Goal: Use online tool/utility: Utilize a website feature to perform a specific function

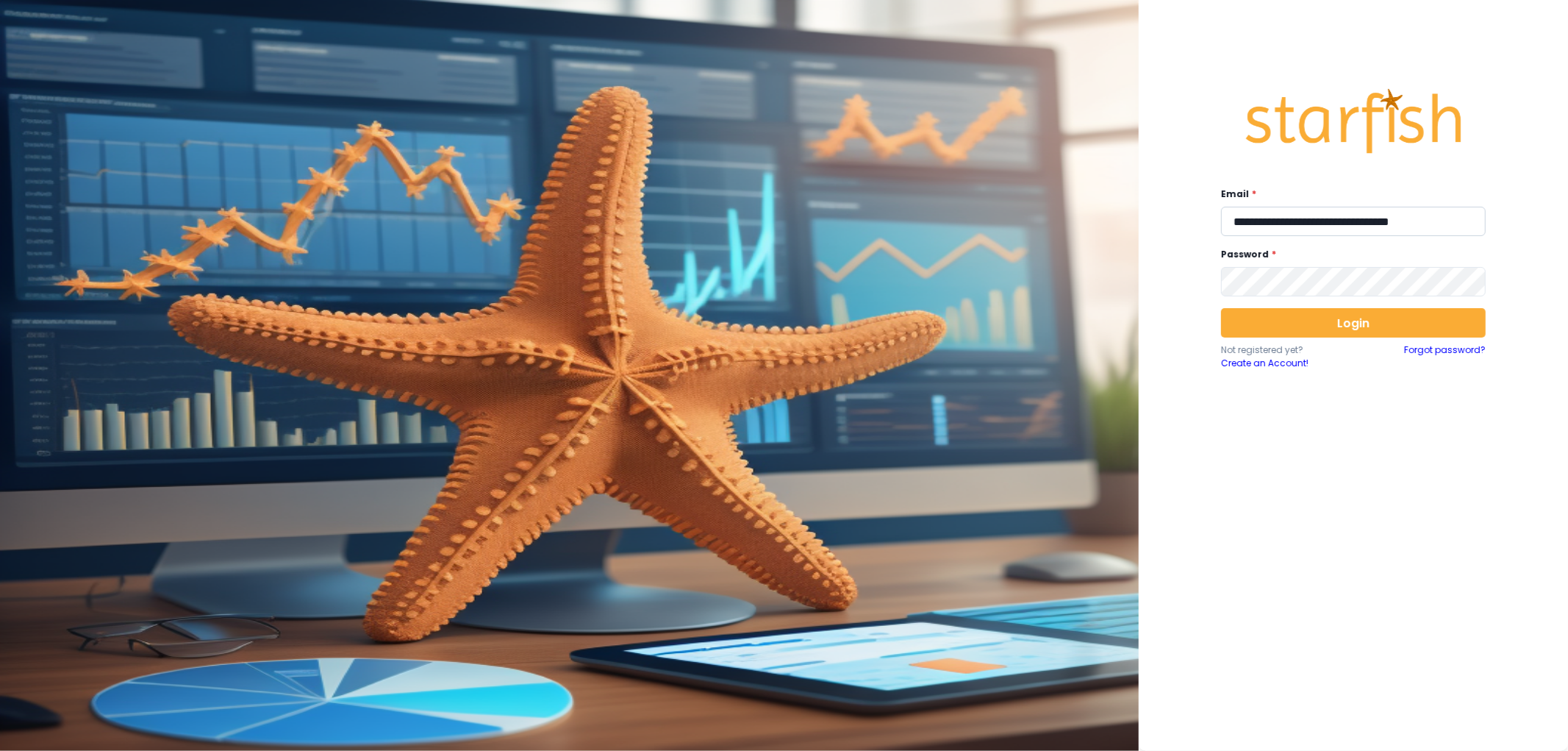
click at [1289, 214] on input "**********" at bounding box center [1353, 222] width 265 height 29
type input "**********"
click at [1281, 319] on button "Login" at bounding box center [1353, 323] width 265 height 29
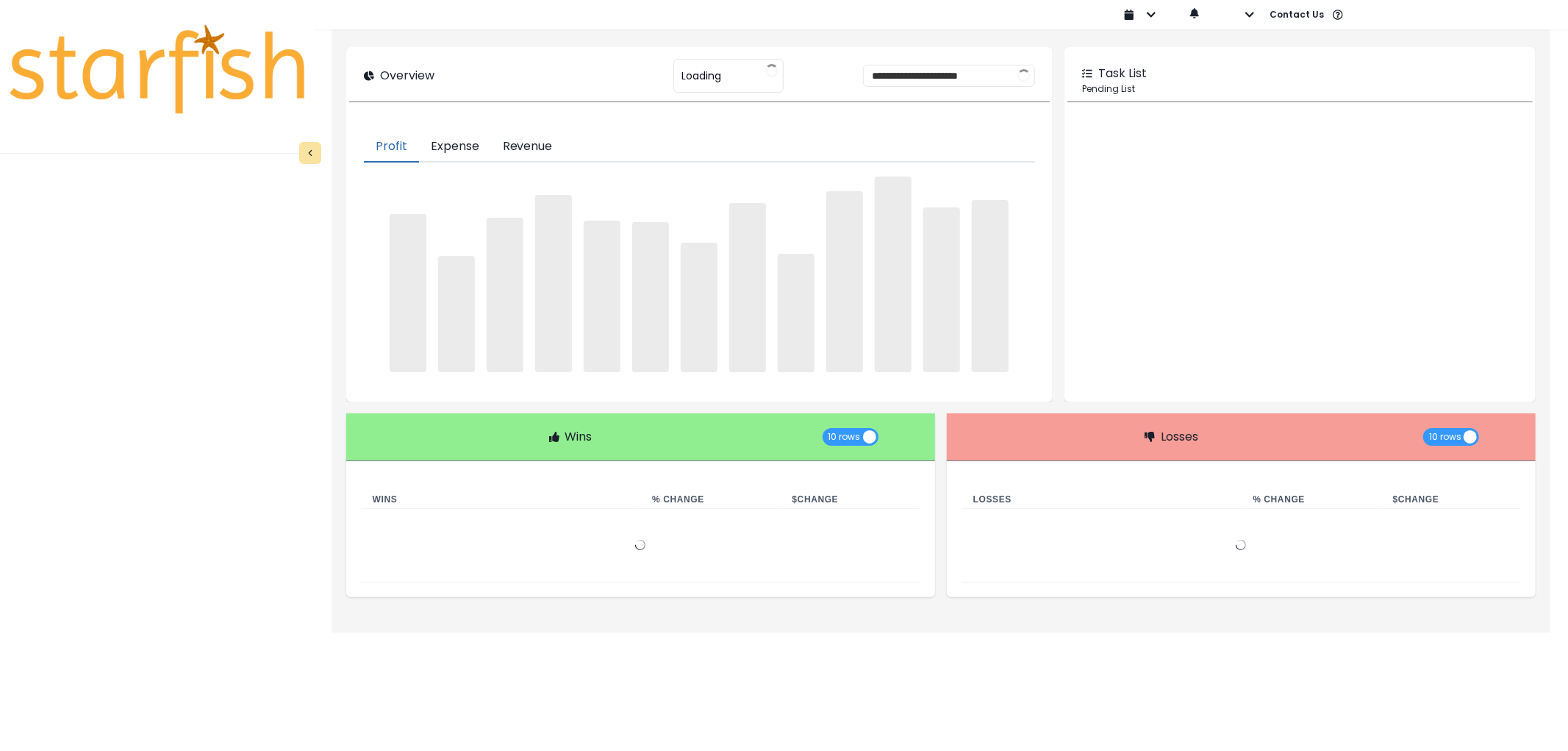
type input "********"
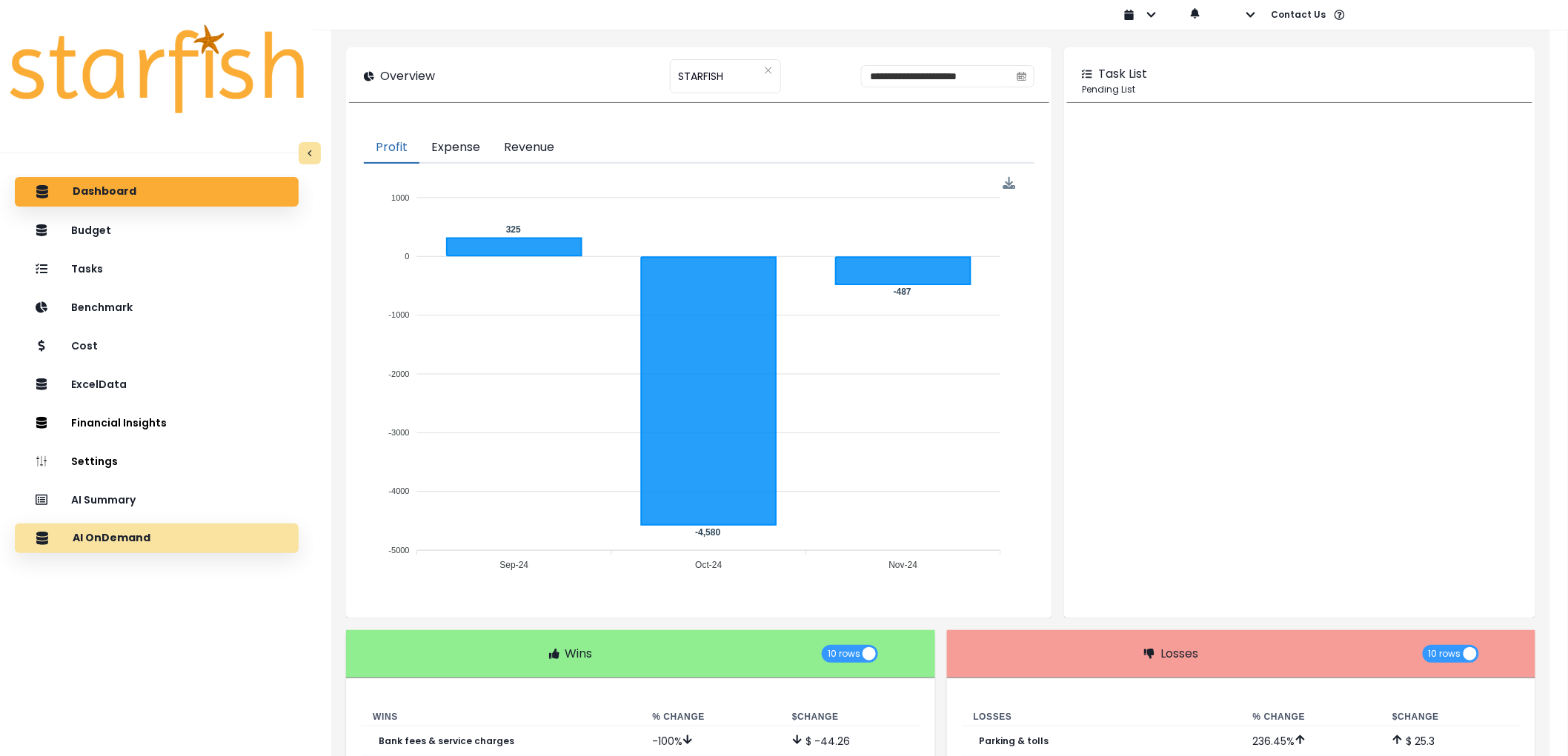
click at [168, 546] on div "AI OnDemand" at bounding box center [156, 539] width 260 height 32
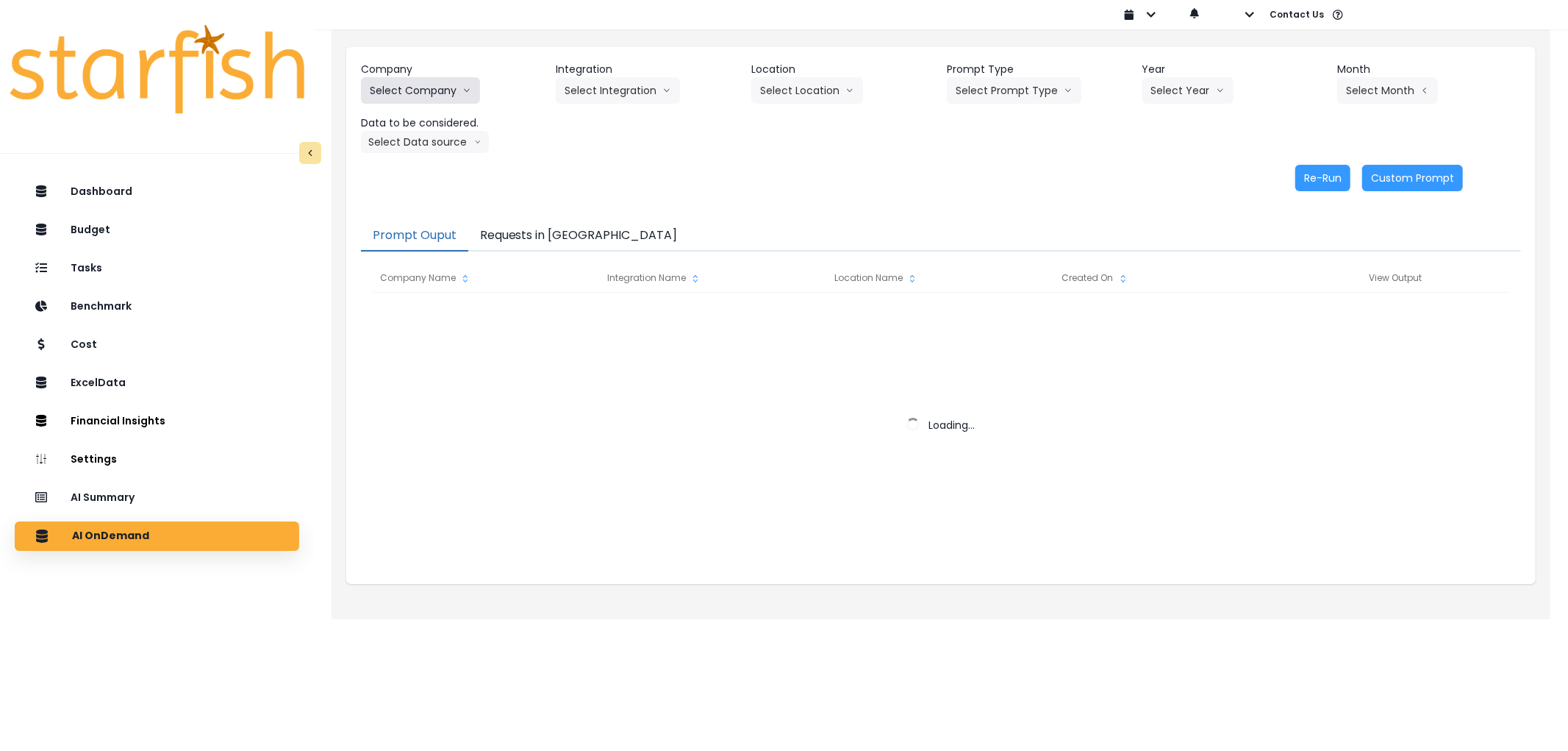
click at [457, 96] on button "Select Company" at bounding box center [420, 90] width 120 height 26
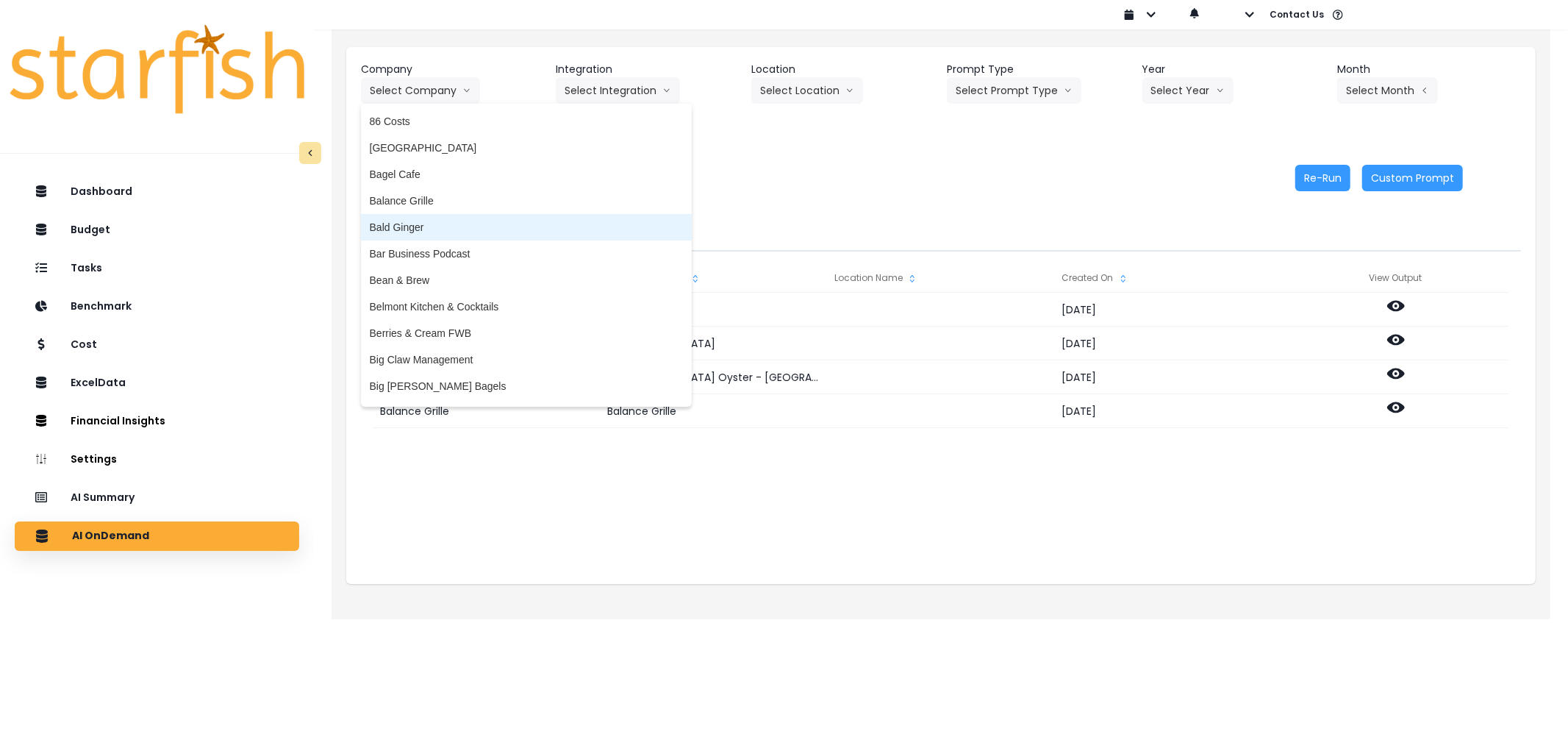
click at [405, 231] on span "Bald Ginger" at bounding box center [526, 226] width 314 height 15
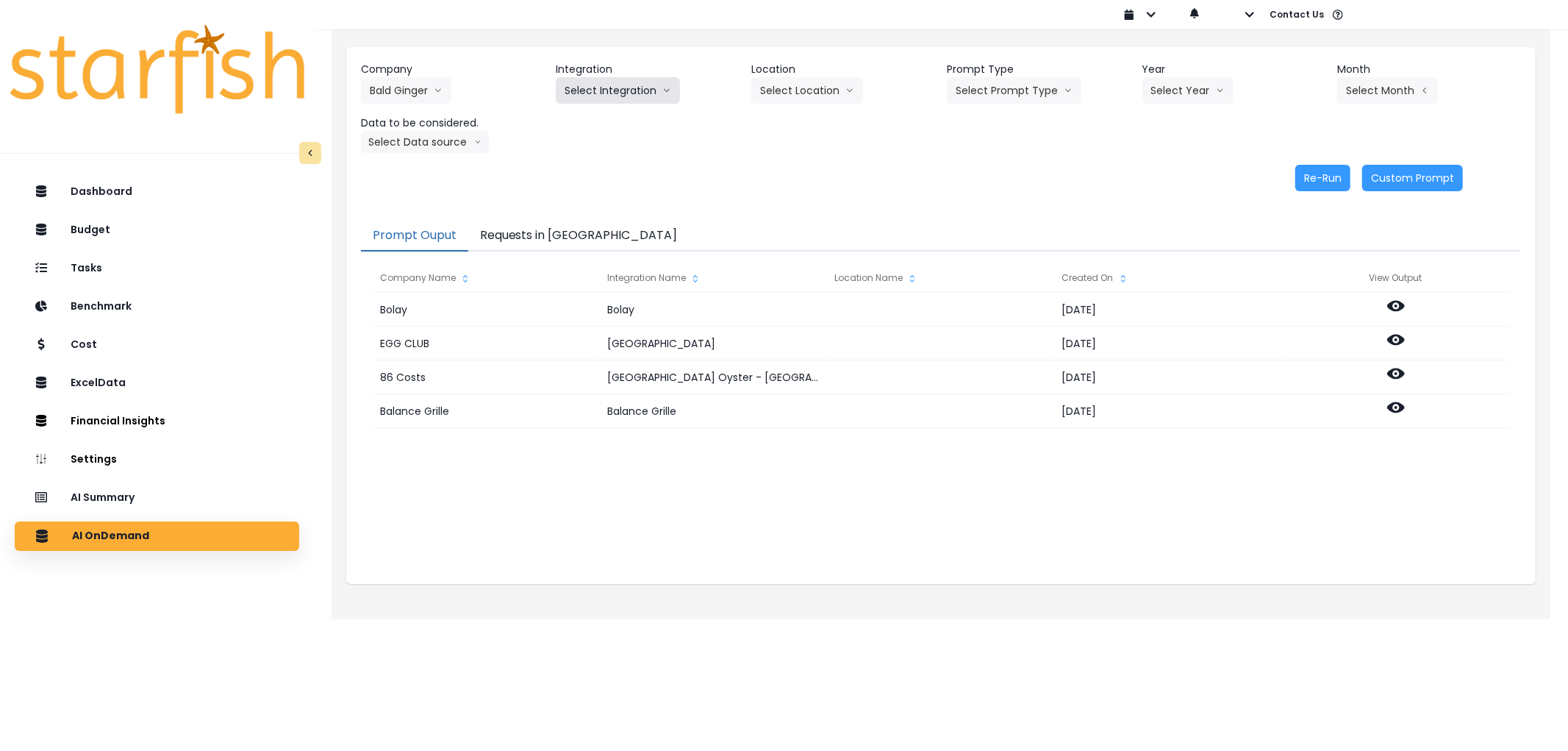
click at [589, 89] on button "Select Integration" at bounding box center [617, 90] width 124 height 26
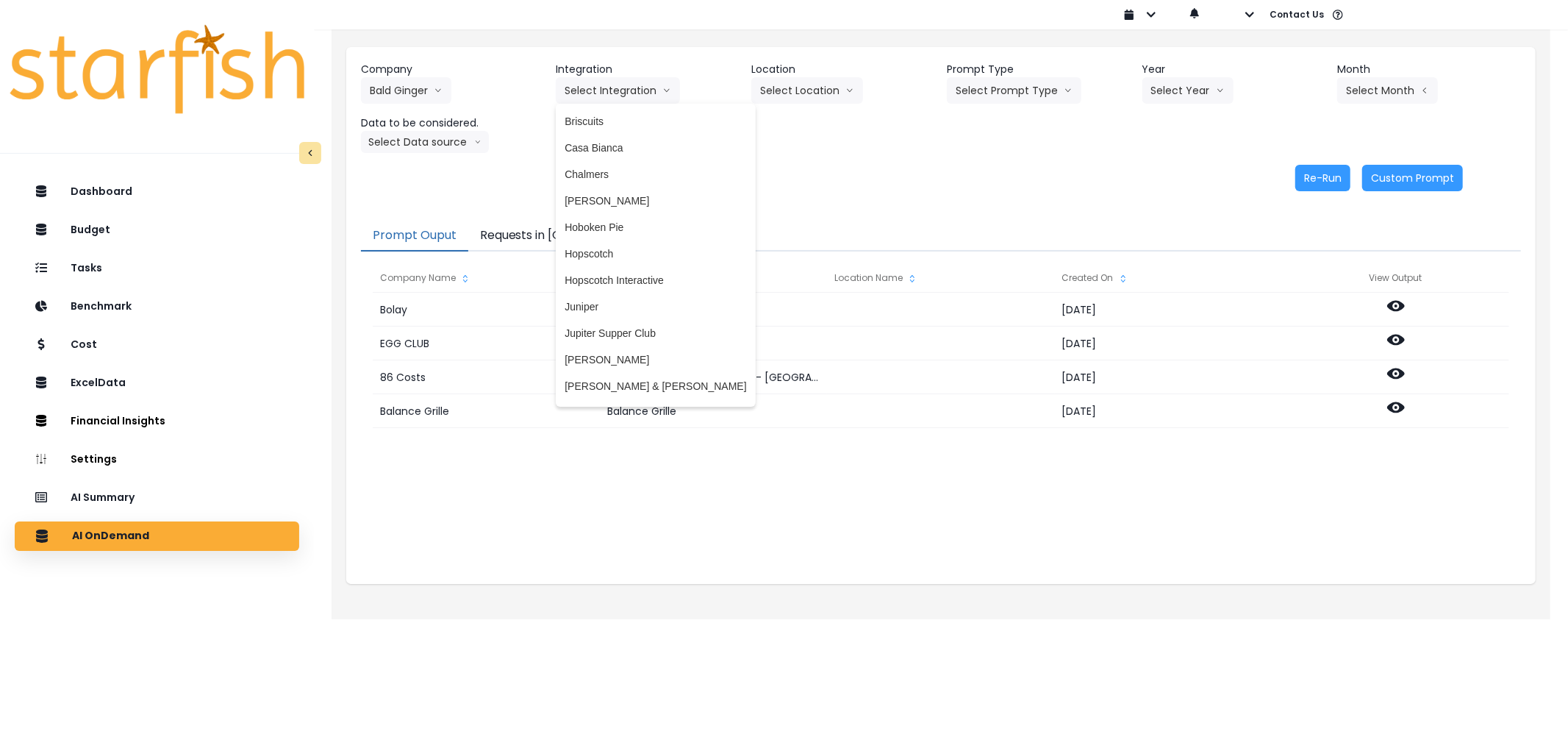
click at [593, 109] on li "Briscuits" at bounding box center [655, 121] width 199 height 26
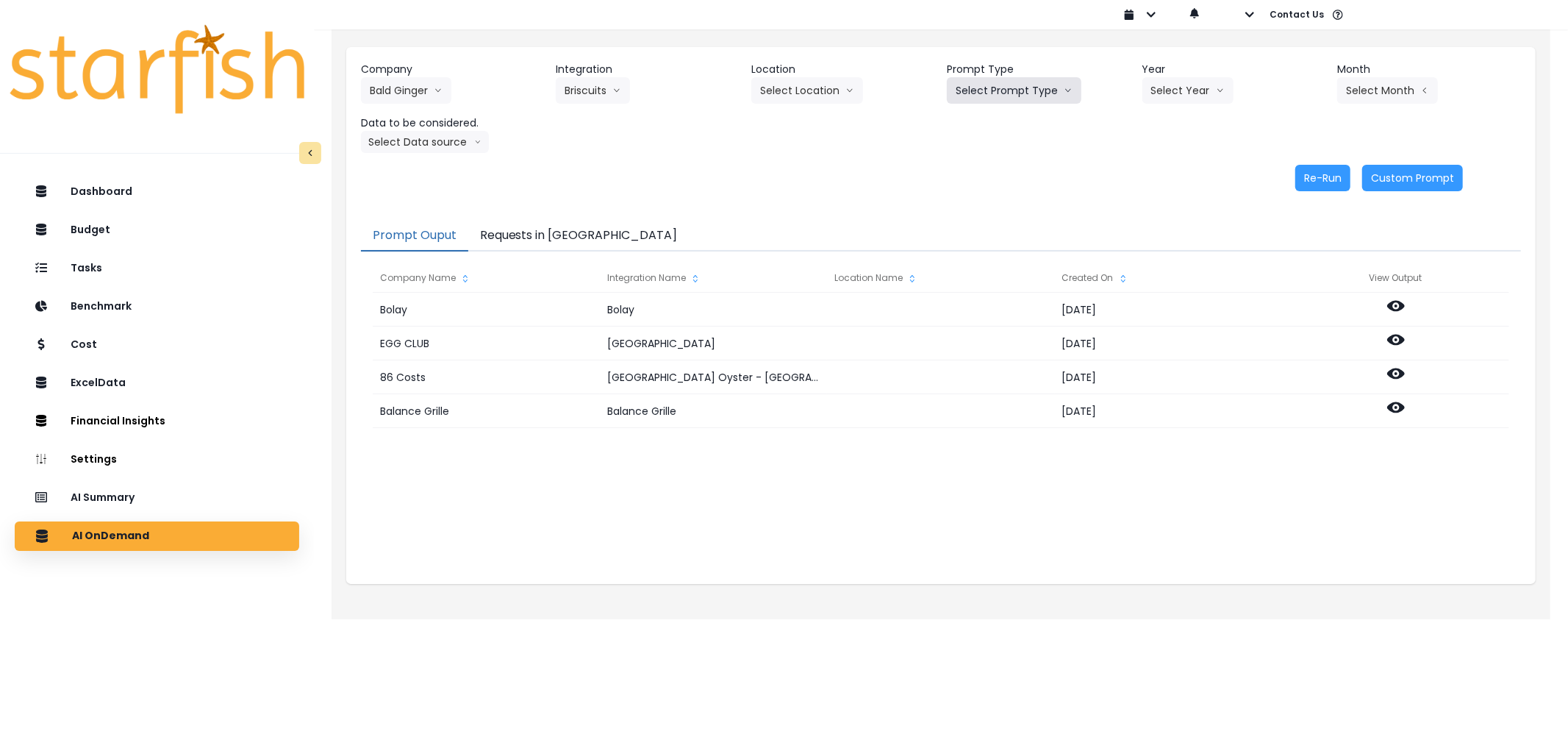
click at [1064, 83] on icon "arrow down line" at bounding box center [1068, 90] width 9 height 15
click at [990, 164] on li "Error Task" at bounding box center [997, 174] width 101 height 26
click at [1194, 81] on button "Select Year" at bounding box center [1188, 90] width 91 height 26
click at [1246, 91] on div "Select Year 2023 2024 2025" at bounding box center [1216, 90] width 147 height 26
click at [1200, 99] on button "Select Year" at bounding box center [1188, 90] width 91 height 26
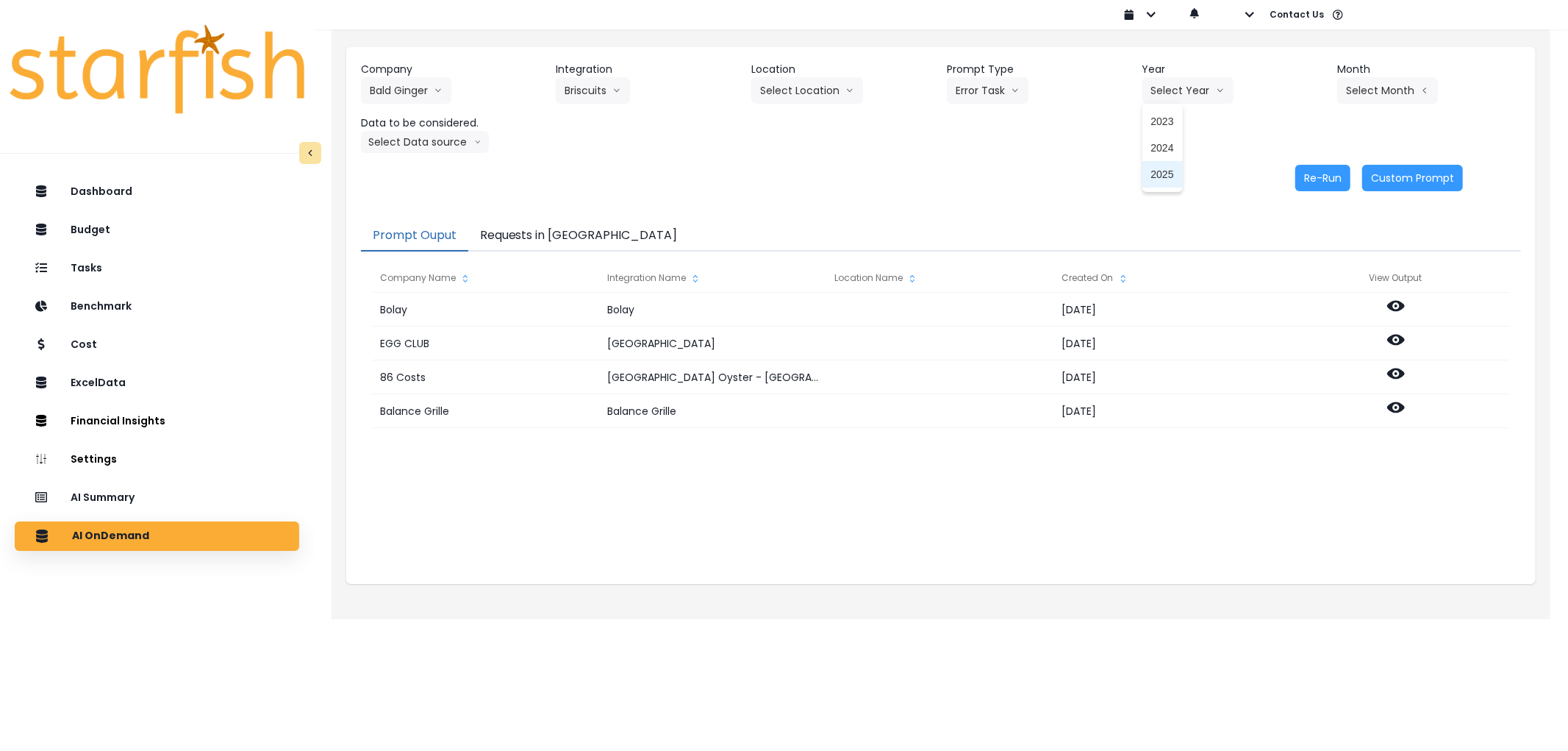
click at [1171, 175] on span "2025" at bounding box center [1162, 174] width 23 height 15
click at [1357, 77] on button "Select Month" at bounding box center [1388, 90] width 101 height 26
click at [1301, 288] on li "Aug" at bounding box center [1314, 279] width 46 height 26
click at [474, 138] on icon "arrow down line" at bounding box center [478, 141] width 8 height 15
click at [431, 174] on span "Comparison overtime" at bounding box center [418, 171] width 98 height 15
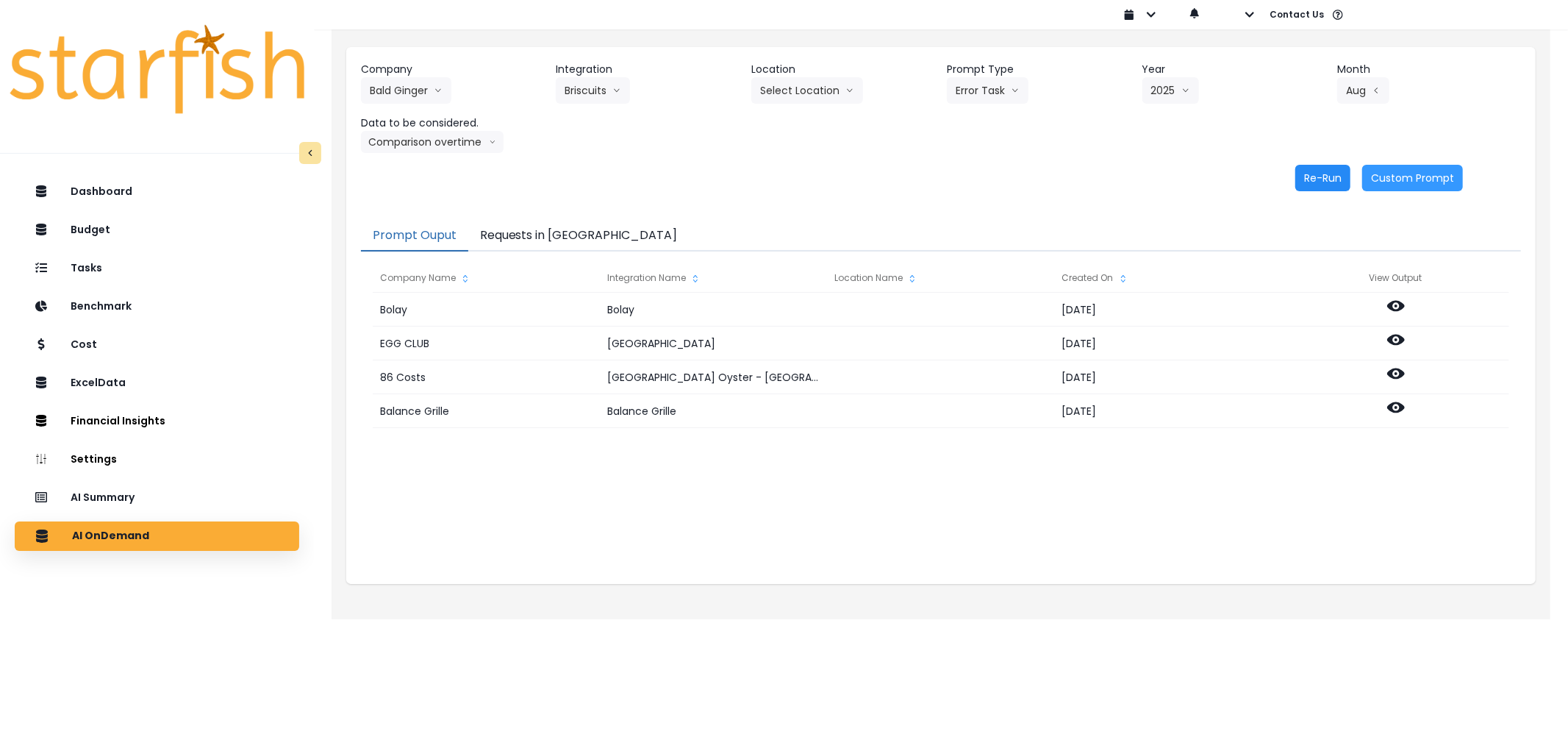
click at [1303, 170] on button "Re-Run" at bounding box center [1323, 177] width 55 height 26
click at [549, 226] on button "Requests in Queue" at bounding box center [579, 236] width 221 height 31
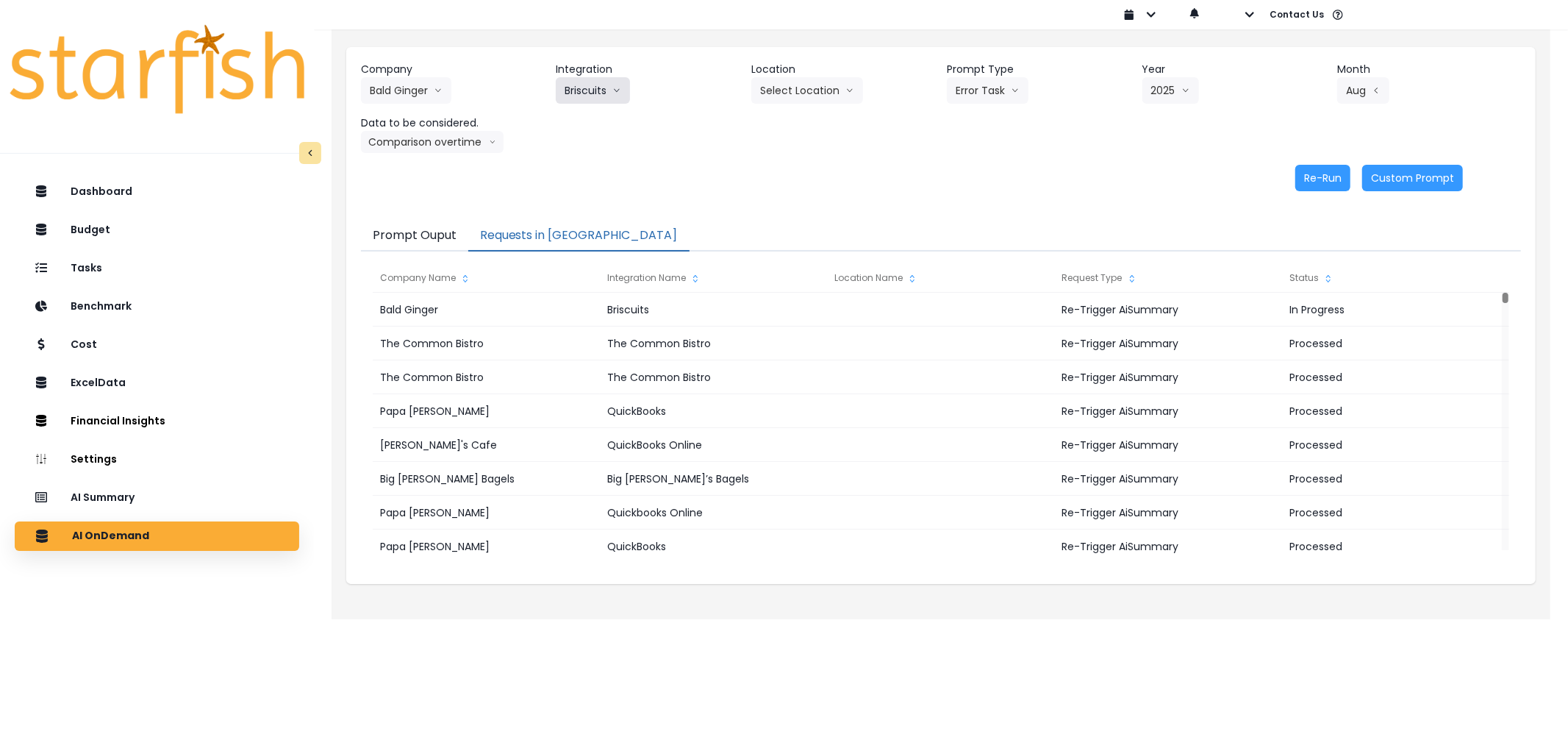
click at [609, 87] on button "Briscuits" at bounding box center [593, 90] width 74 height 26
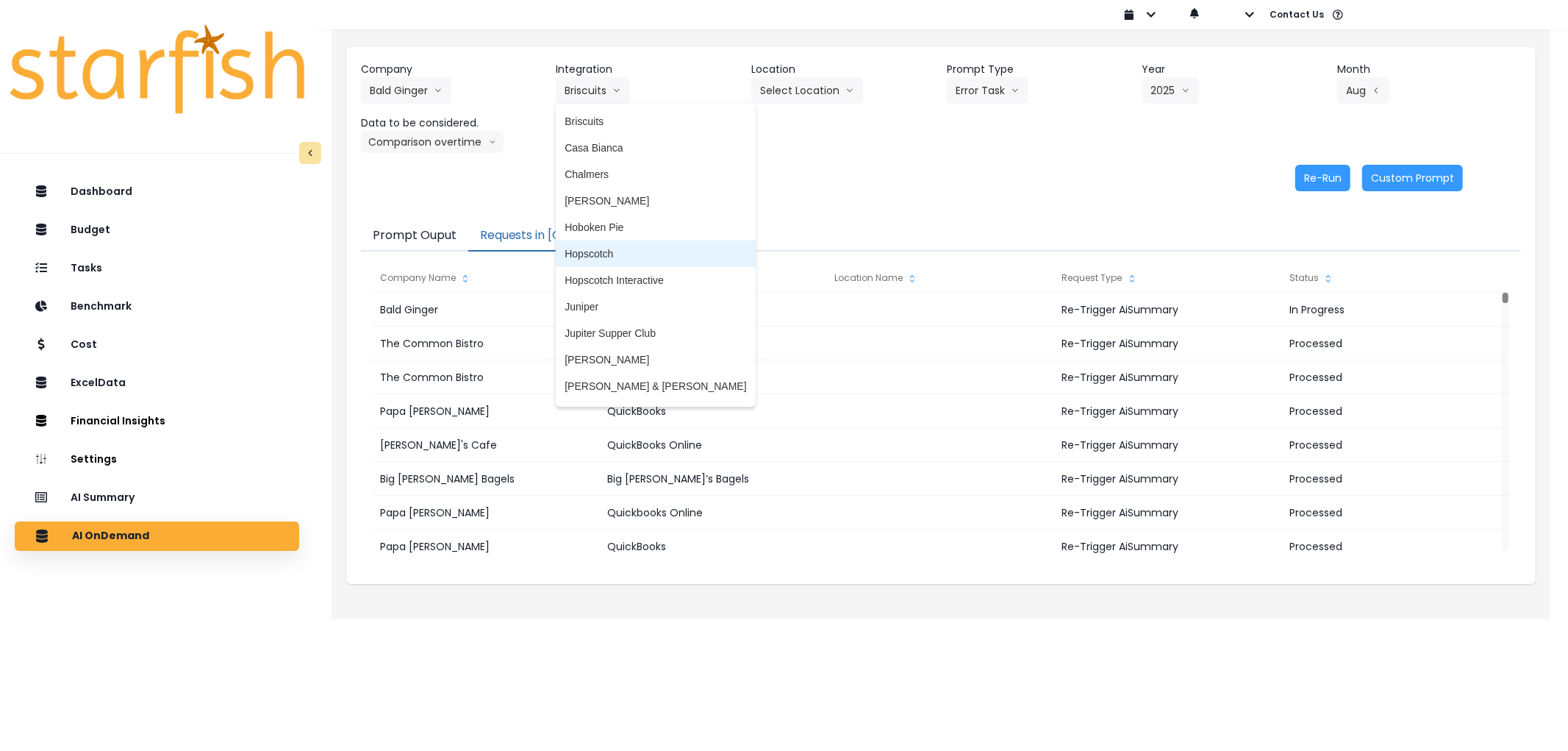
click at [609, 246] on span "Hopscotch" at bounding box center [655, 253] width 181 height 15
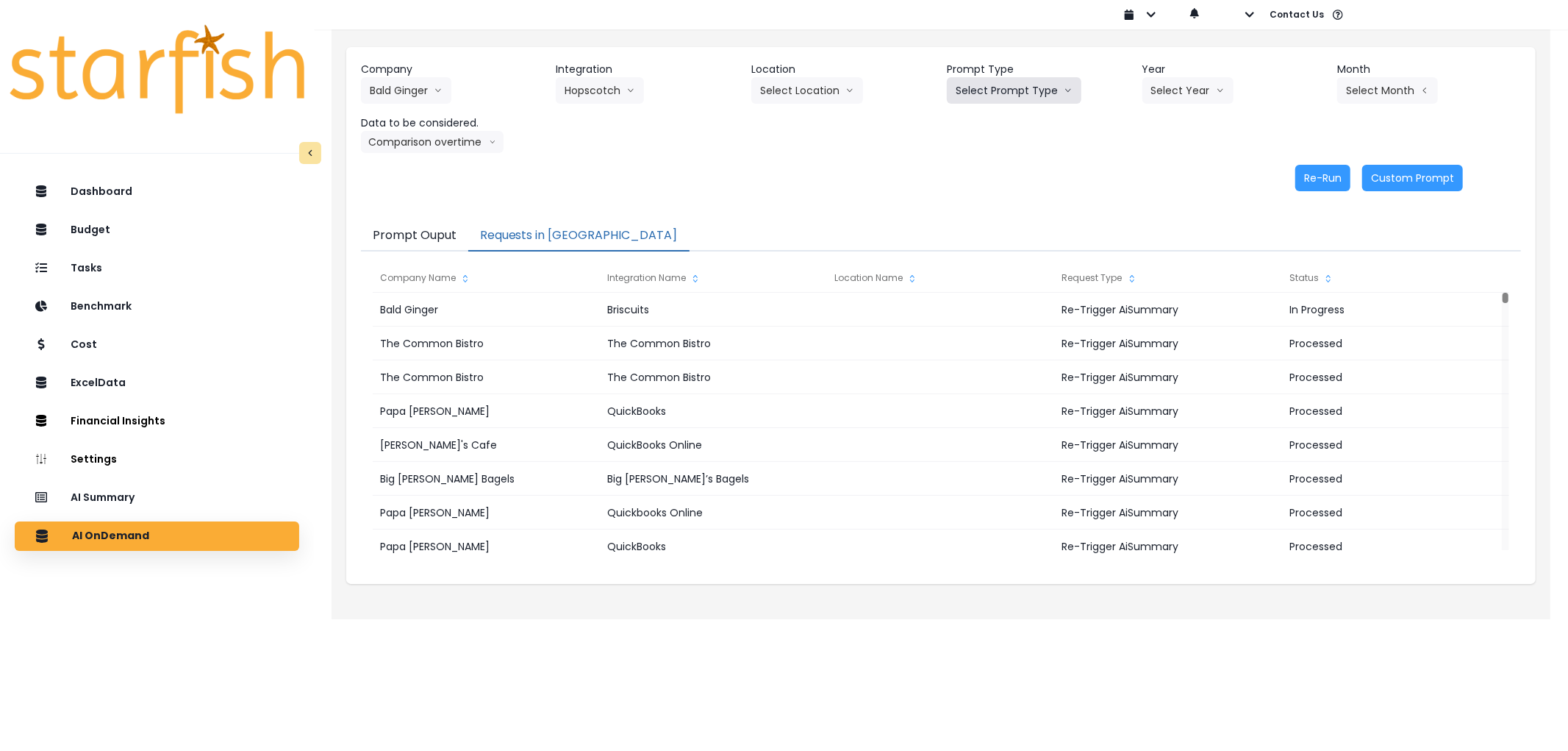
click at [976, 99] on button "Select Prompt Type" at bounding box center [1013, 90] width 134 height 26
drag, startPoint x: 971, startPoint y: 170, endPoint x: 1143, endPoint y: 93, distance: 188.4
click at [973, 170] on span "Error Task" at bounding box center [997, 174] width 83 height 15
click at [1170, 75] on header "Year" at bounding box center [1235, 70] width 184 height 16
click at [1171, 79] on button "Select Year" at bounding box center [1188, 90] width 91 height 26
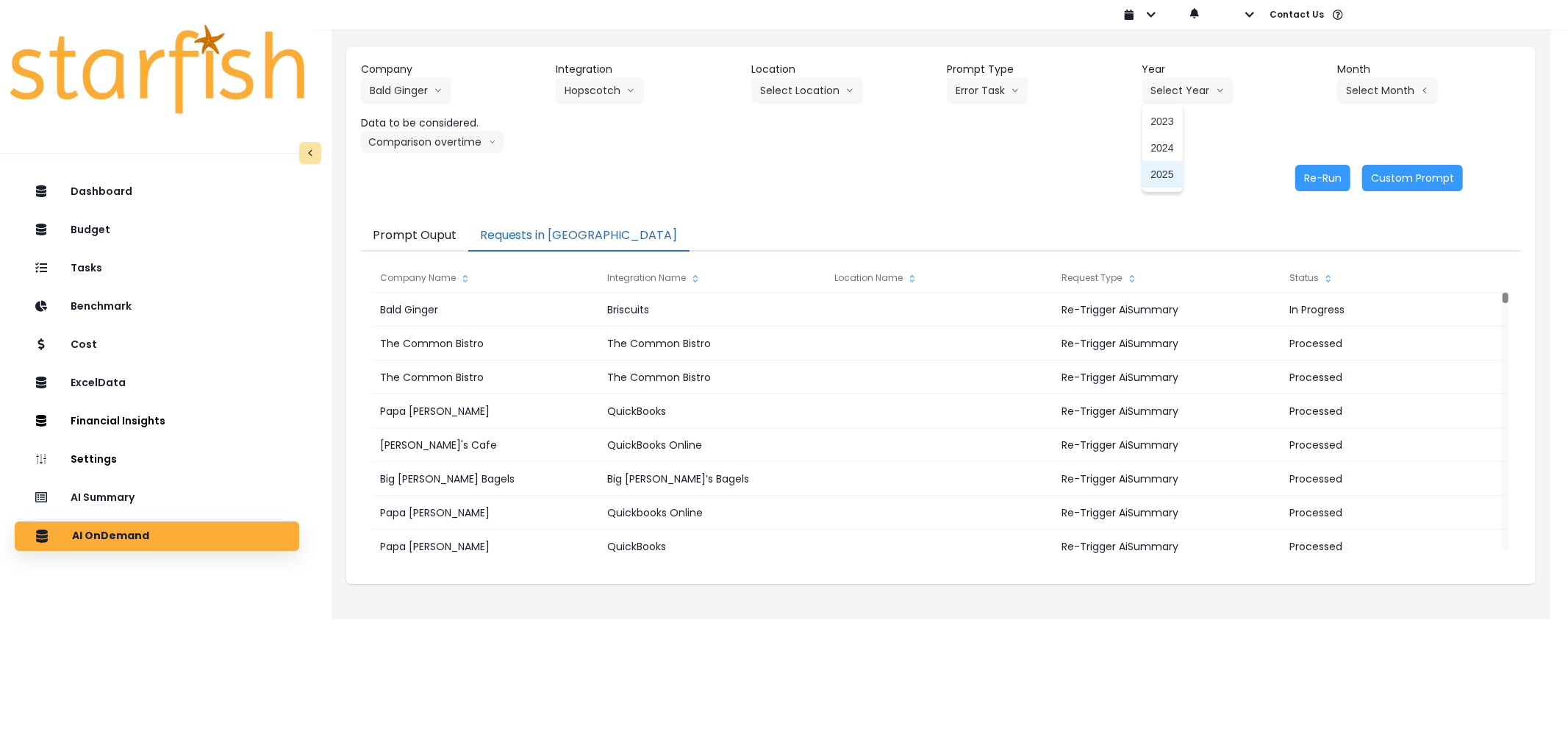
click at [1160, 167] on span "2025" at bounding box center [1162, 174] width 23 height 15
click at [1369, 85] on button "Select Month" at bounding box center [1388, 90] width 101 height 26
click at [1300, 287] on span "Aug" at bounding box center [1314, 279] width 28 height 15
click at [1318, 178] on button "Re-Run" at bounding box center [1323, 177] width 55 height 26
click at [598, 86] on button "Hopscotch" at bounding box center [600, 90] width 88 height 26
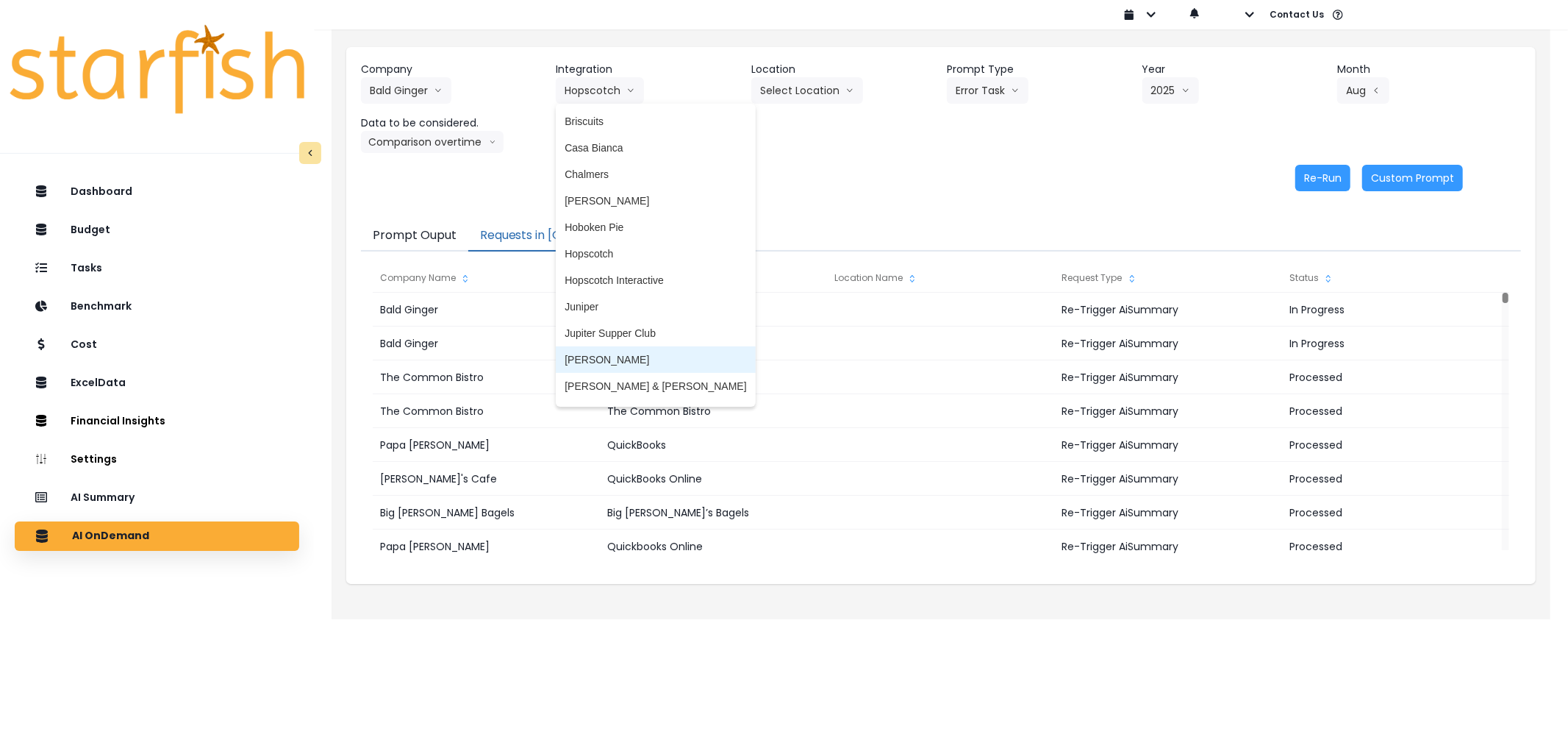
click at [626, 352] on span "Kokos - Moody" at bounding box center [655, 359] width 181 height 15
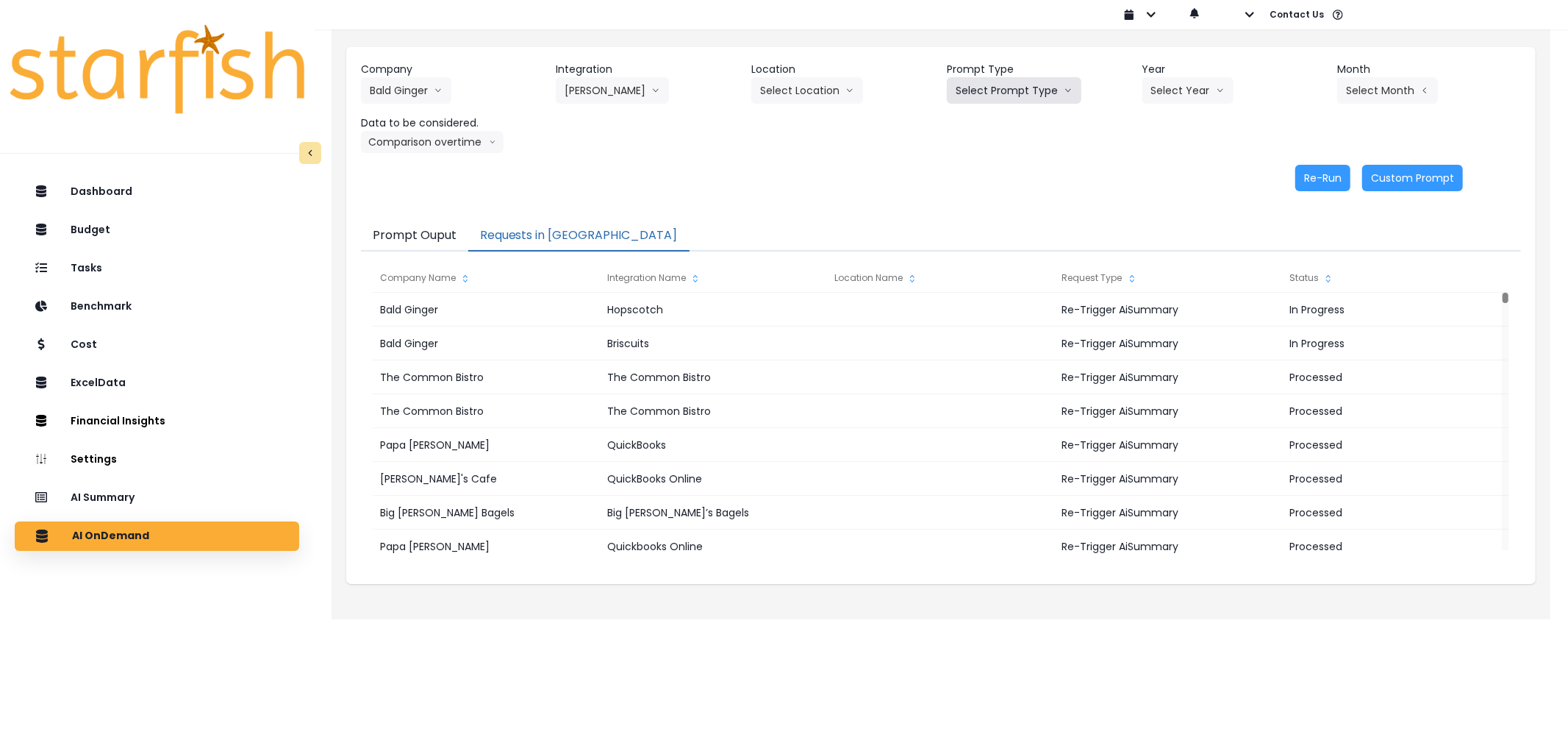
click at [1007, 90] on button "Select Prompt Type" at bounding box center [1013, 90] width 134 height 26
click at [982, 170] on span "Error Task" at bounding box center [997, 174] width 83 height 15
click at [1206, 78] on button "Select Year" at bounding box center [1188, 90] width 91 height 26
click at [1162, 170] on span "2025" at bounding box center [1162, 174] width 23 height 15
click at [1368, 88] on button "Select Month" at bounding box center [1388, 90] width 101 height 26
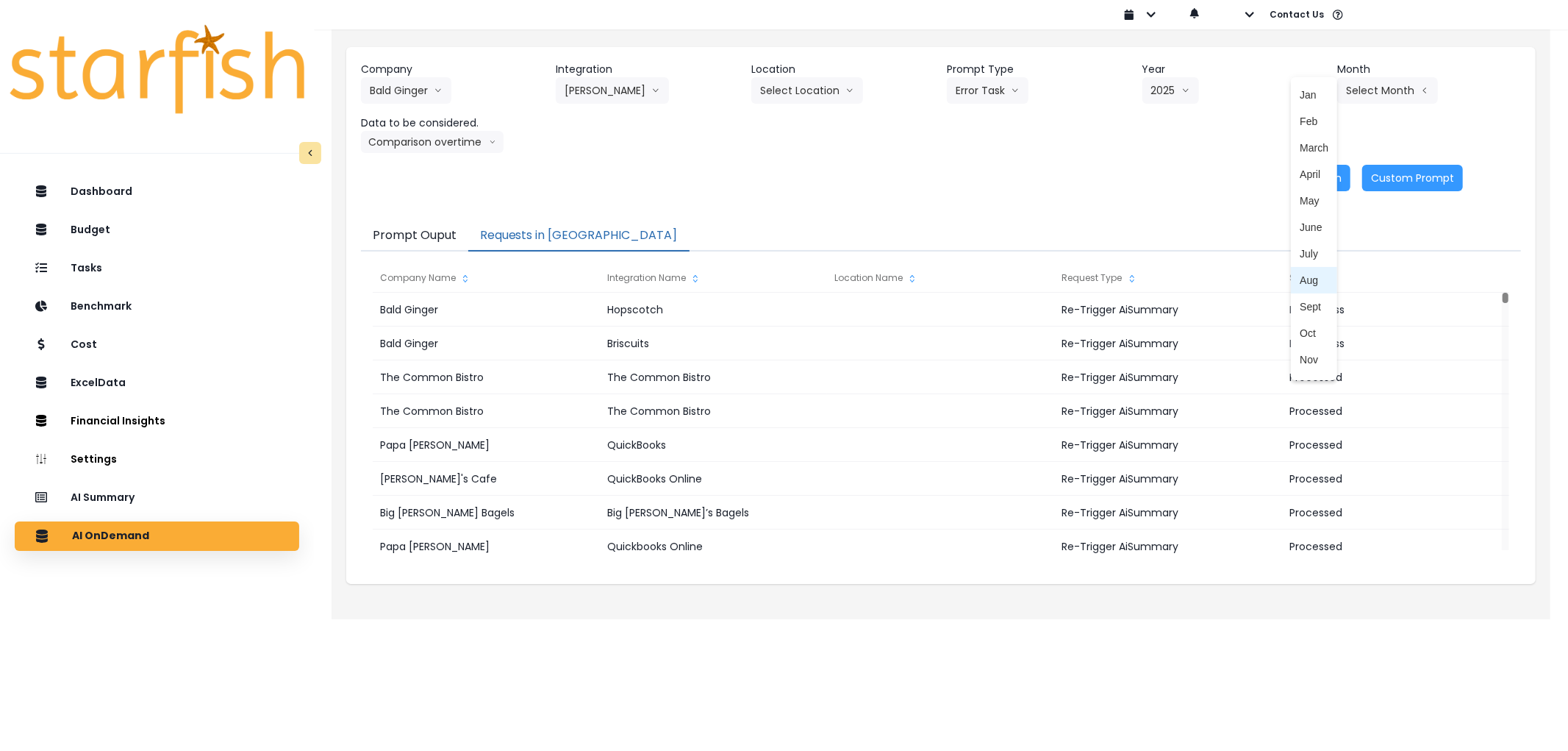
click at [1300, 278] on span "Aug" at bounding box center [1314, 279] width 28 height 15
click at [1326, 186] on button "Re-Run" at bounding box center [1323, 177] width 55 height 26
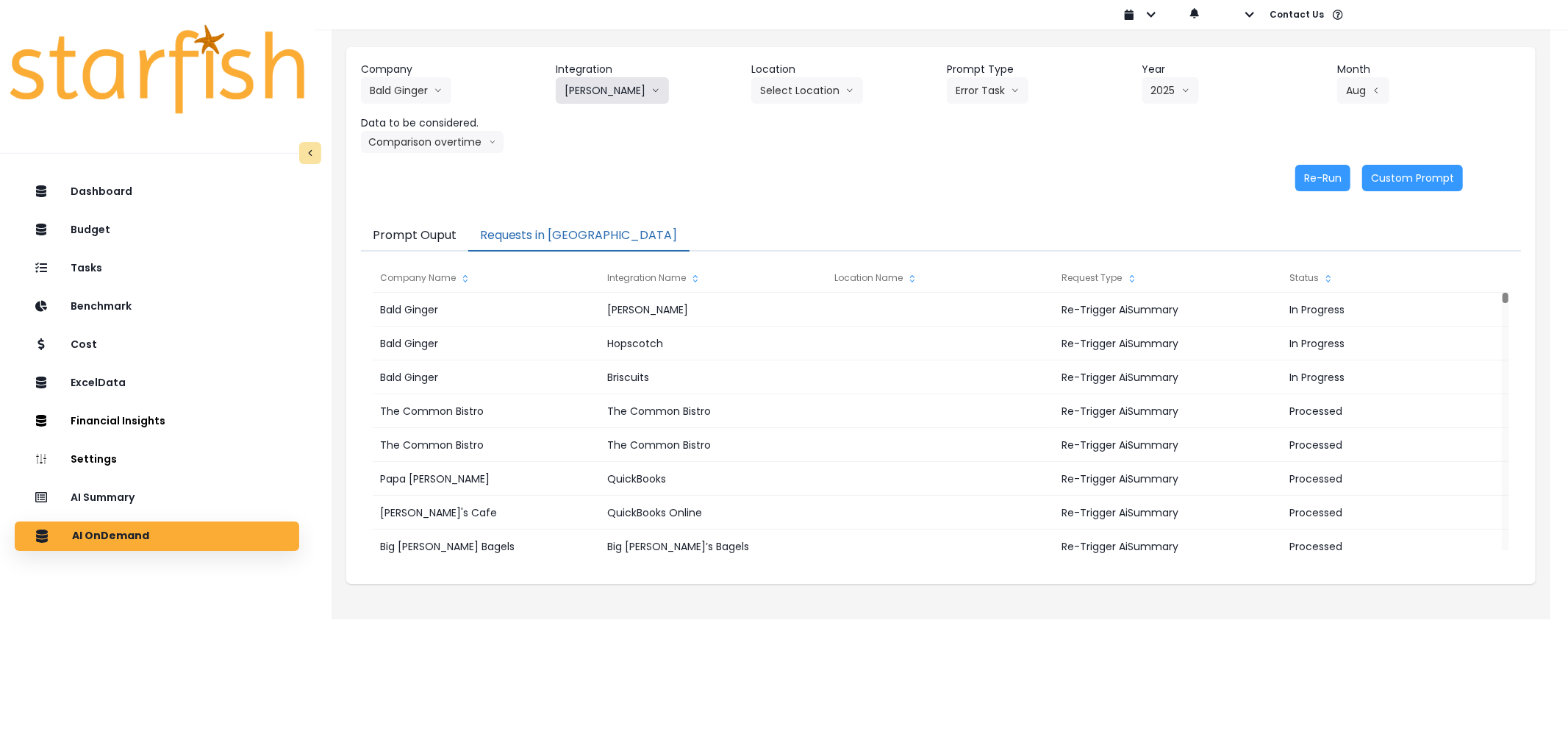
click at [615, 84] on button "Kokos - Moody" at bounding box center [612, 90] width 114 height 26
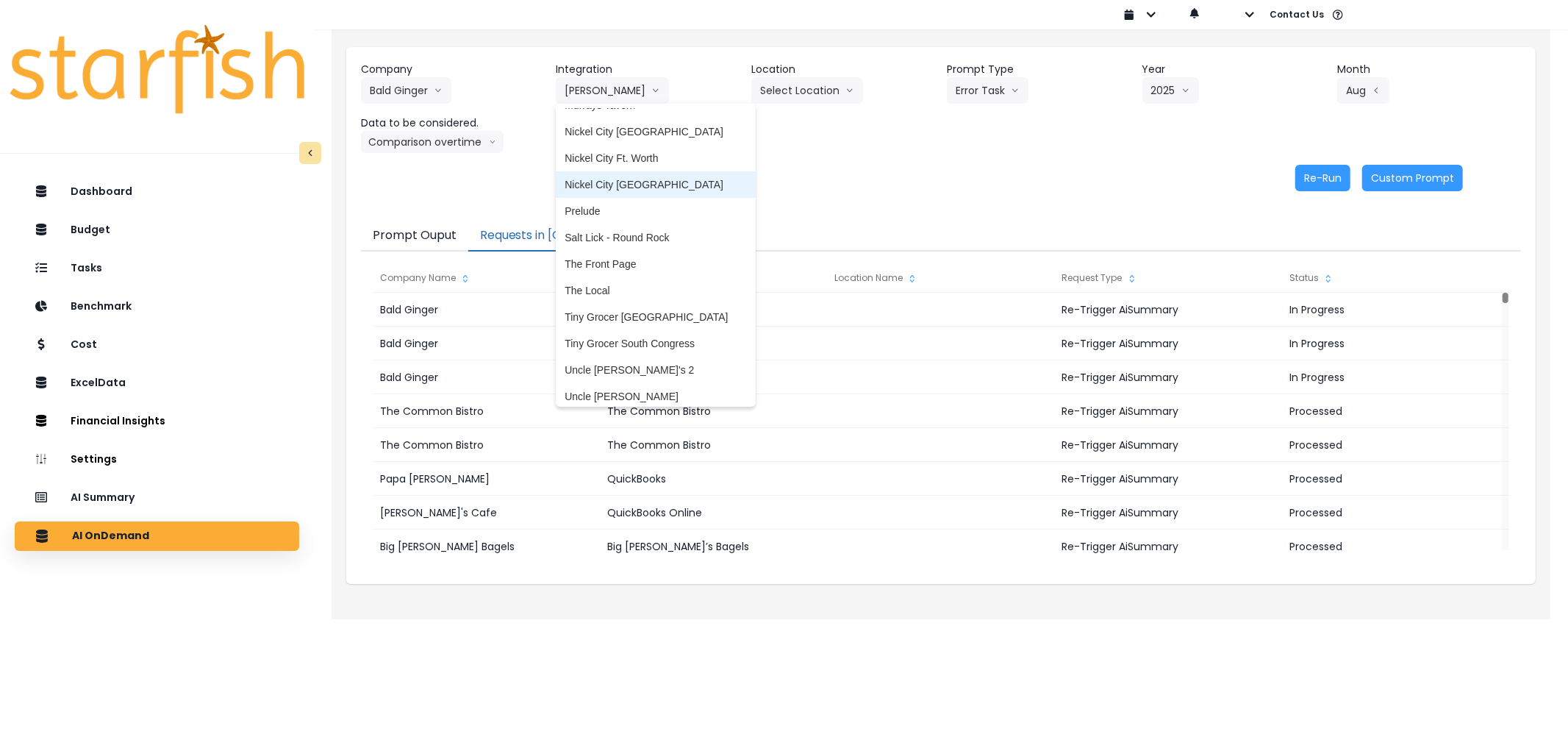
scroll to position [314, 0]
click at [627, 302] on li "Tiny Grocer Hyde Park" at bounding box center [655, 311] width 199 height 26
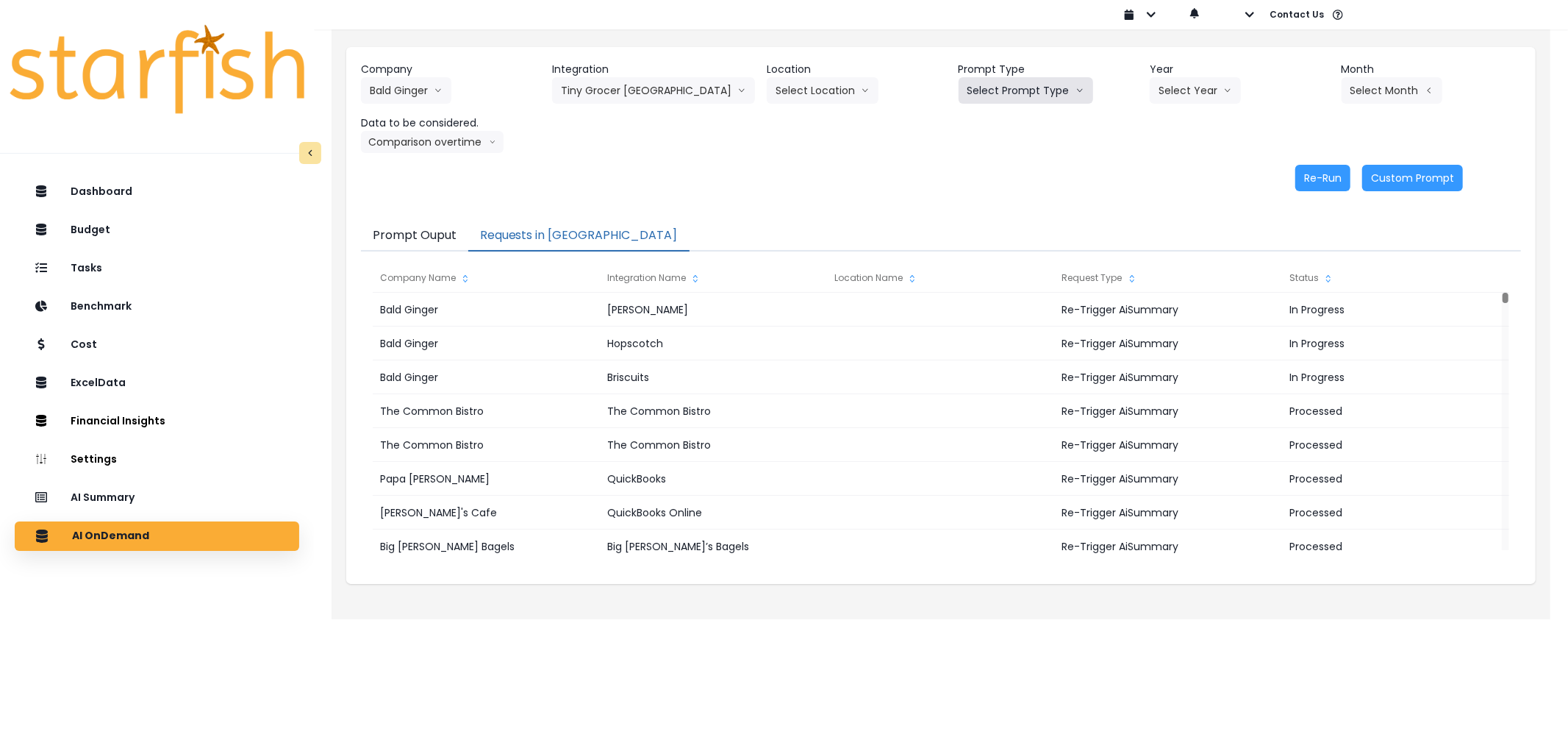
click at [991, 78] on button "Select Prompt Type" at bounding box center [1025, 90] width 134 height 26
click at [976, 168] on span "Error Task" at bounding box center [1008, 174] width 83 height 15
click at [1182, 91] on button "Select Year" at bounding box center [1195, 90] width 91 height 26
click at [1161, 168] on span "2025" at bounding box center [1169, 174] width 23 height 15
drag, startPoint x: 1337, startPoint y: 86, endPoint x: 1386, endPoint y: 88, distance: 49.0
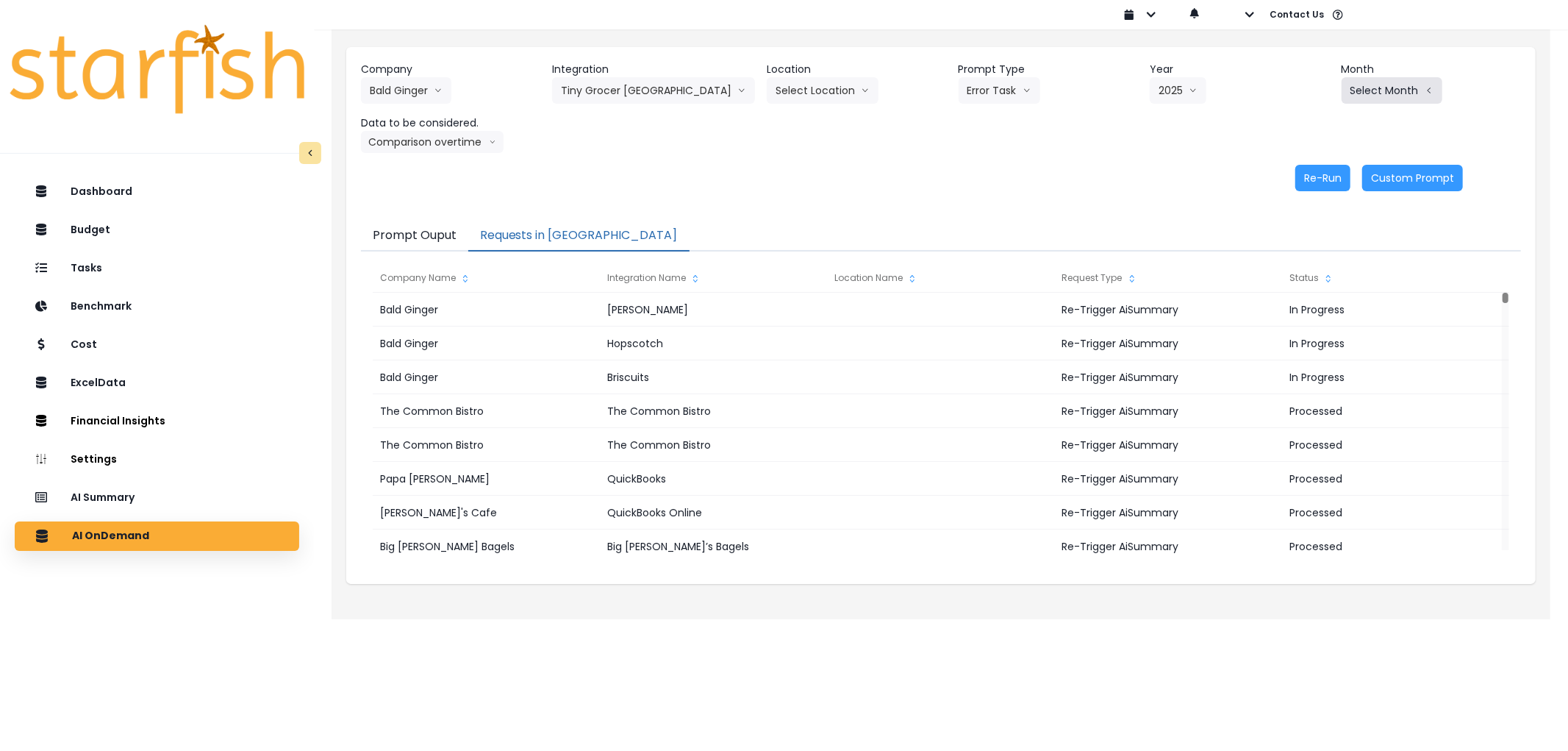
click at [1343, 87] on button "Select Month" at bounding box center [1392, 90] width 101 height 26
click at [1386, 88] on button "Select Month" at bounding box center [1392, 90] width 101 height 26
click at [1304, 281] on span "Aug" at bounding box center [1318, 279] width 28 height 15
click at [1339, 177] on button "Re-Run" at bounding box center [1323, 177] width 55 height 26
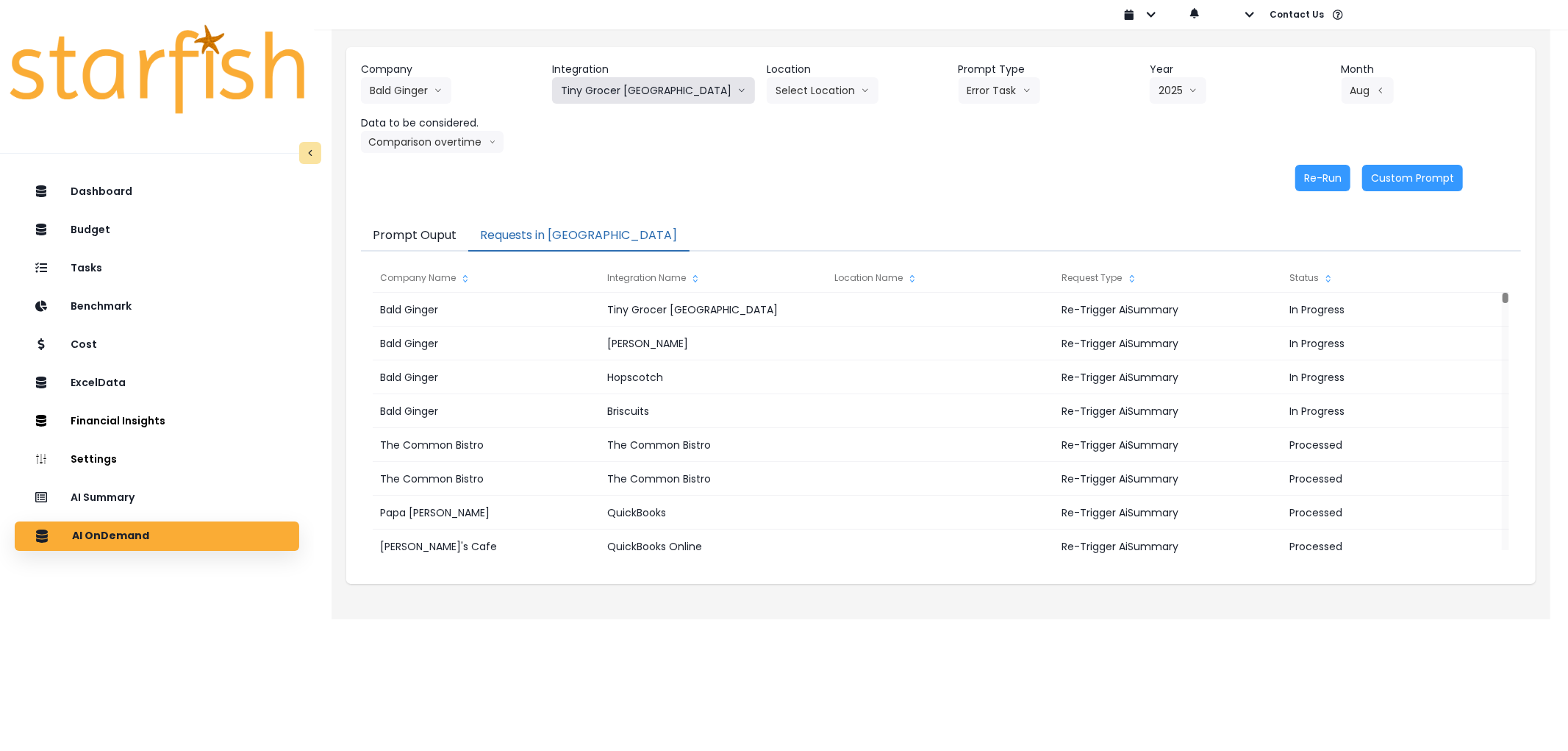
click at [656, 93] on button "Tiny Grocer Hyde Park" at bounding box center [653, 90] width 203 height 26
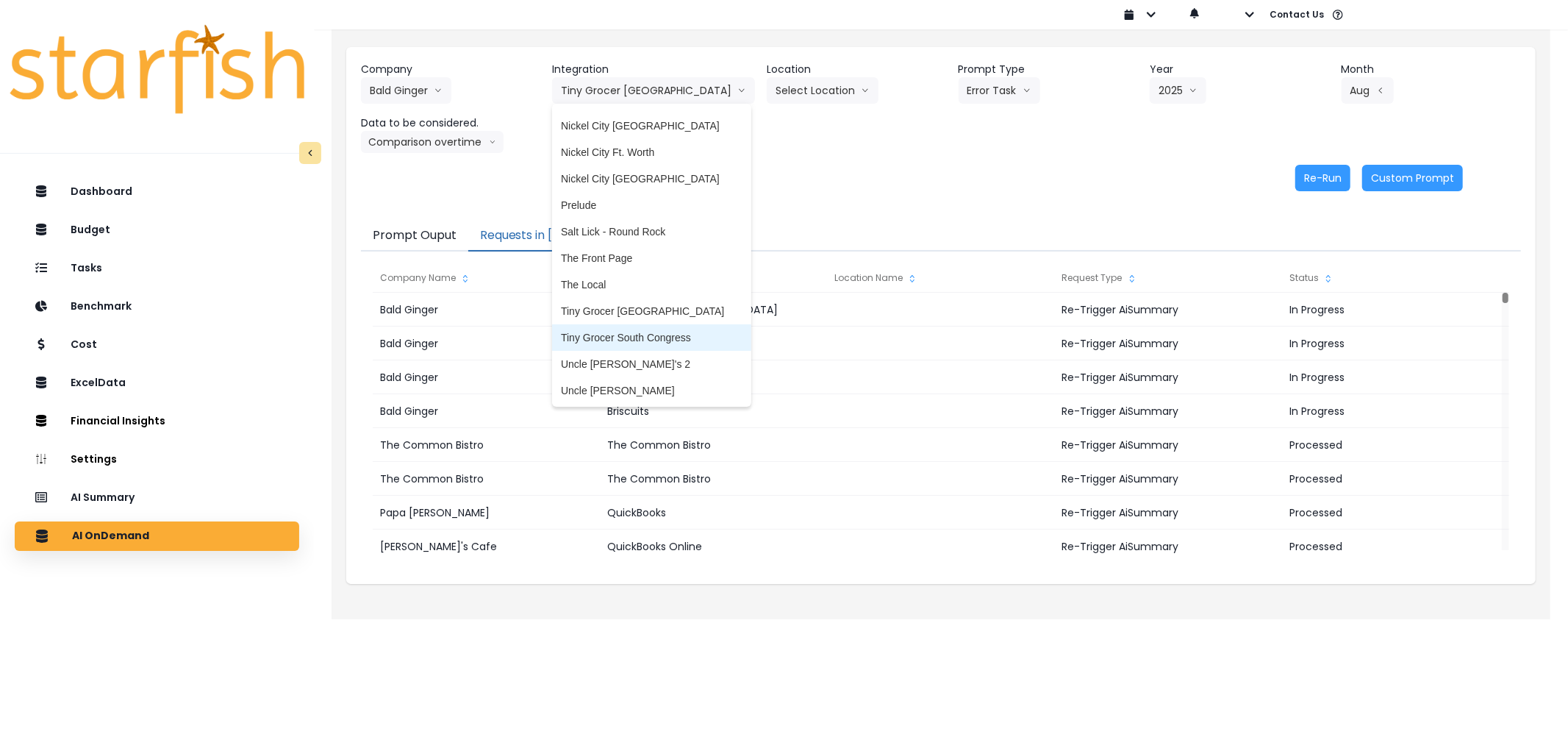
click at [636, 331] on span "Tiny Grocer South Congress" at bounding box center [651, 337] width 181 height 15
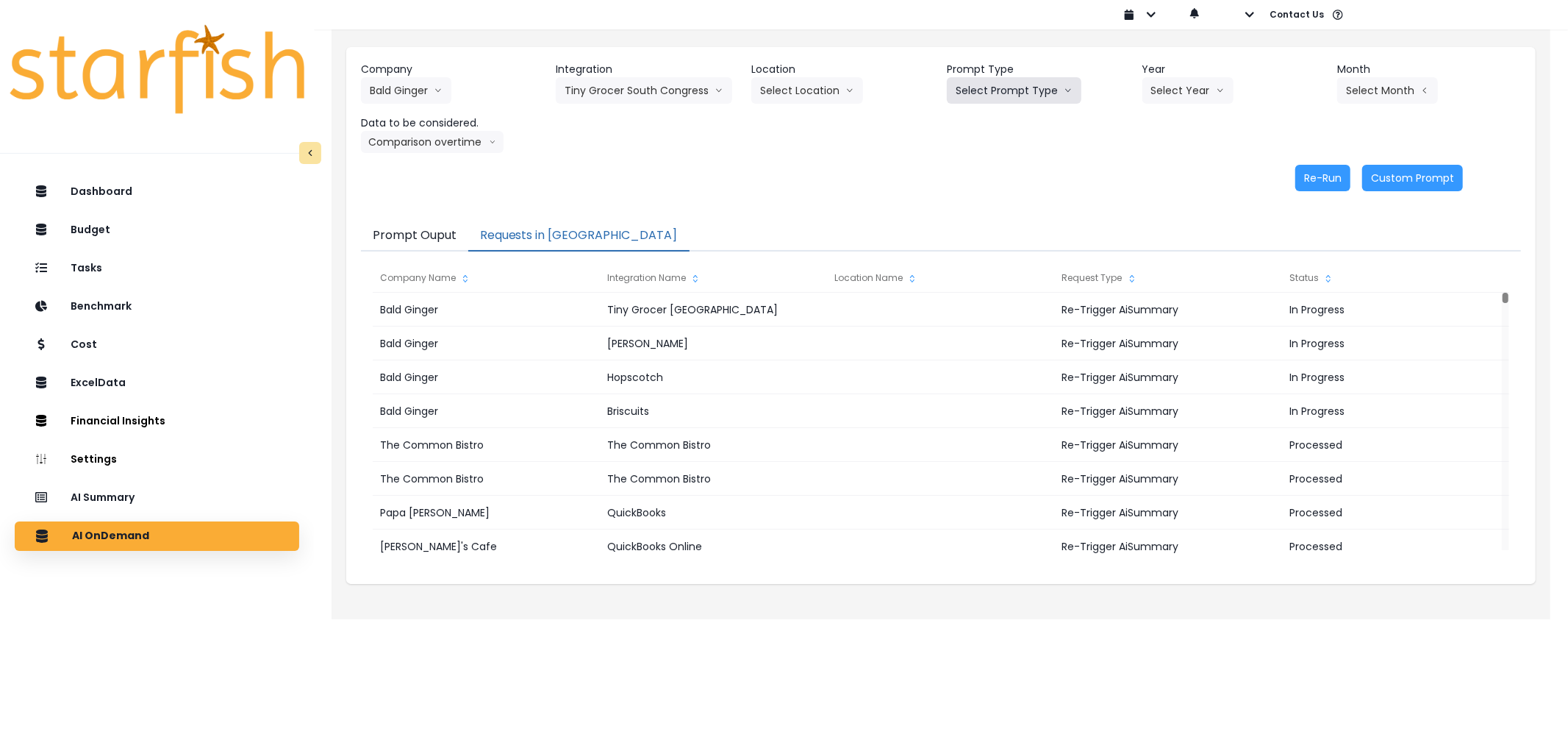
click at [1038, 85] on button "Select Prompt Type" at bounding box center [1013, 90] width 134 height 26
click at [994, 167] on span "Error Task" at bounding box center [997, 174] width 83 height 15
click at [1188, 93] on button "Select Year" at bounding box center [1188, 90] width 91 height 26
click at [1154, 173] on span "2025" at bounding box center [1162, 174] width 23 height 15
click at [1363, 78] on button "Select Month" at bounding box center [1388, 90] width 101 height 26
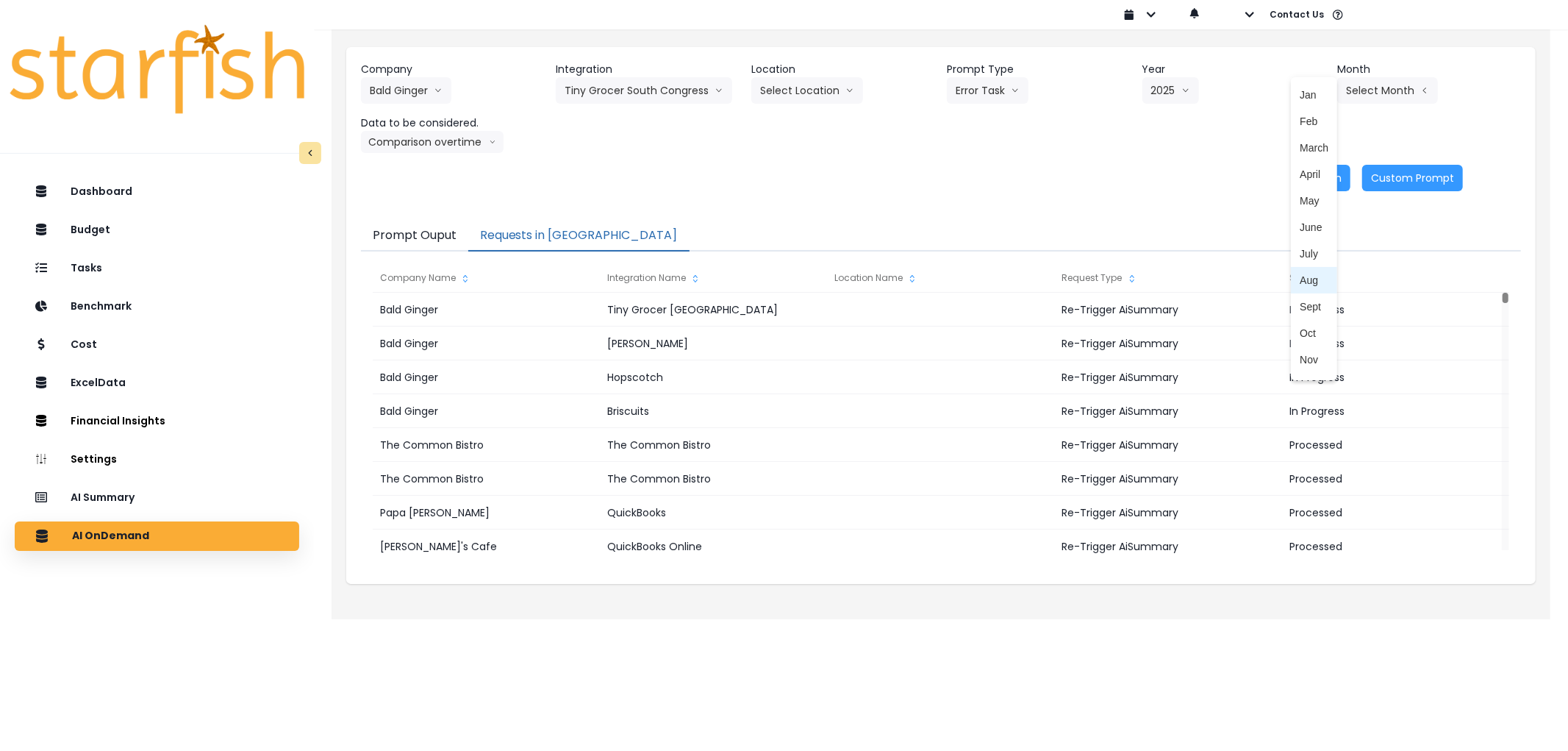
click at [1300, 282] on span "Aug" at bounding box center [1314, 279] width 28 height 15
click at [1315, 176] on button "Re-Run" at bounding box center [1323, 177] width 55 height 26
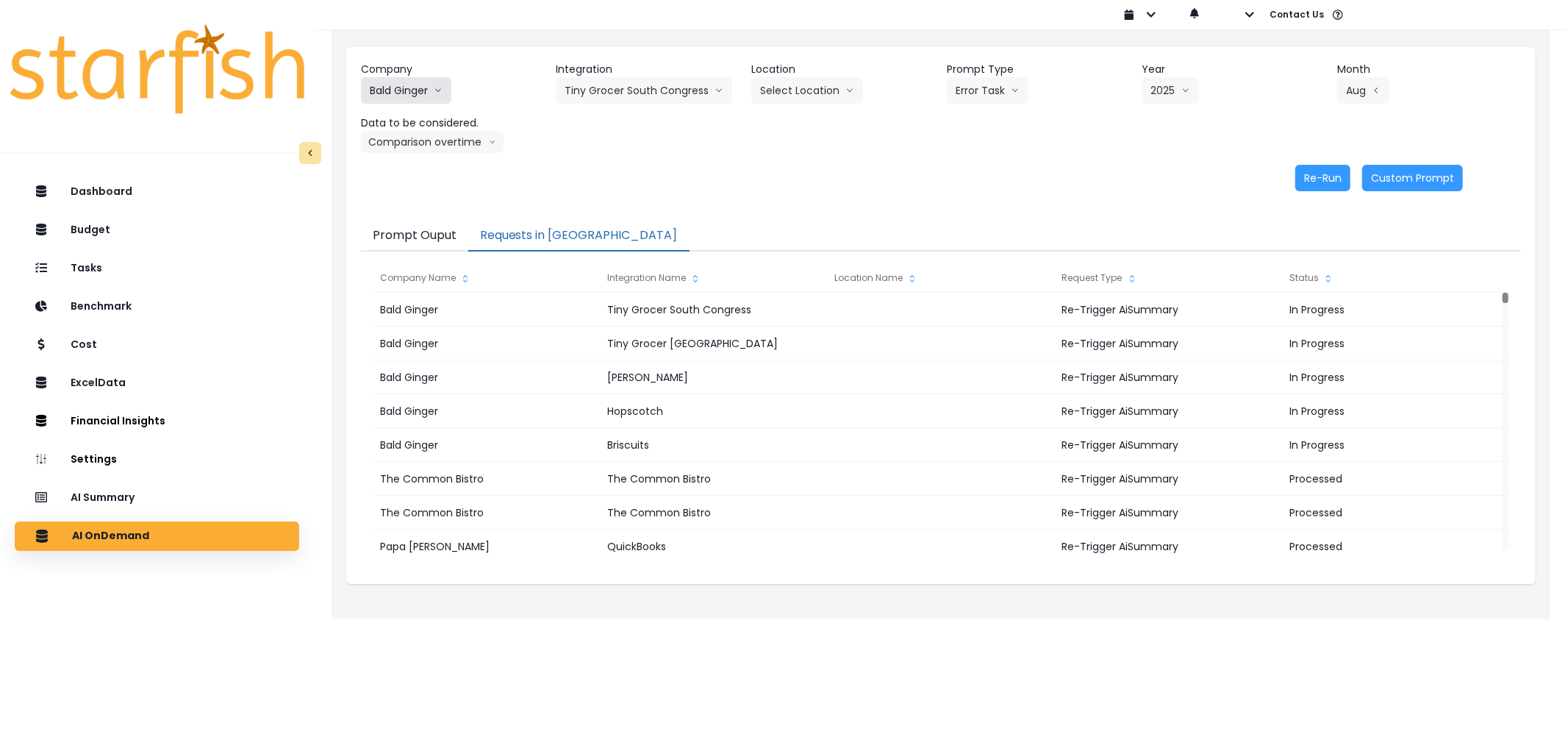
click at [396, 77] on button "Bald Ginger" at bounding box center [406, 90] width 90 height 26
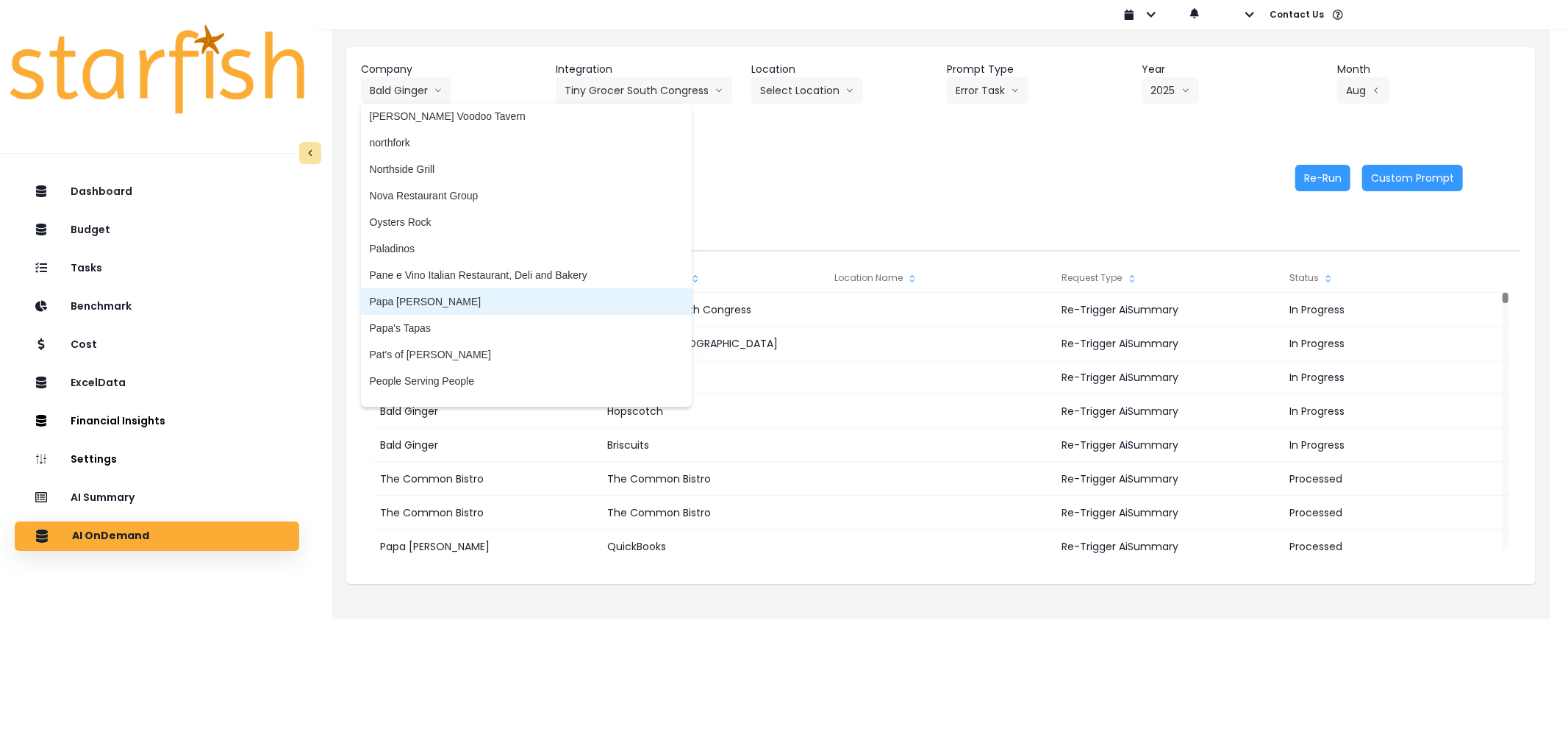
scroll to position [2311, 0]
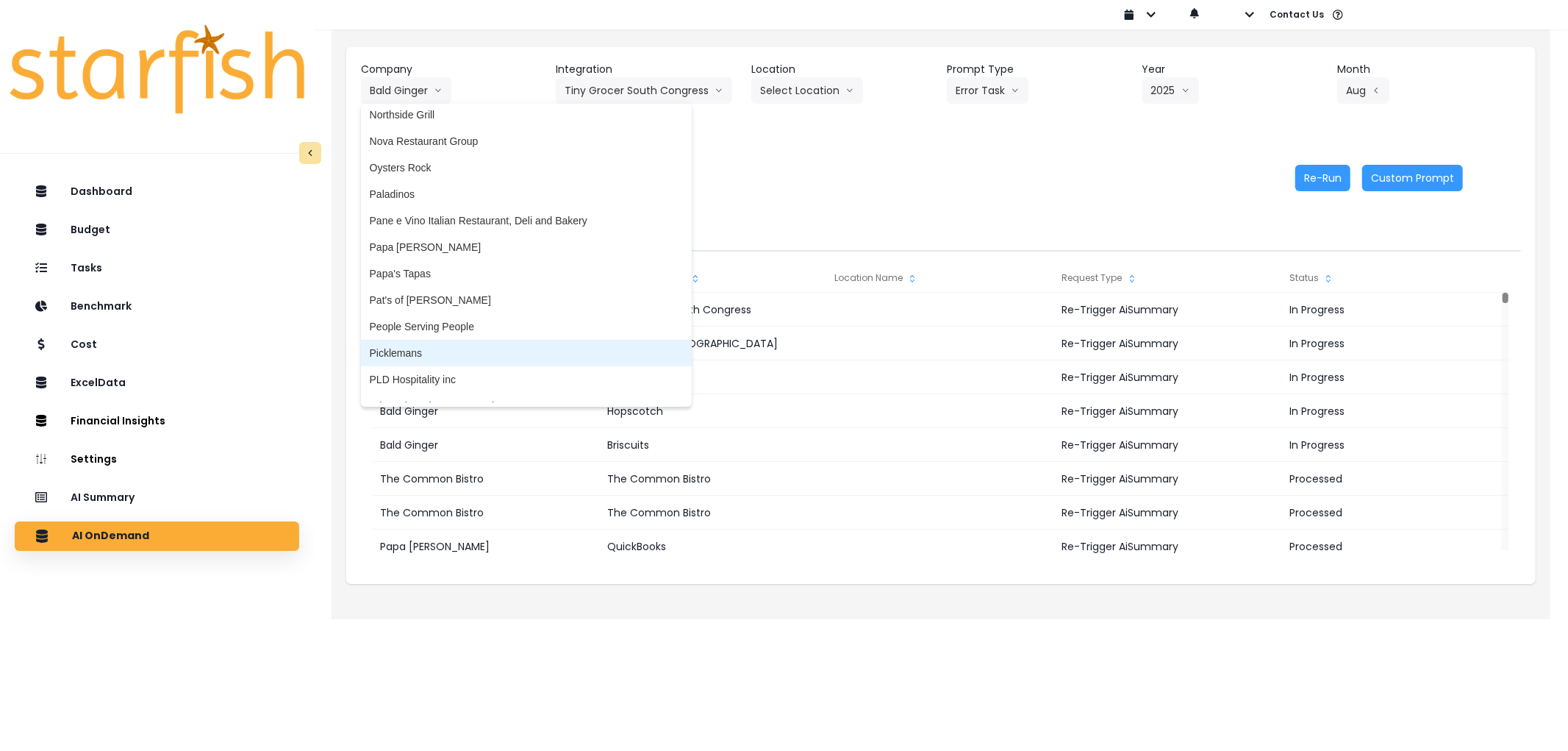
click at [443, 351] on span "Picklemans" at bounding box center [526, 353] width 314 height 15
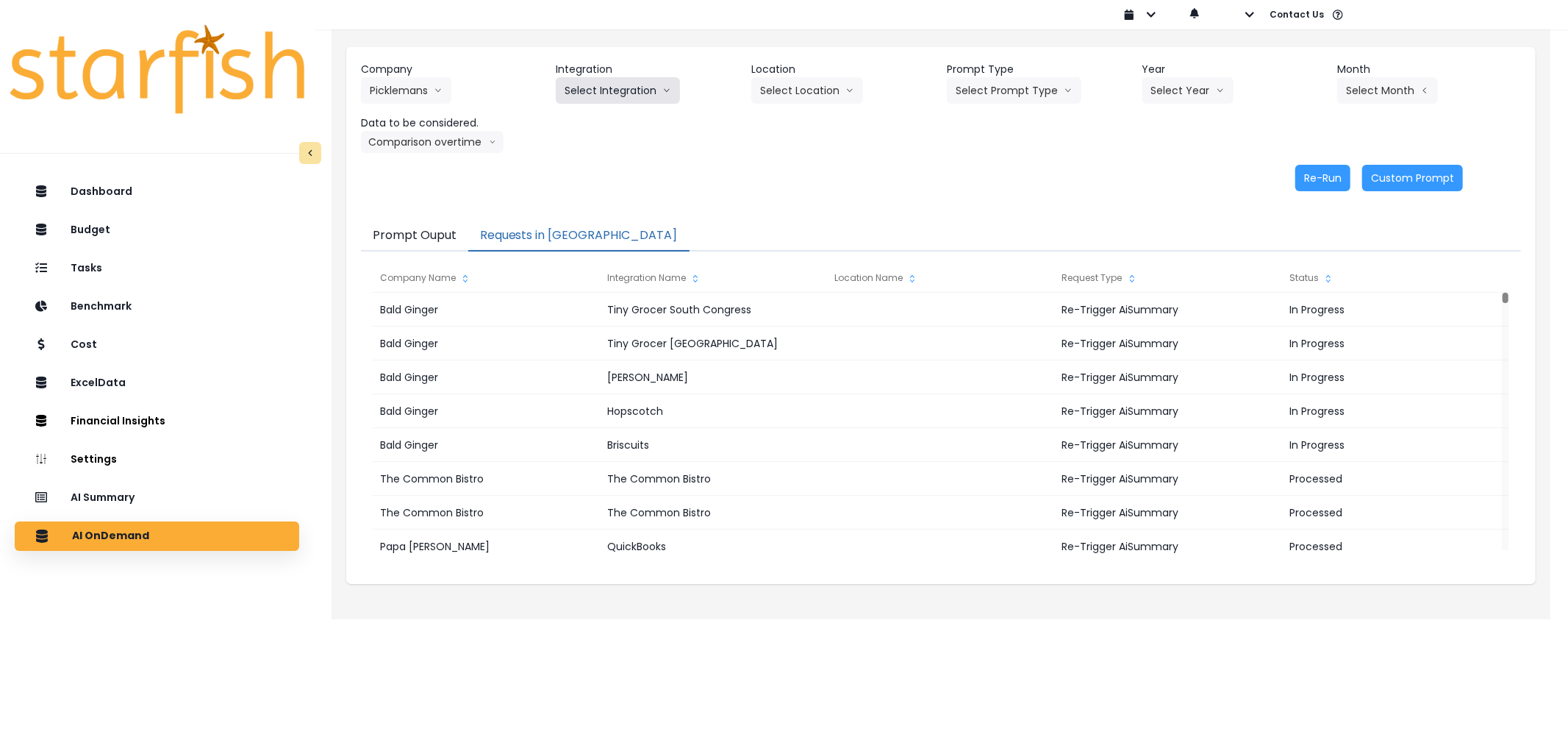
click at [600, 103] on button "Select Integration" at bounding box center [617, 90] width 124 height 26
click at [593, 130] on li "10 - Saint Charles" at bounding box center [645, 121] width 178 height 26
click at [808, 99] on button "Select Location" at bounding box center [808, 90] width 112 height 26
click at [677, 138] on div "Company Picklemans 86 Costs Asti Bagel Cafe Balance Grille Bald Ginger Bar Busi…" at bounding box center [941, 107] width 1160 height 91
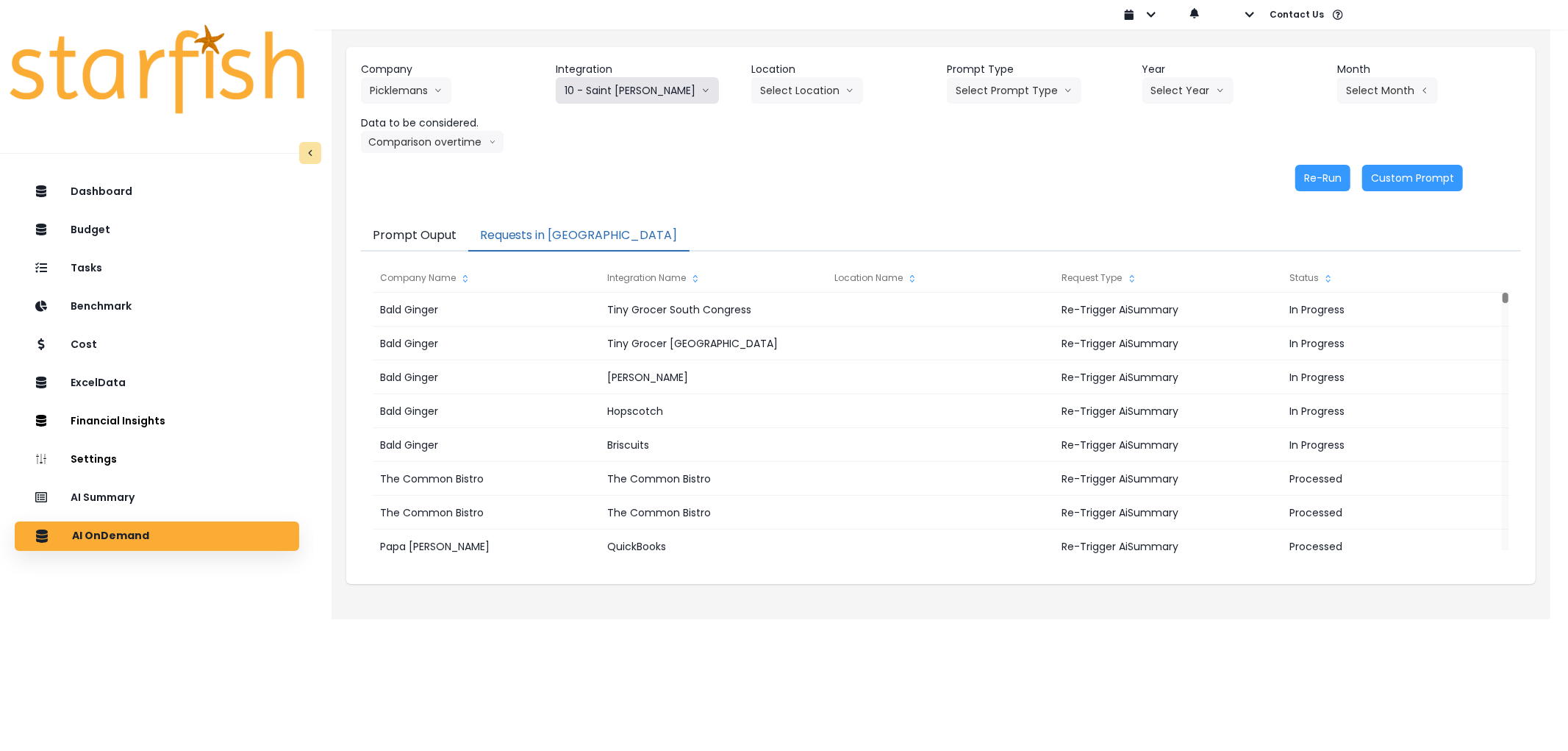
click at [629, 90] on button "10 - Saint Charles" at bounding box center [637, 90] width 164 height 26
click at [994, 87] on button "Select Prompt Type" at bounding box center [1013, 90] width 134 height 26
click at [982, 173] on span "Error Task" at bounding box center [997, 174] width 83 height 15
click at [1138, 97] on div "Company Picklemans 86 Costs Asti Bagel Cafe Balance Grille Bald Ginger Bar Busi…" at bounding box center [941, 107] width 1160 height 91
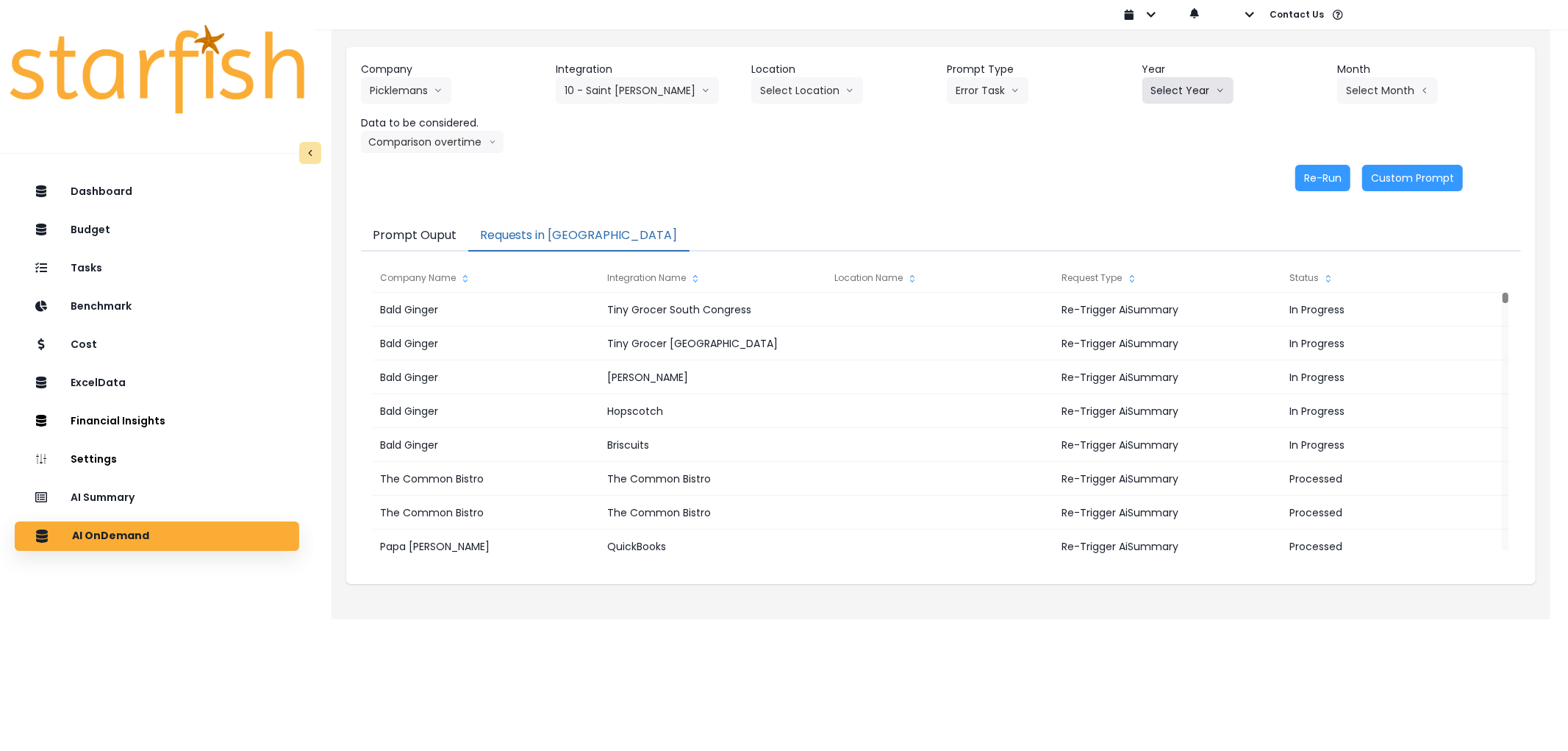
click at [1158, 92] on button "Select Year" at bounding box center [1188, 90] width 91 height 26
click at [1155, 176] on span "2025" at bounding box center [1162, 174] width 23 height 15
click at [1345, 89] on button "Select Month" at bounding box center [1388, 90] width 101 height 26
click at [1300, 250] on span "July" at bounding box center [1314, 253] width 28 height 15
click at [1312, 187] on button "Re-Run" at bounding box center [1323, 177] width 55 height 26
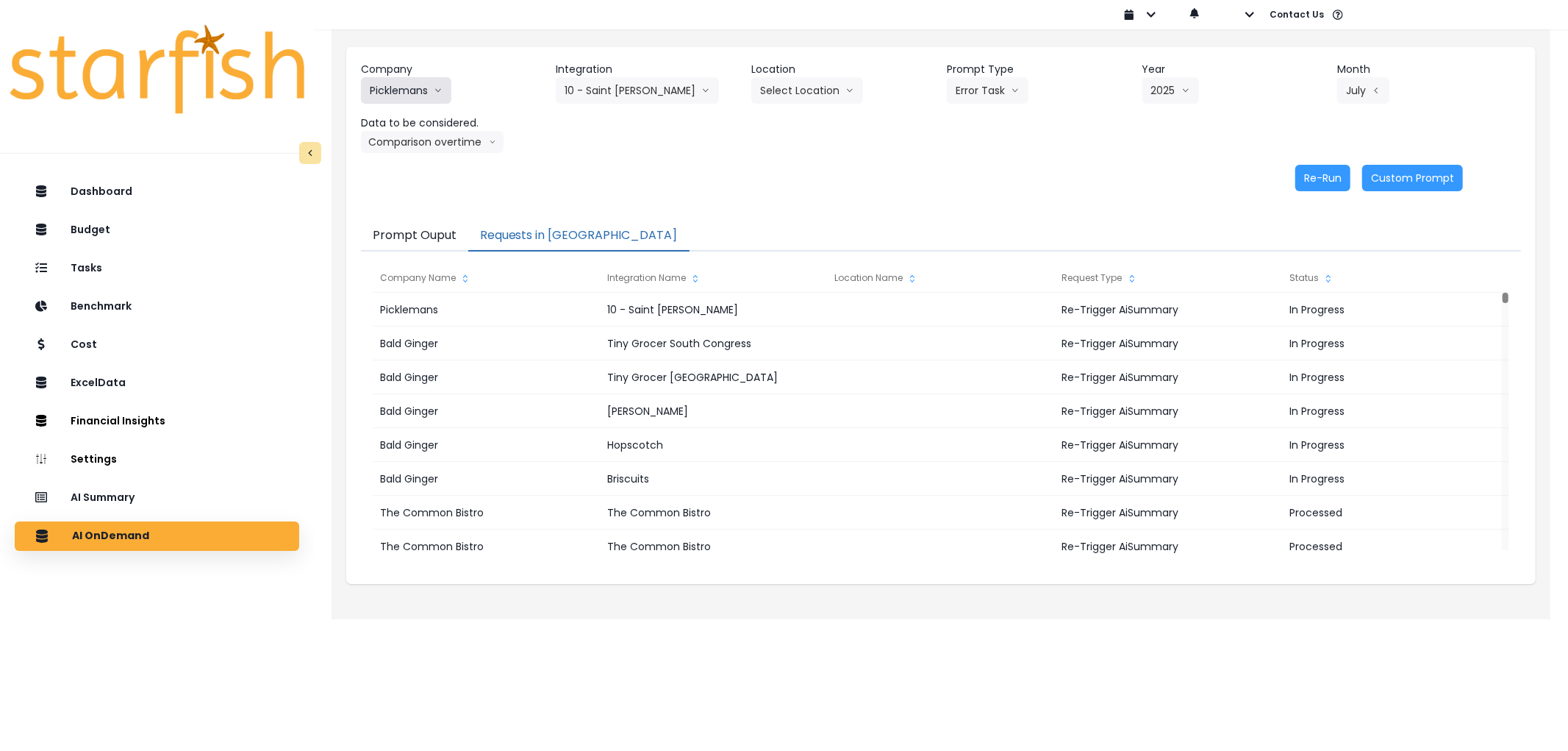
drag, startPoint x: 405, startPoint y: 91, endPoint x: 427, endPoint y: 100, distance: 23.8
click at [405, 91] on button "Picklemans" at bounding box center [406, 90] width 90 height 26
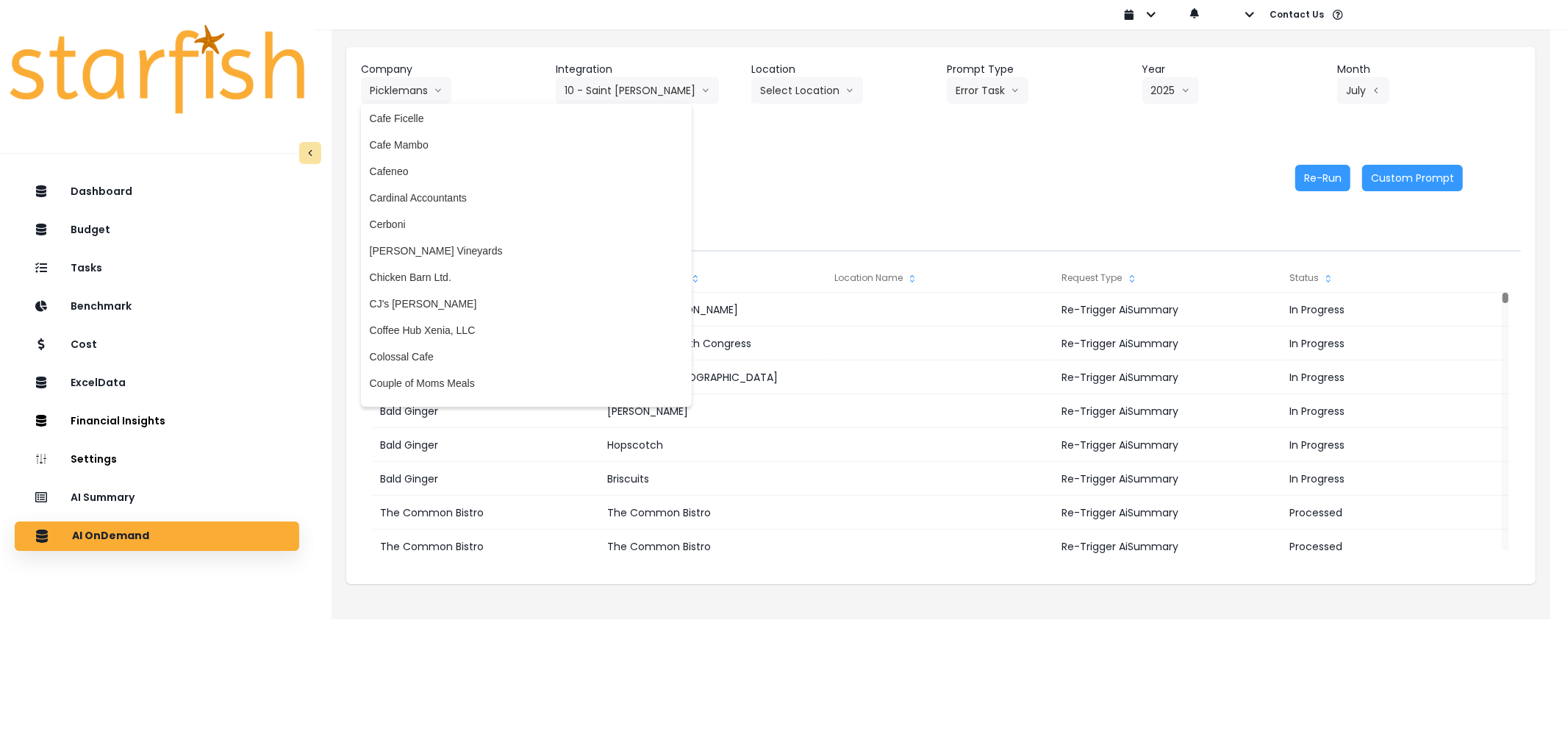
scroll to position [735, 0]
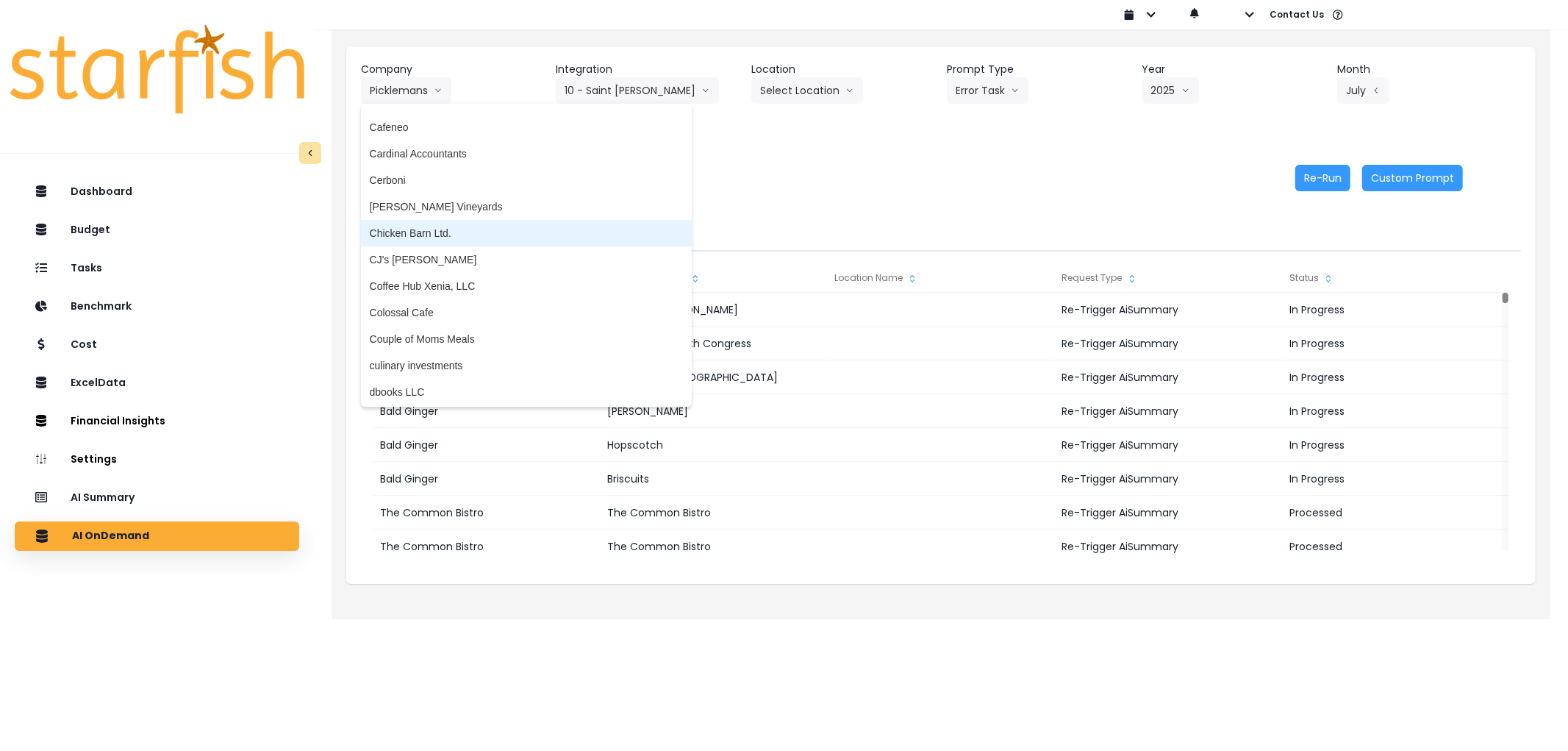
click at [434, 249] on li "CJ's Patio Grill" at bounding box center [526, 259] width 331 height 26
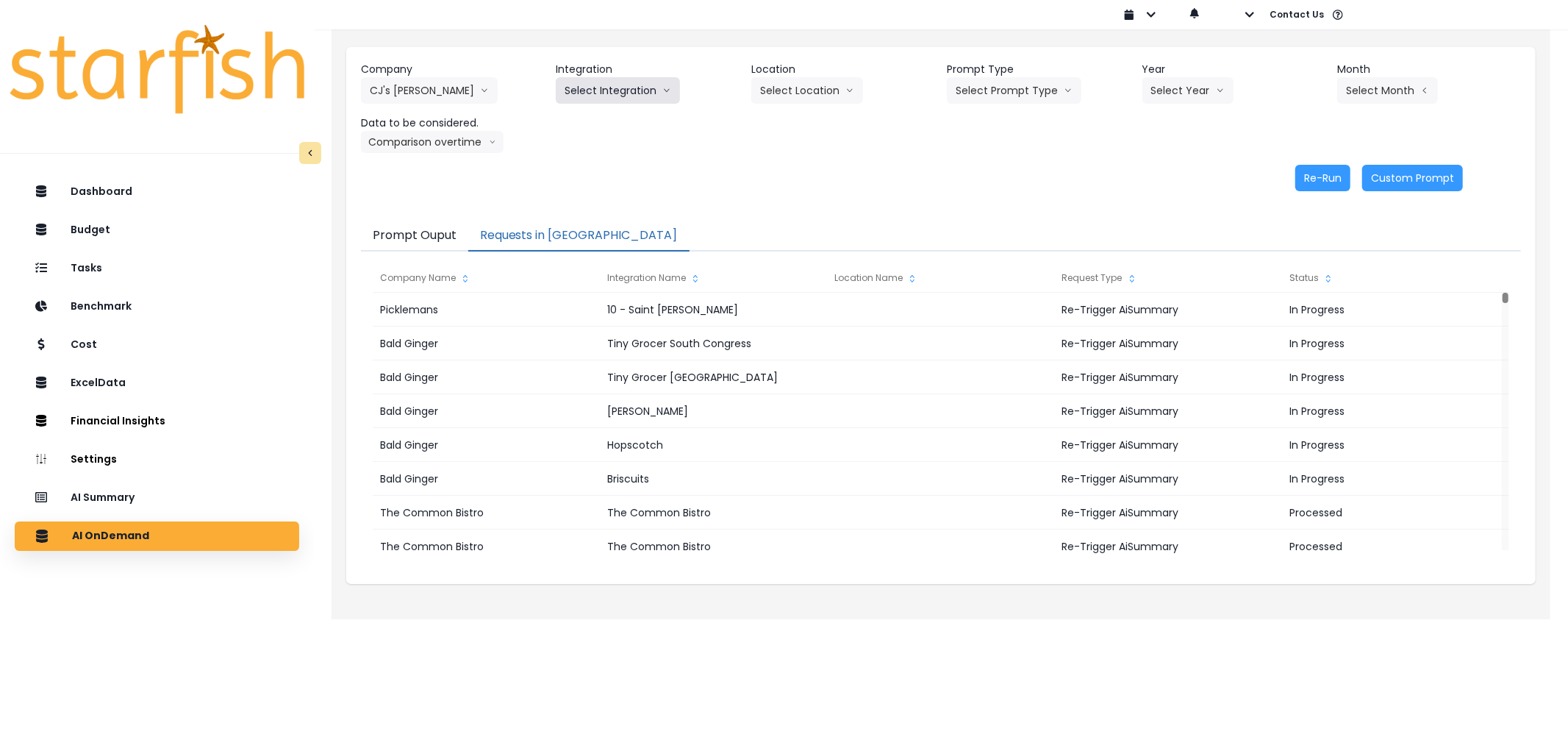
click at [625, 99] on button "Select Integration" at bounding box center [617, 90] width 124 height 26
click at [606, 130] on li "Quickbooks Online" at bounding box center [608, 121] width 105 height 26
click at [1054, 97] on button "Select Prompt Type" at bounding box center [1013, 90] width 134 height 26
click at [995, 171] on span "Error Task" at bounding box center [997, 174] width 83 height 15
click at [1194, 84] on button "Select Year" at bounding box center [1188, 90] width 91 height 26
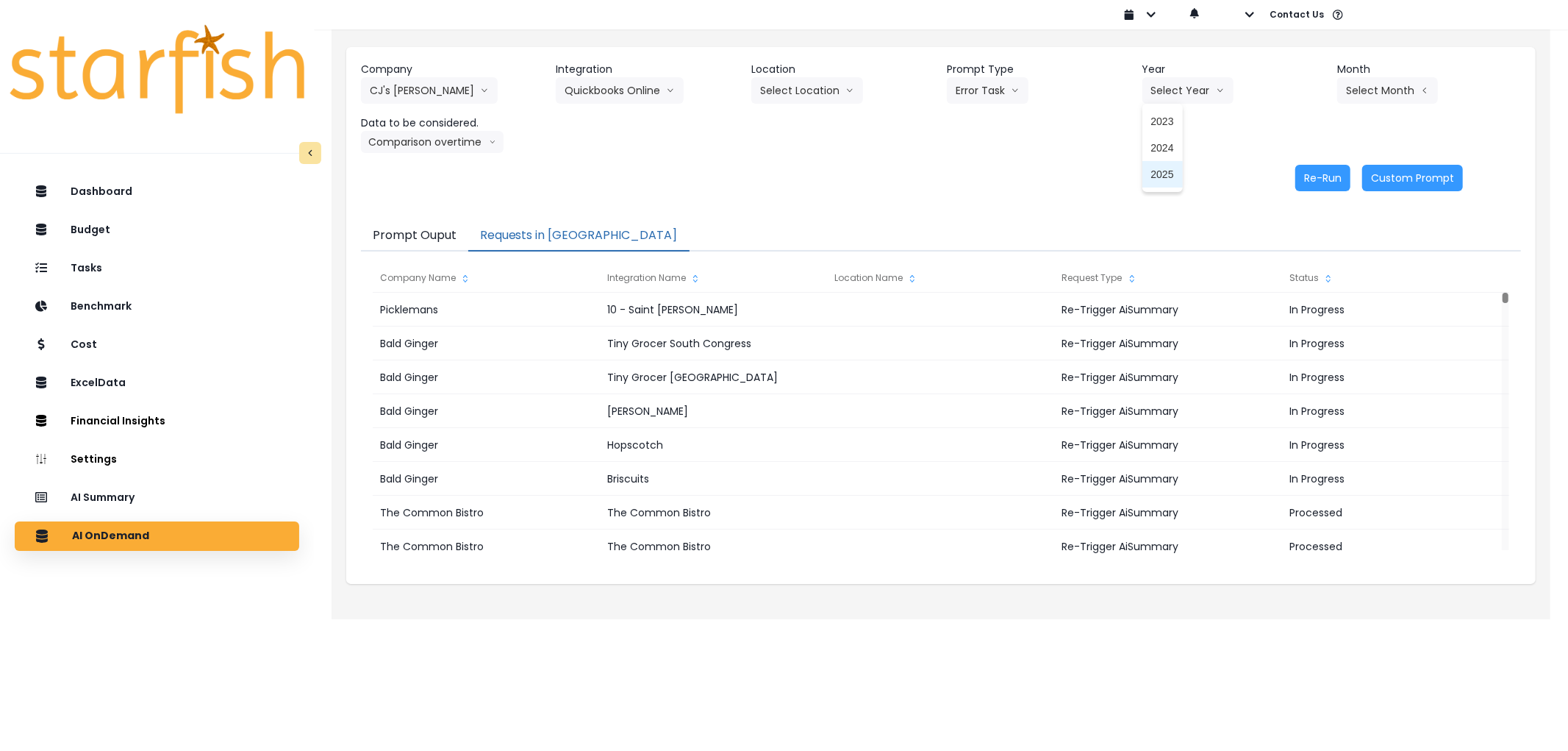
drag, startPoint x: 1164, startPoint y: 175, endPoint x: 1344, endPoint y: 100, distance: 195.0
click at [1164, 175] on span "2025" at bounding box center [1162, 174] width 23 height 15
click at [1383, 94] on button "Select Month" at bounding box center [1388, 90] width 101 height 26
click at [1295, 241] on li "July" at bounding box center [1314, 253] width 46 height 26
click at [1301, 175] on button "Re-Run" at bounding box center [1323, 177] width 55 height 26
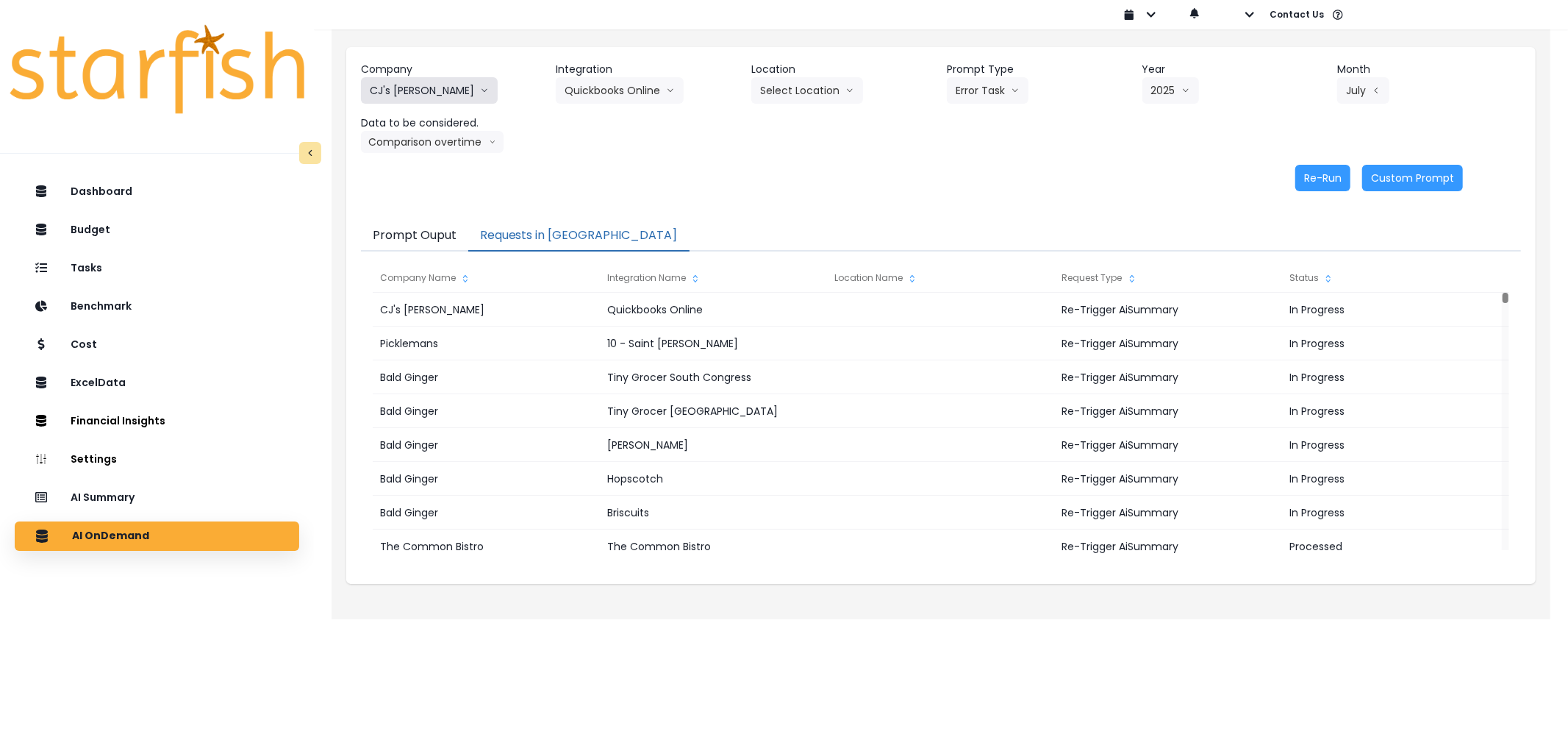
drag, startPoint x: 420, startPoint y: 76, endPoint x: 431, endPoint y: 78, distance: 11.2
click at [420, 77] on button "CJ's Patio Grill" at bounding box center [429, 90] width 137 height 26
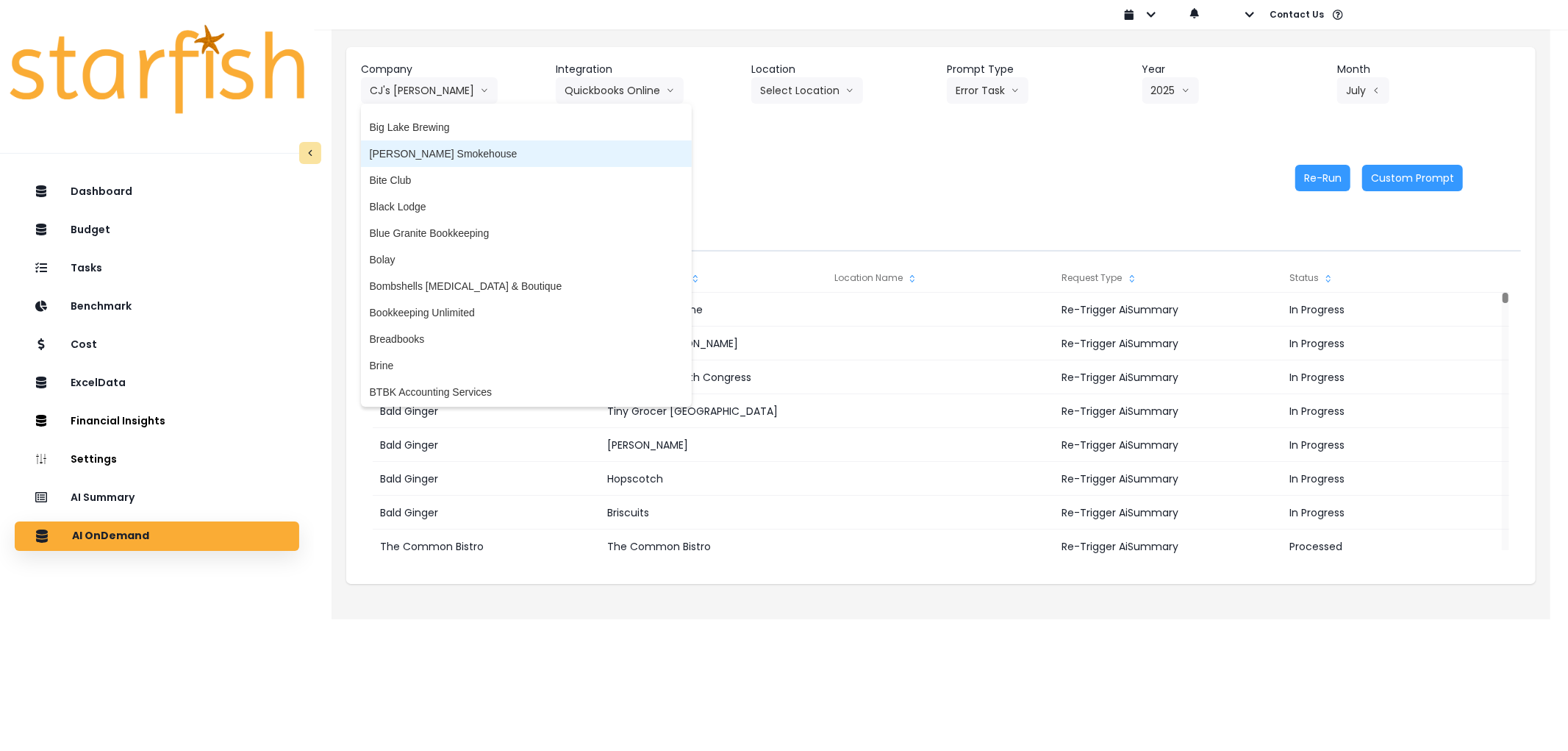
scroll to position [344, 0]
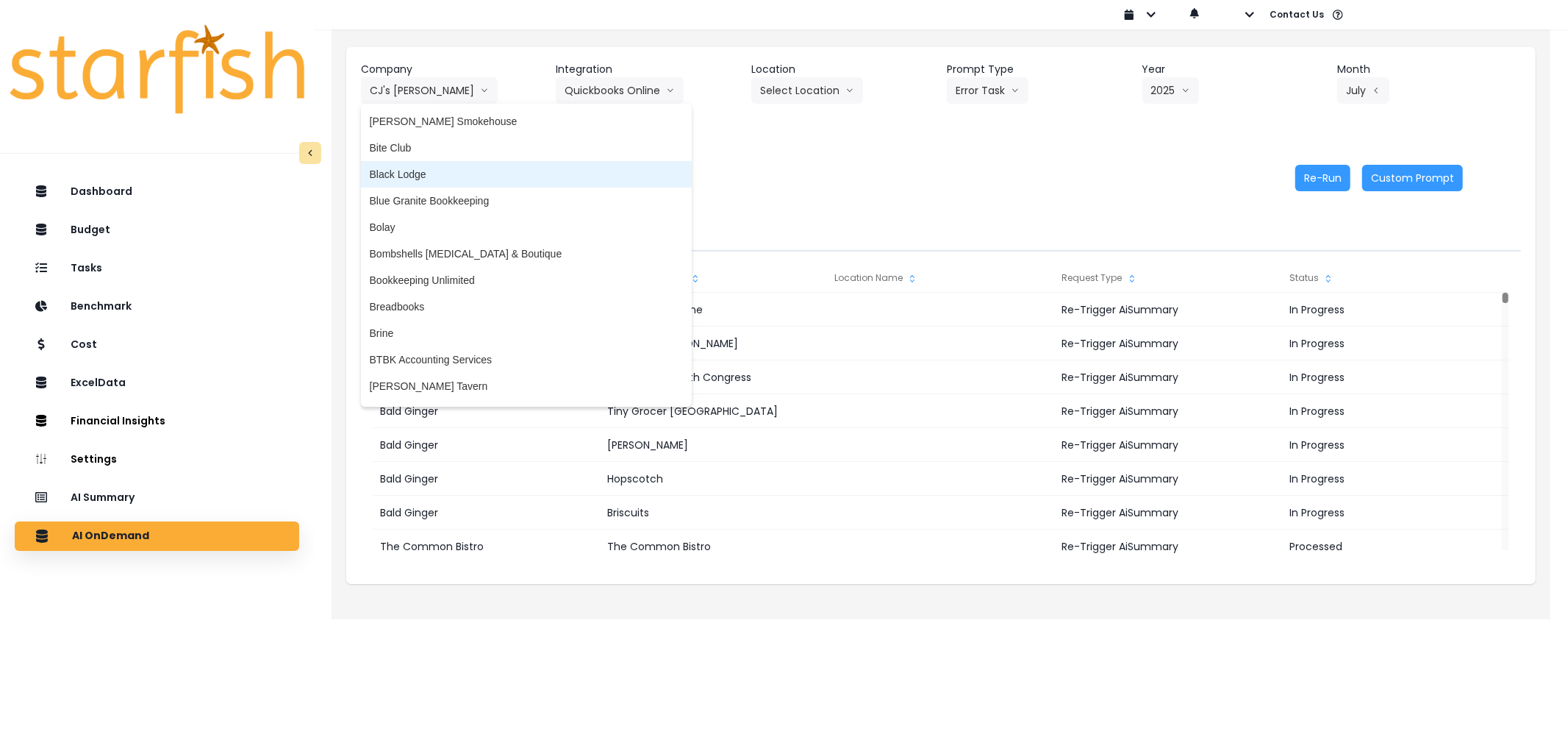
click at [414, 170] on span "Black Lodge" at bounding box center [526, 174] width 314 height 15
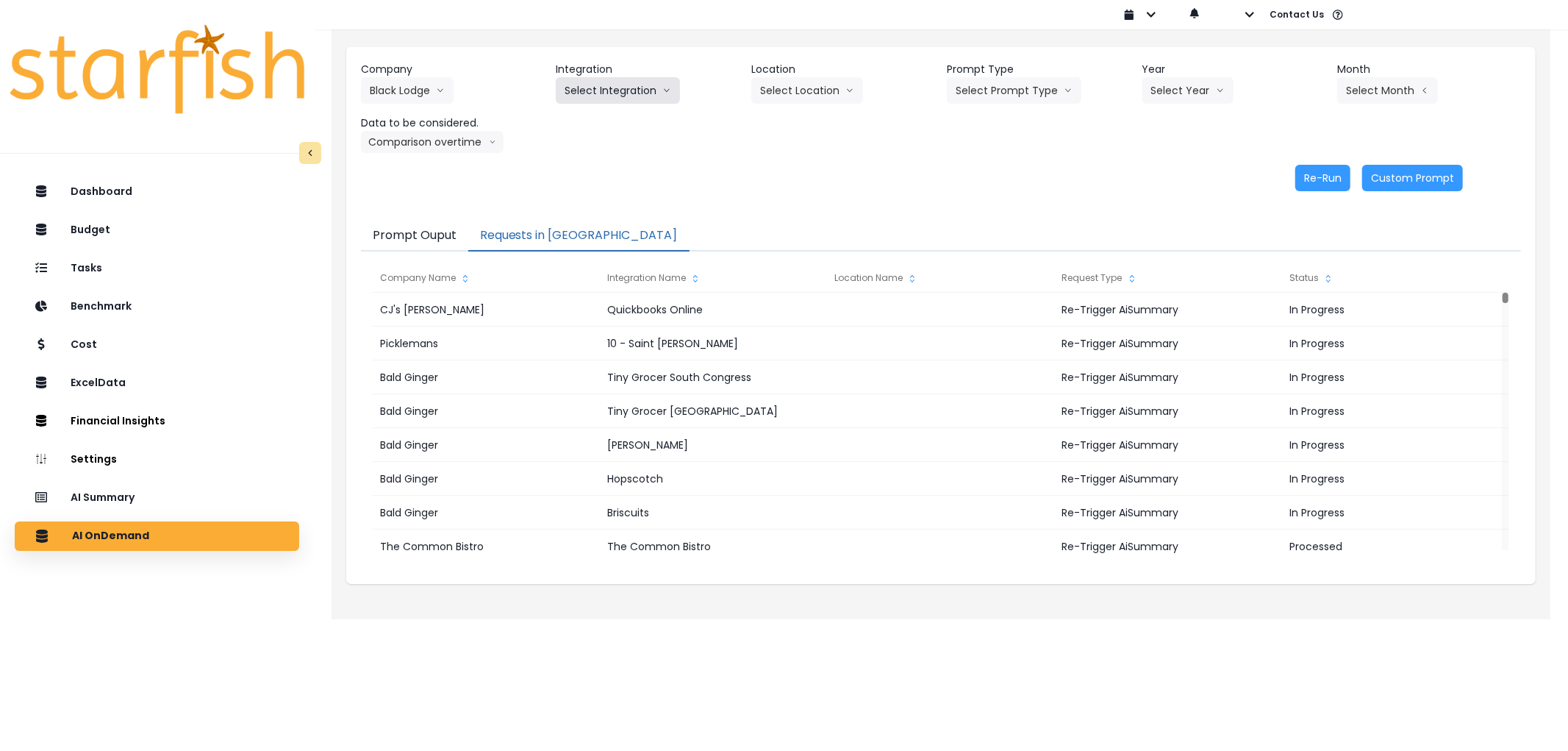
click at [629, 78] on button "Select Integration" at bounding box center [617, 90] width 124 height 26
click at [584, 125] on span "Xero" at bounding box center [575, 121] width 23 height 15
click at [1029, 100] on button "Select Prompt Type" at bounding box center [1013, 90] width 134 height 26
click at [995, 168] on span "Error Task" at bounding box center [997, 174] width 83 height 15
click at [1167, 94] on button "Select Year" at bounding box center [1188, 90] width 91 height 26
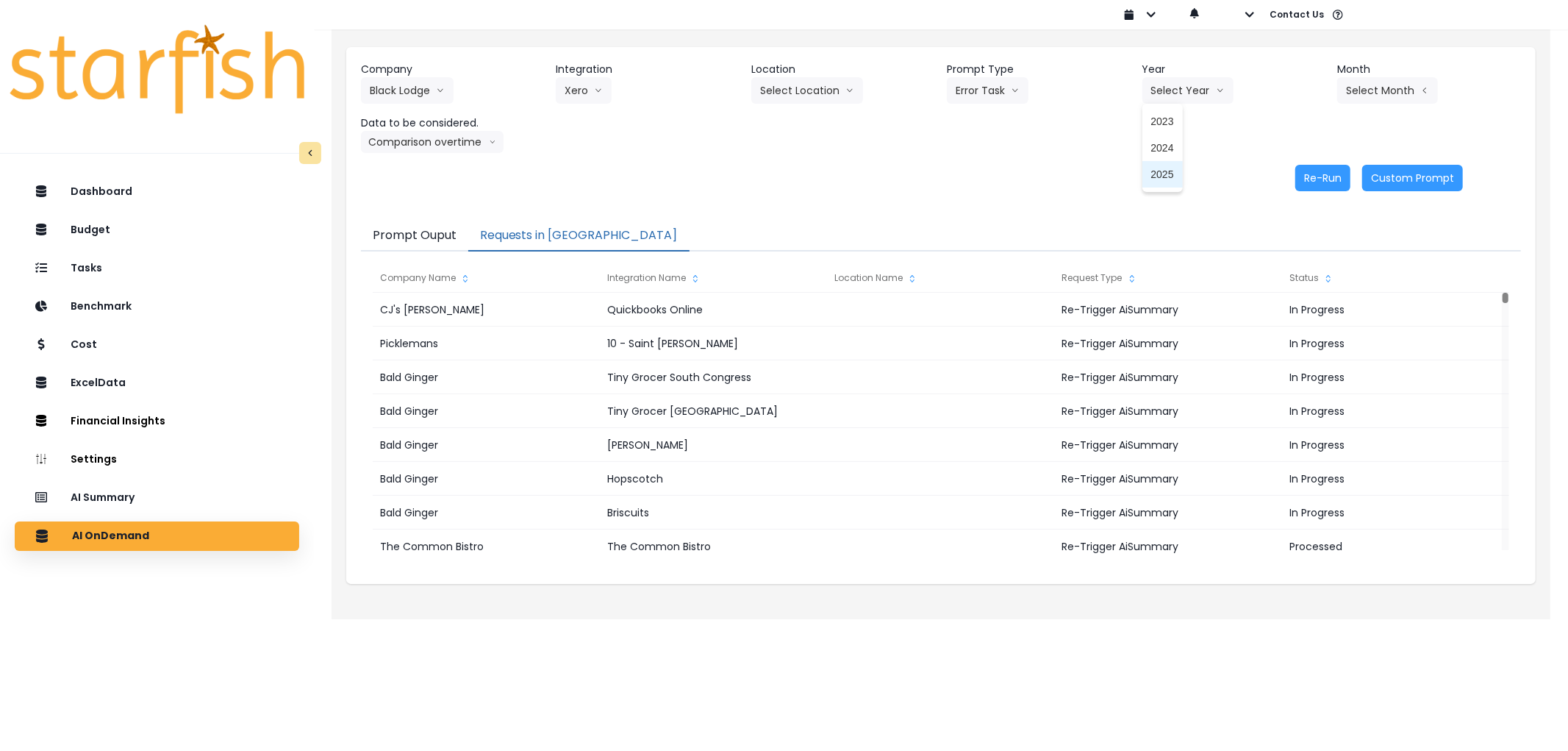
click at [1159, 174] on span "2025" at bounding box center [1162, 174] width 23 height 15
click at [1421, 96] on icon "arrow left line" at bounding box center [1425, 90] width 9 height 15
click at [1309, 195] on span "May" at bounding box center [1314, 200] width 28 height 15
click at [1318, 167] on button "Re-Run" at bounding box center [1323, 177] width 55 height 26
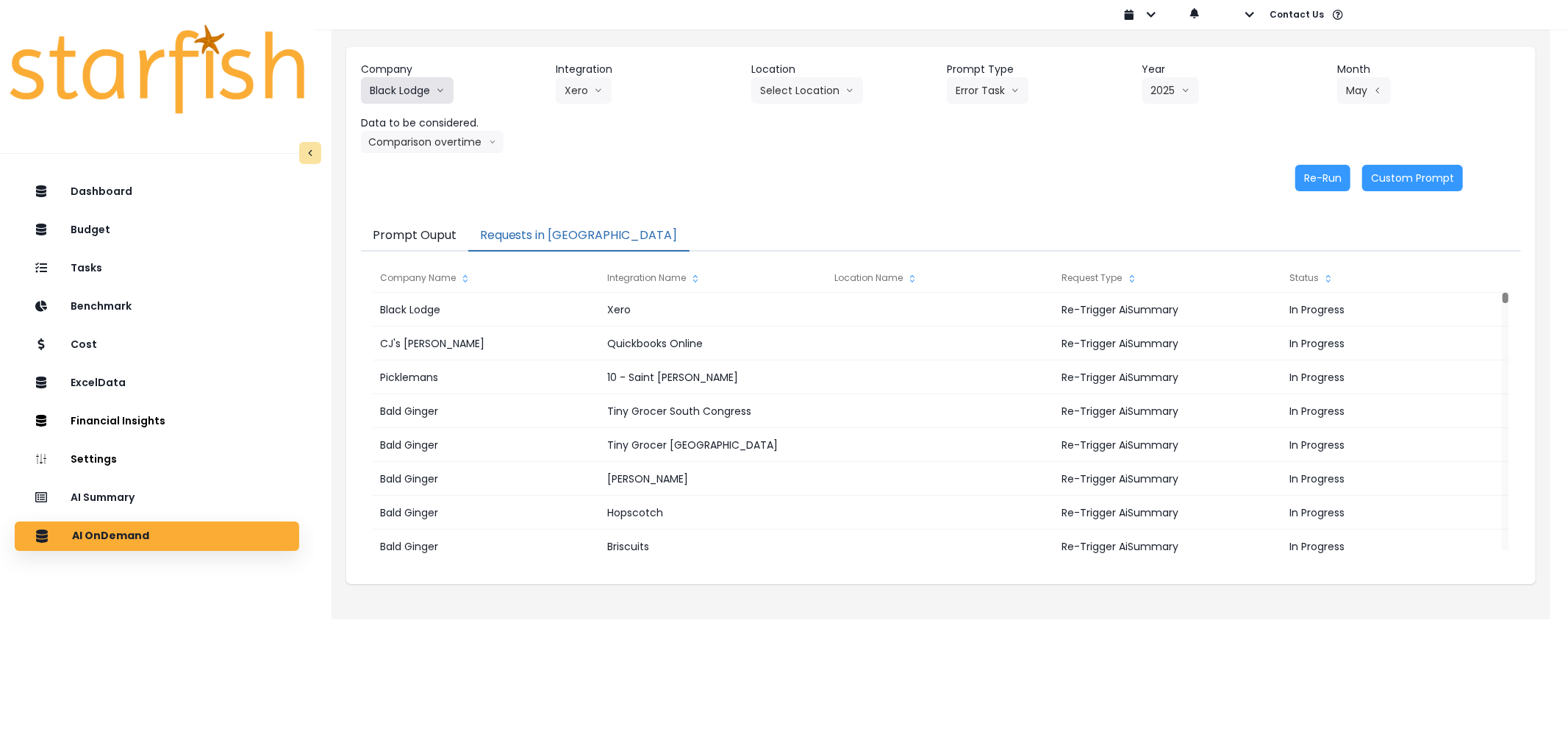
click at [428, 90] on button "Black Lodge" at bounding box center [407, 90] width 93 height 26
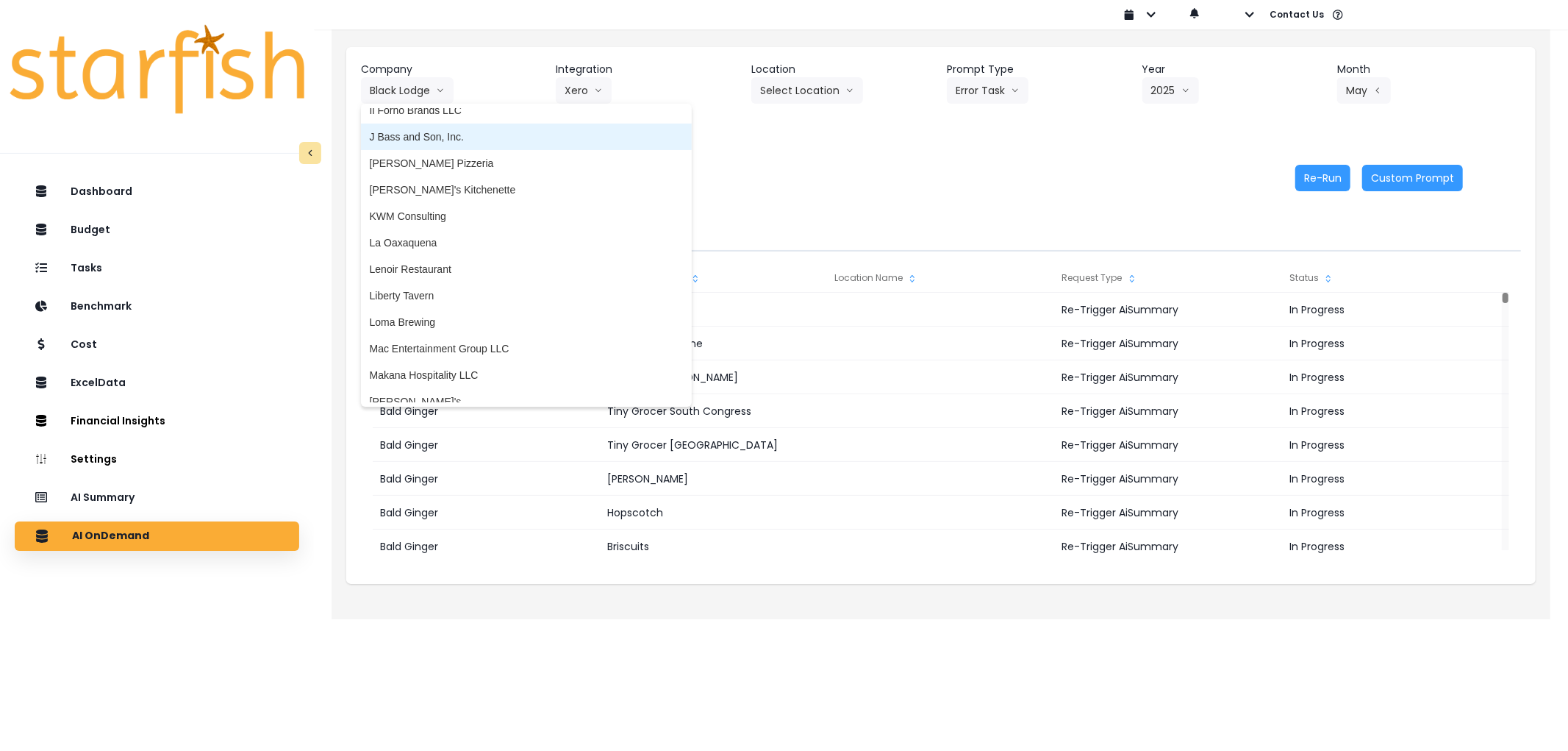
scroll to position [1733, 0]
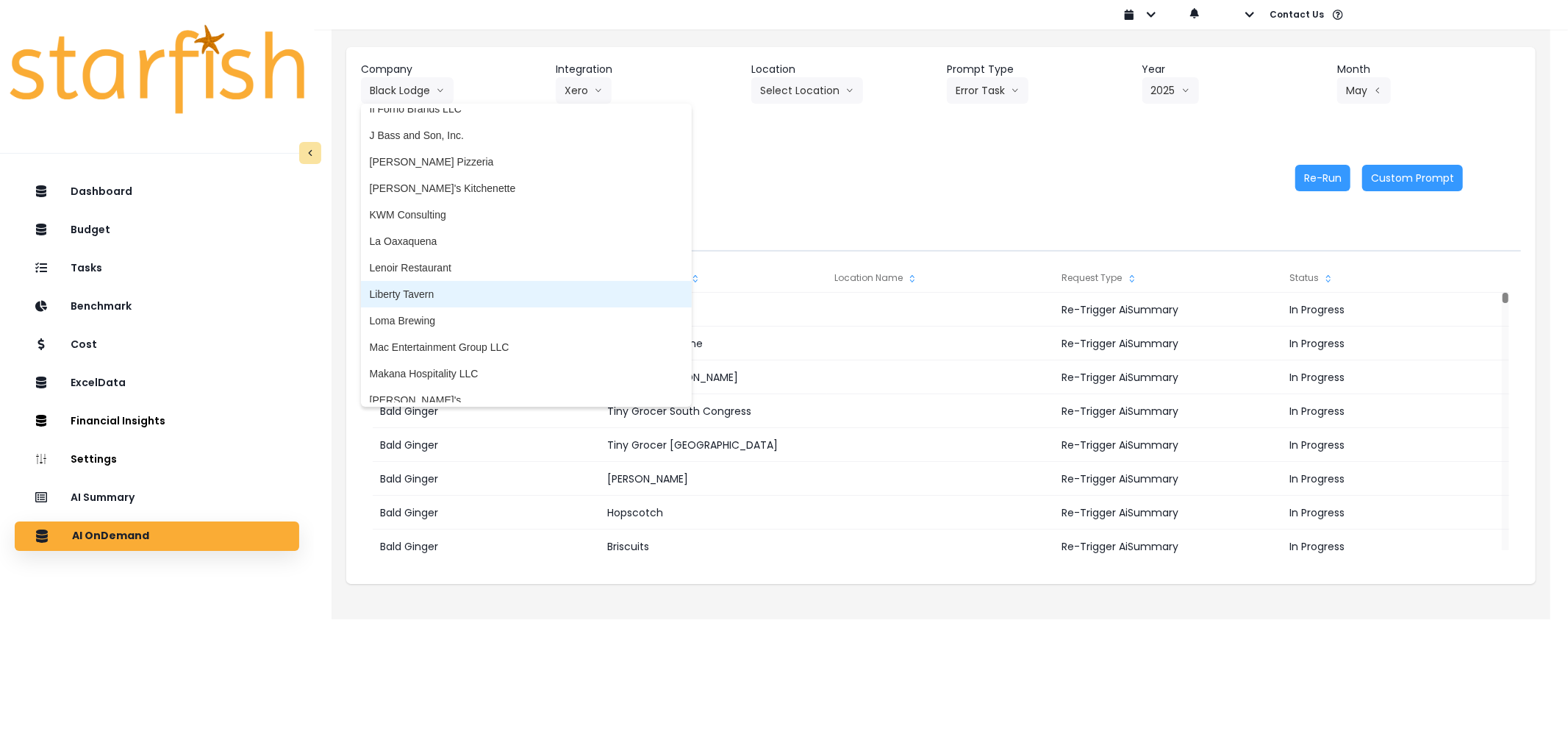
click at [416, 293] on span "Liberty Tavern" at bounding box center [526, 294] width 314 height 15
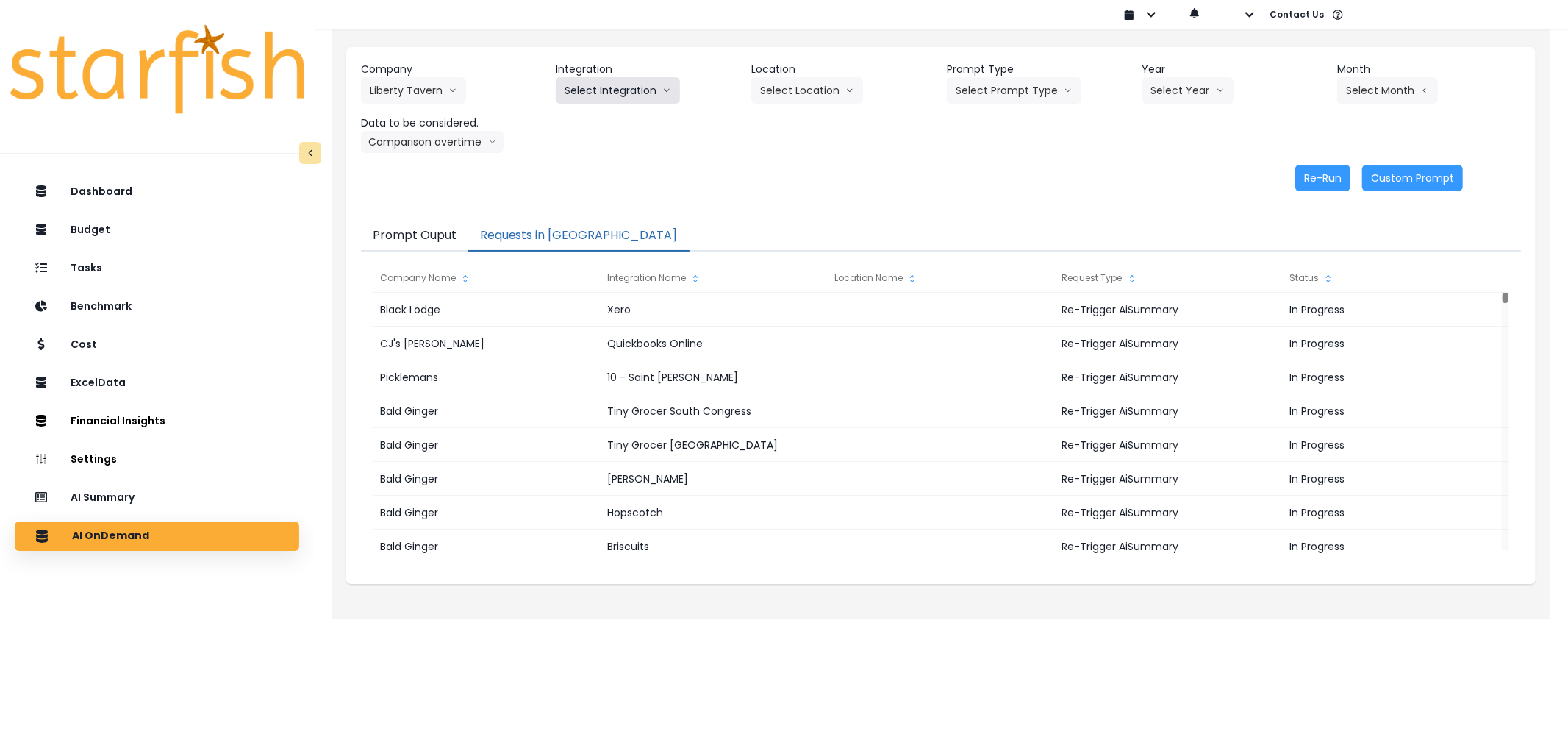
click at [605, 83] on button "Select Integration" at bounding box center [617, 90] width 124 height 26
click at [590, 125] on li "QBO" at bounding box center [575, 121] width 40 height 26
click at [834, 84] on button "Select Location" at bounding box center [808, 90] width 112 height 26
click at [991, 78] on button "Select Prompt Type" at bounding box center [1013, 90] width 134 height 26
click at [971, 173] on span "Error Task" at bounding box center [997, 174] width 83 height 15
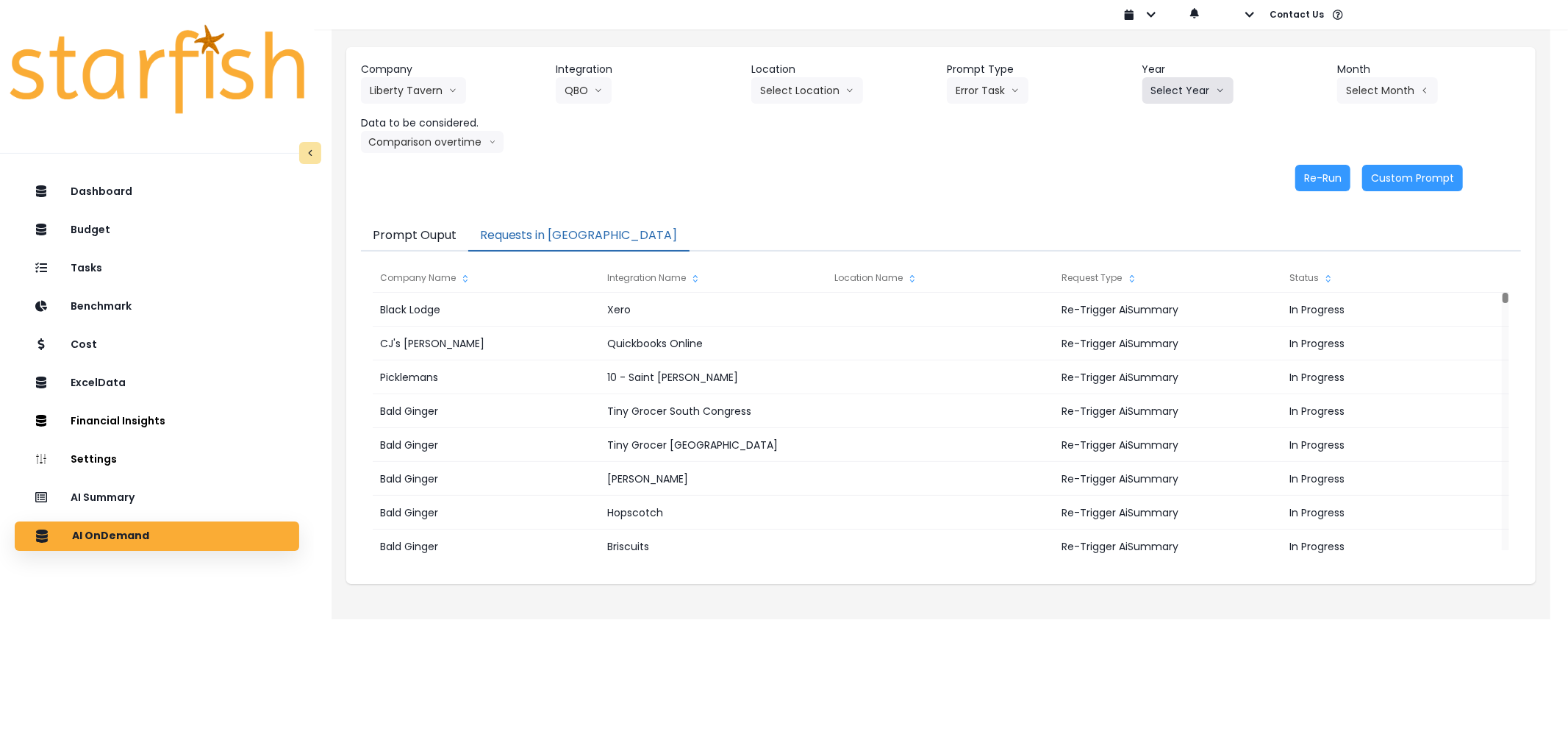
click at [1169, 101] on button "Select Year" at bounding box center [1188, 90] width 91 height 26
click at [1165, 172] on span "2025" at bounding box center [1162, 174] width 23 height 15
drag, startPoint x: 1427, startPoint y: 93, endPoint x: 1398, endPoint y: 115, distance: 36.4
click at [1427, 93] on icon "arrow left line" at bounding box center [1425, 90] width 9 height 15
click at [1315, 224] on span "June" at bounding box center [1314, 226] width 28 height 15
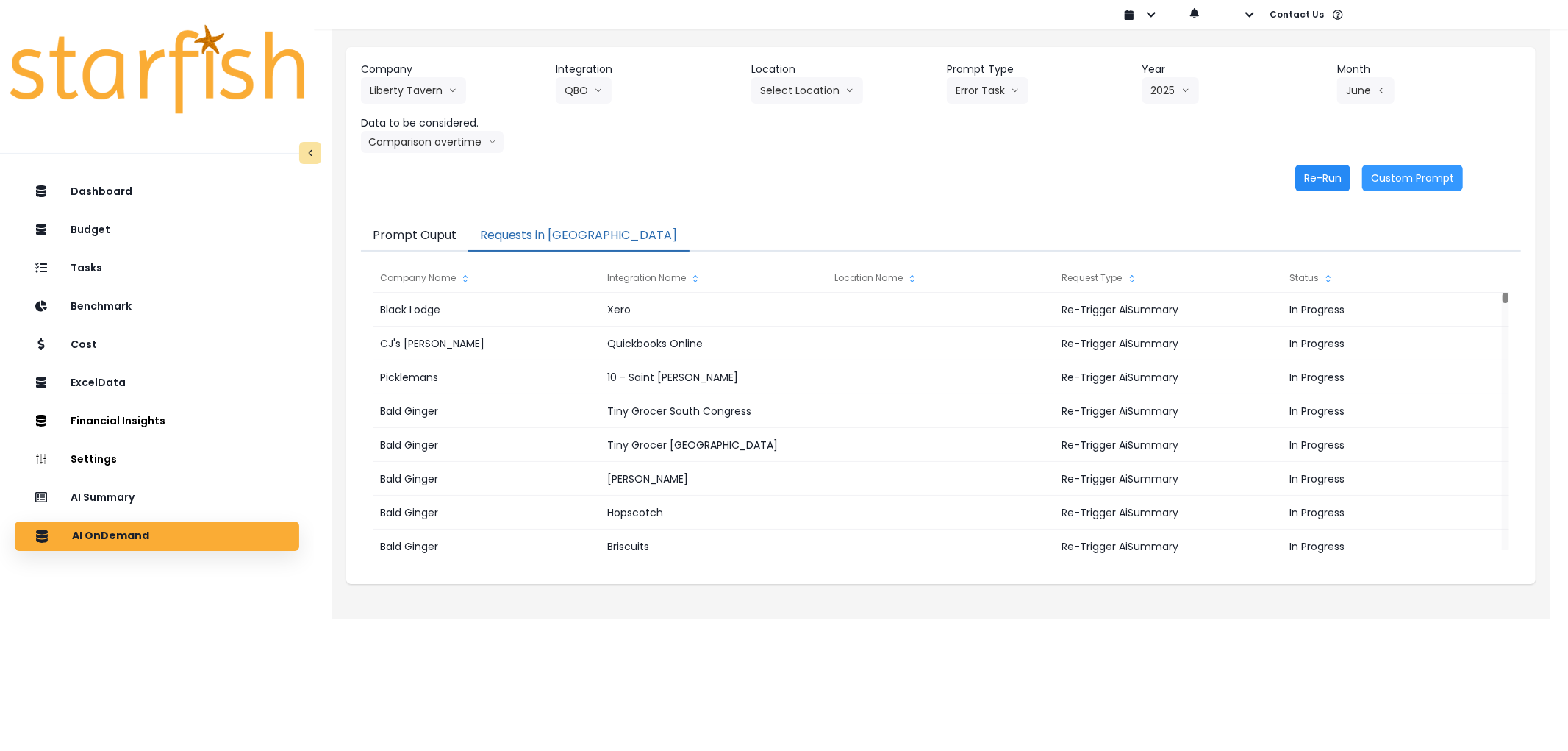
click at [1332, 184] on button "Re-Run" at bounding box center [1323, 177] width 55 height 26
click at [455, 91] on icon "arrow down line" at bounding box center [453, 90] width 9 height 15
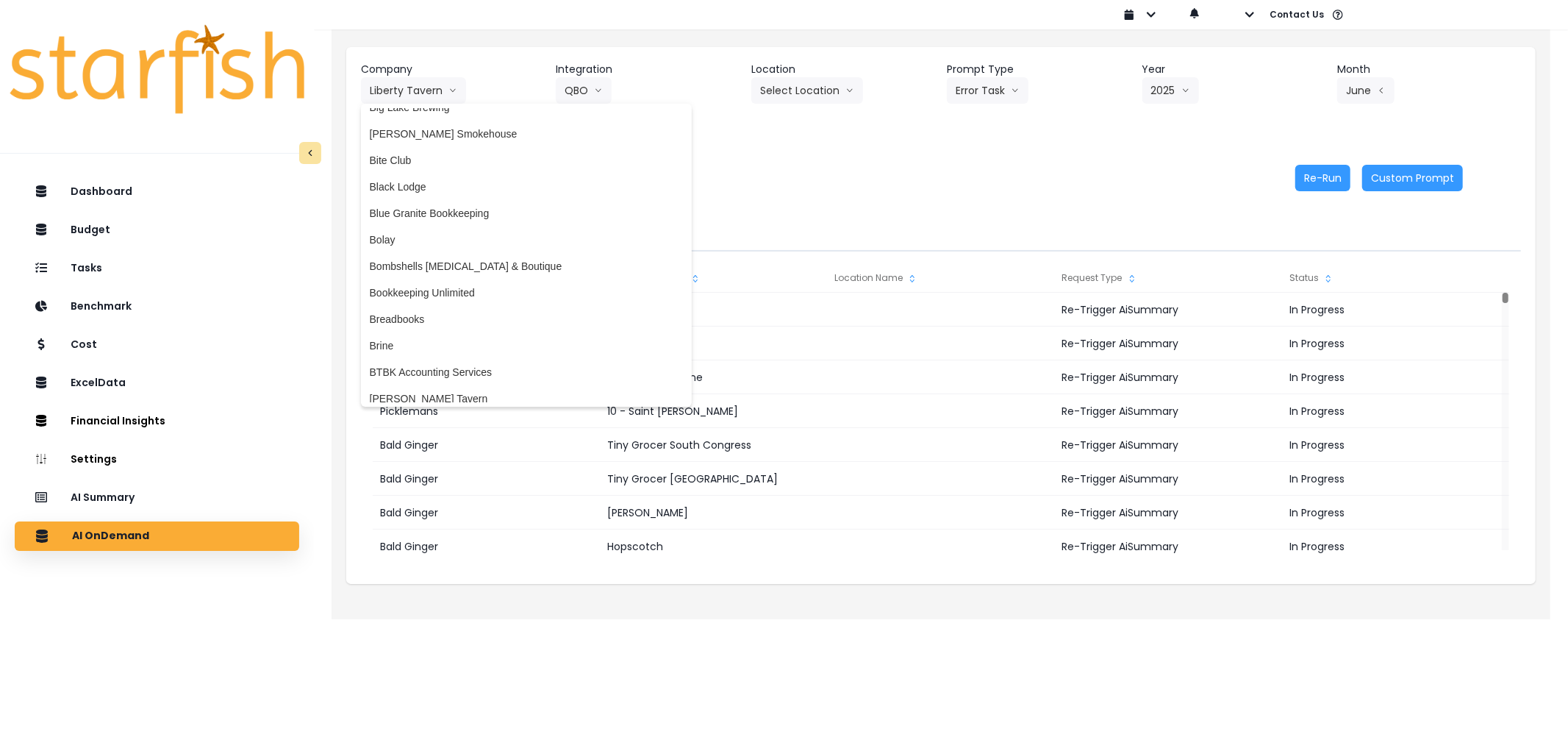
scroll to position [0, 0]
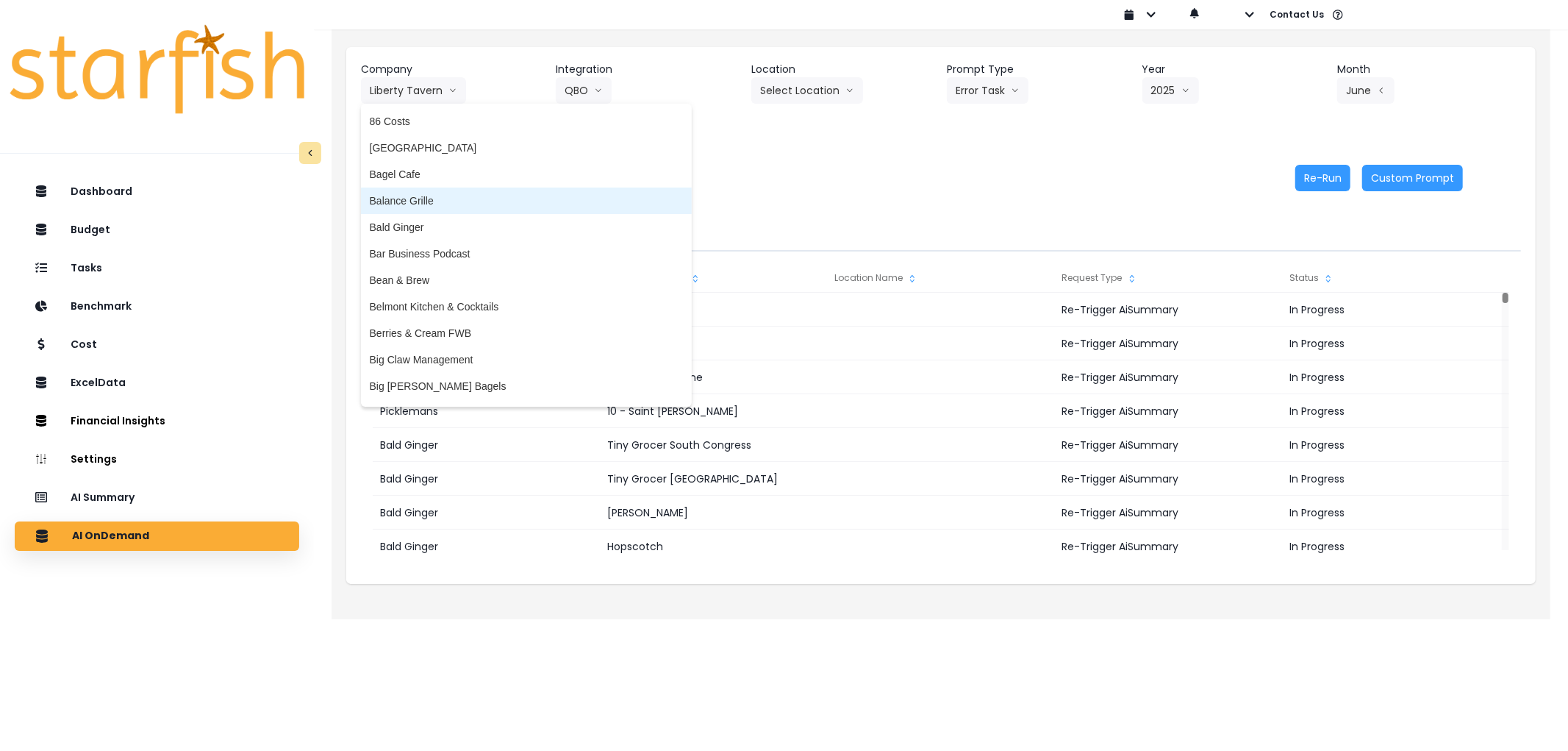
click at [485, 197] on span "Balance Grille" at bounding box center [526, 200] width 314 height 15
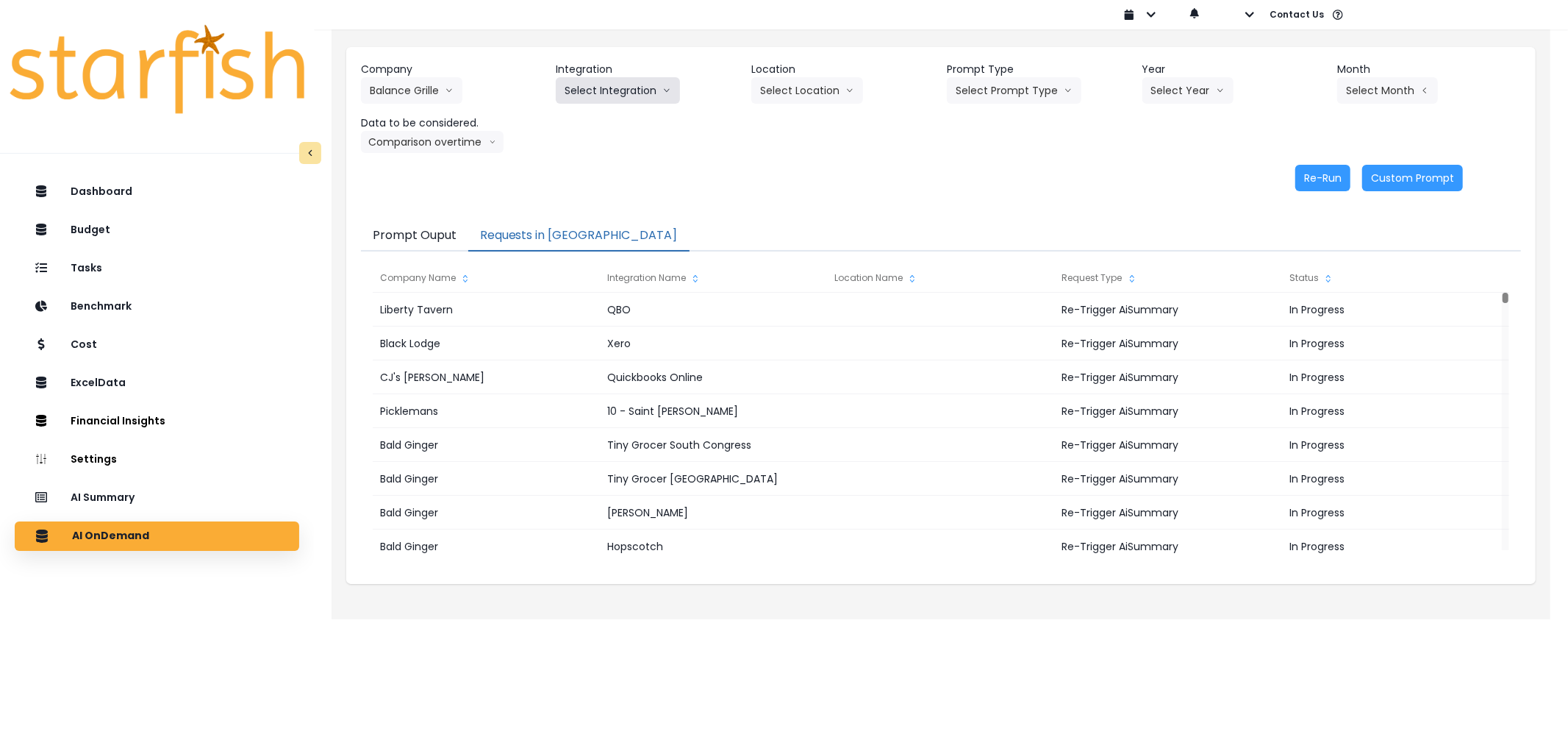
click at [576, 100] on button "Select Integration" at bounding box center [617, 90] width 124 height 26
click at [575, 123] on span "Balance Grille" at bounding box center [596, 121] width 64 height 15
click at [811, 93] on button "Select Location" at bounding box center [808, 90] width 112 height 26
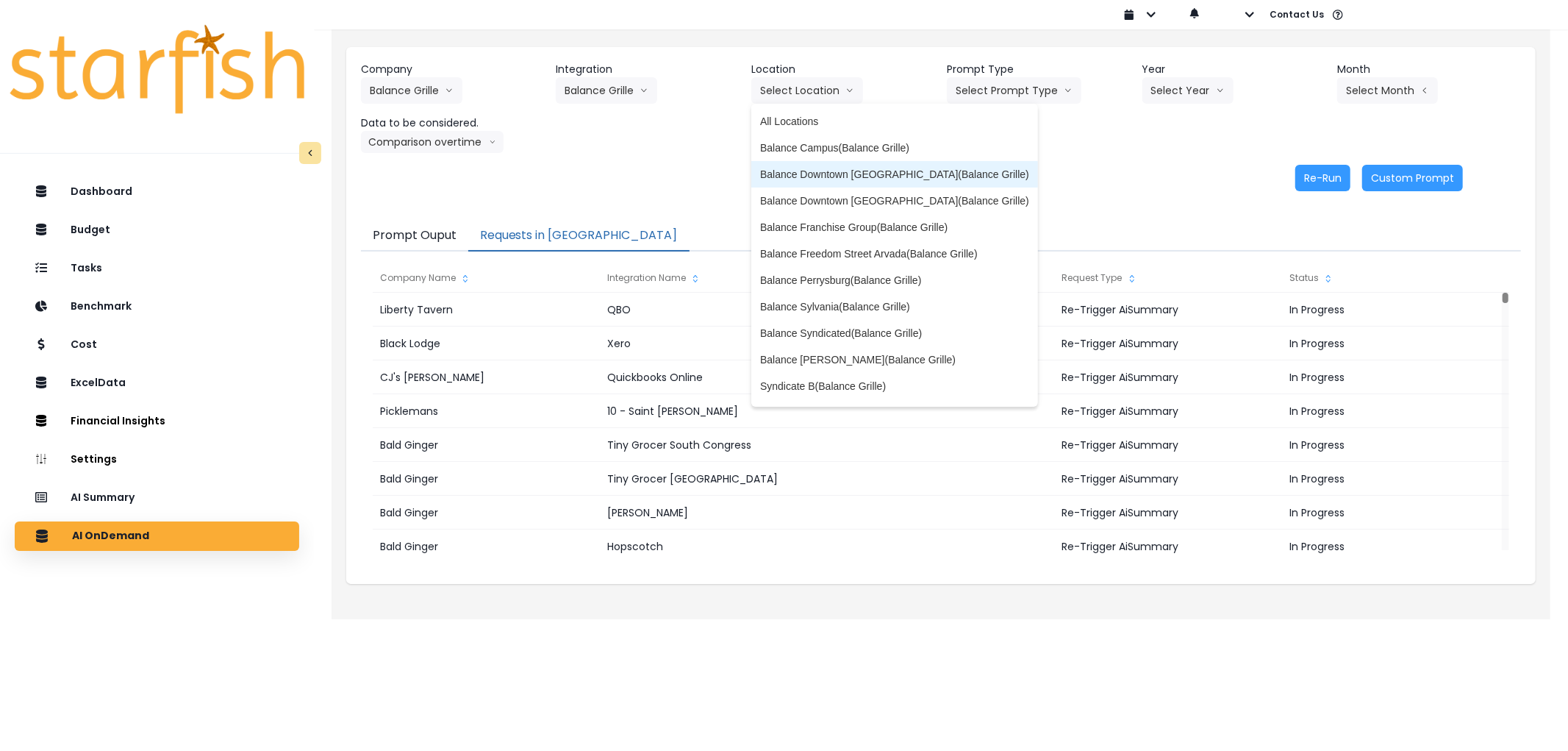
click at [861, 178] on span "Balance Downtown Cleveland(Balance Grille)" at bounding box center [895, 174] width 270 height 15
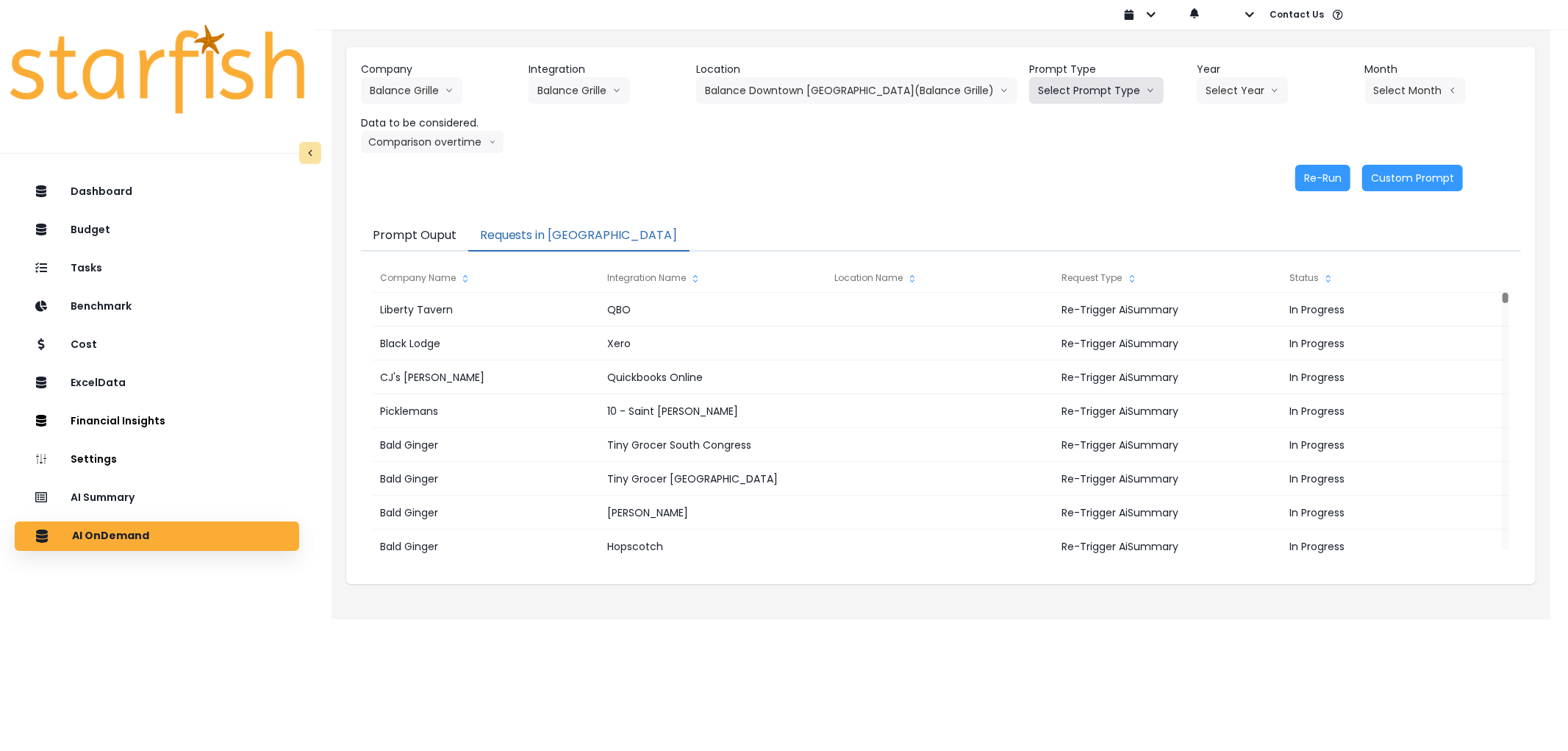
click at [1038, 90] on button "Select Prompt Type" at bounding box center [1096, 90] width 134 height 26
click at [1038, 170] on span "Error Task" at bounding box center [1079, 174] width 83 height 15
click at [1197, 96] on button "Select Year" at bounding box center [1242, 90] width 91 height 26
click at [1197, 166] on li "2025" at bounding box center [1216, 174] width 40 height 26
click at [1387, 82] on button "Select Month" at bounding box center [1415, 90] width 101 height 26
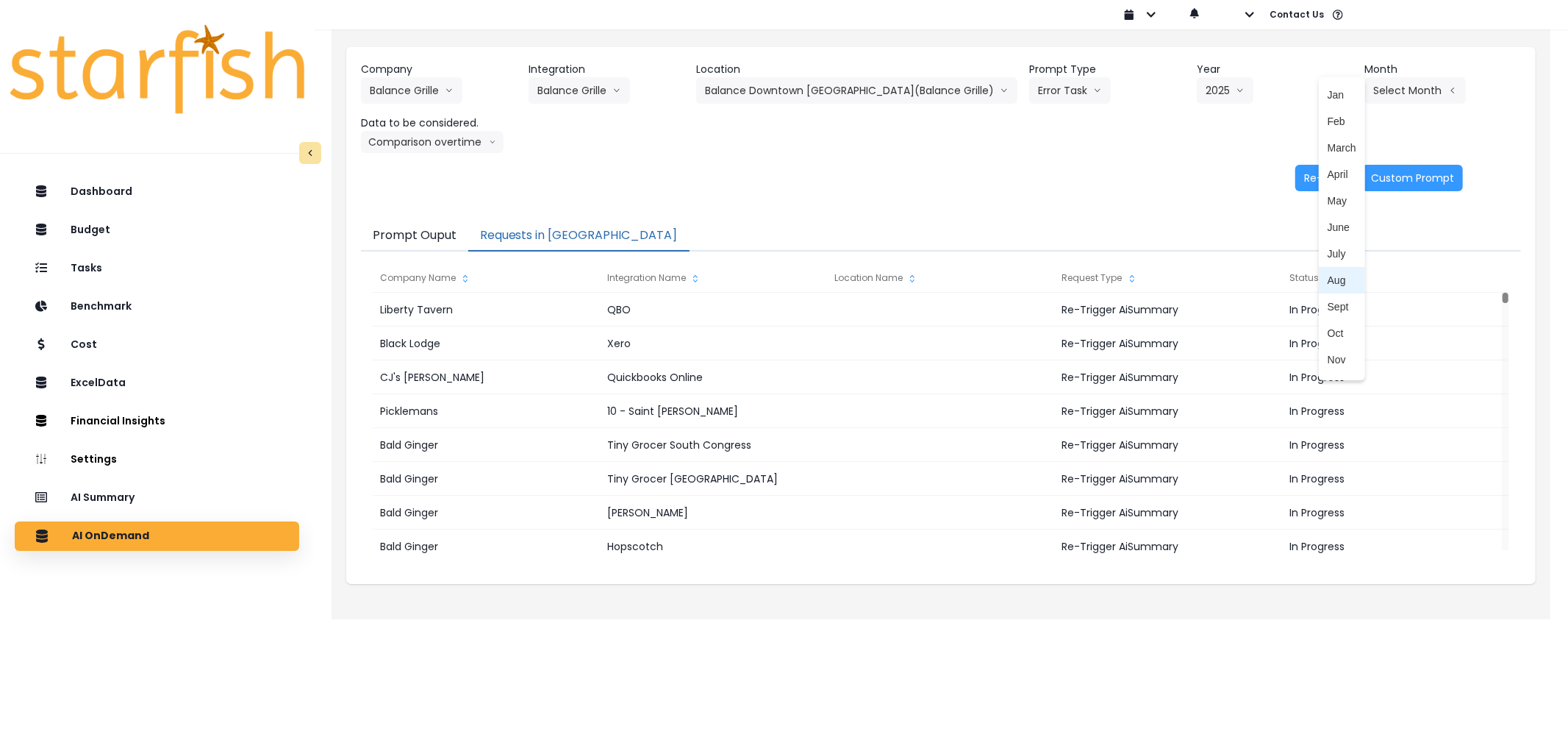
click at [1328, 279] on span "Aug" at bounding box center [1342, 279] width 28 height 15
click at [1325, 177] on button "Re-Run" at bounding box center [1323, 177] width 55 height 26
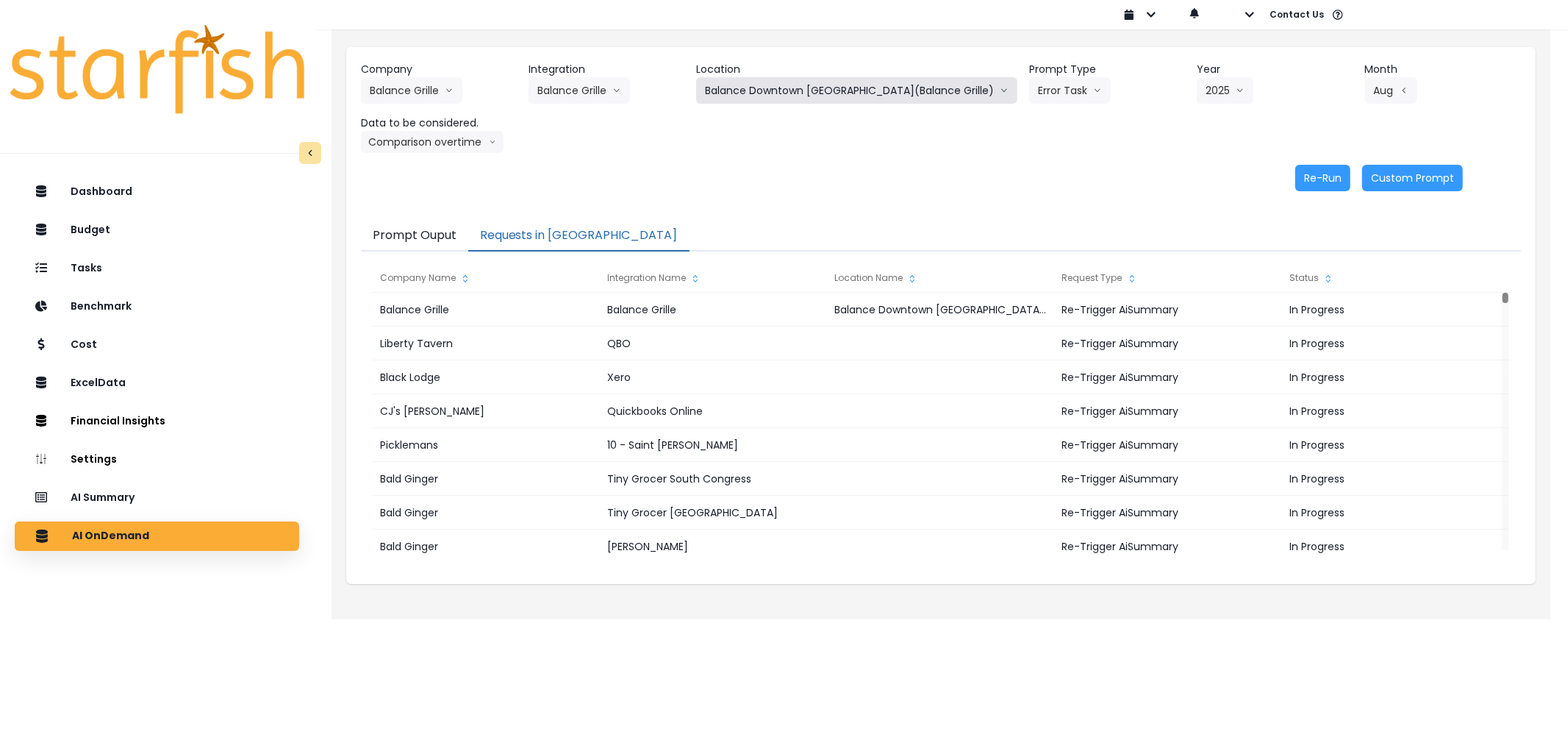
click at [928, 89] on button "Balance Downtown Cleveland(Balance Grille)" at bounding box center [858, 90] width 321 height 26
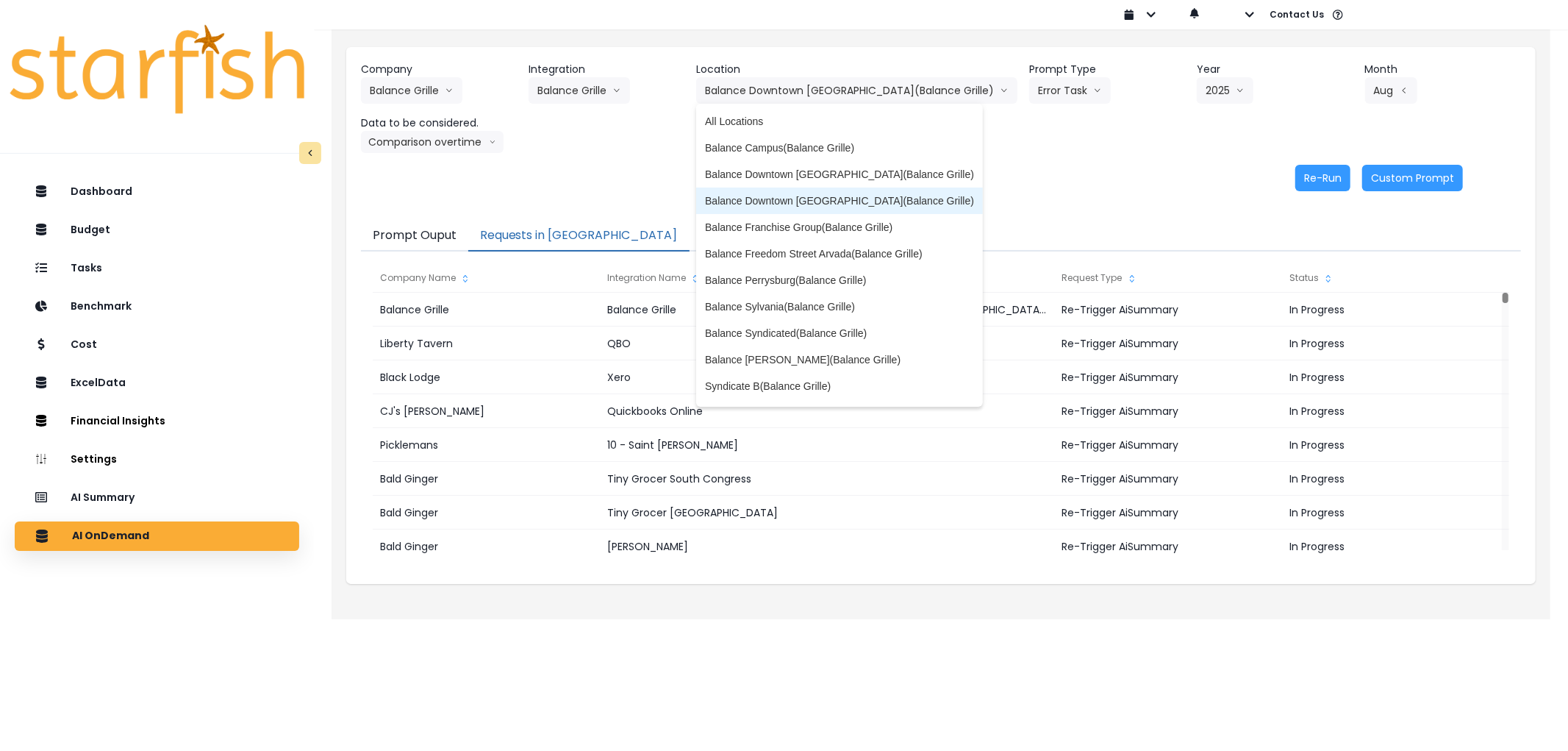
click at [863, 196] on span "Balance Downtown Toledo(Balance Grille)" at bounding box center [840, 200] width 270 height 15
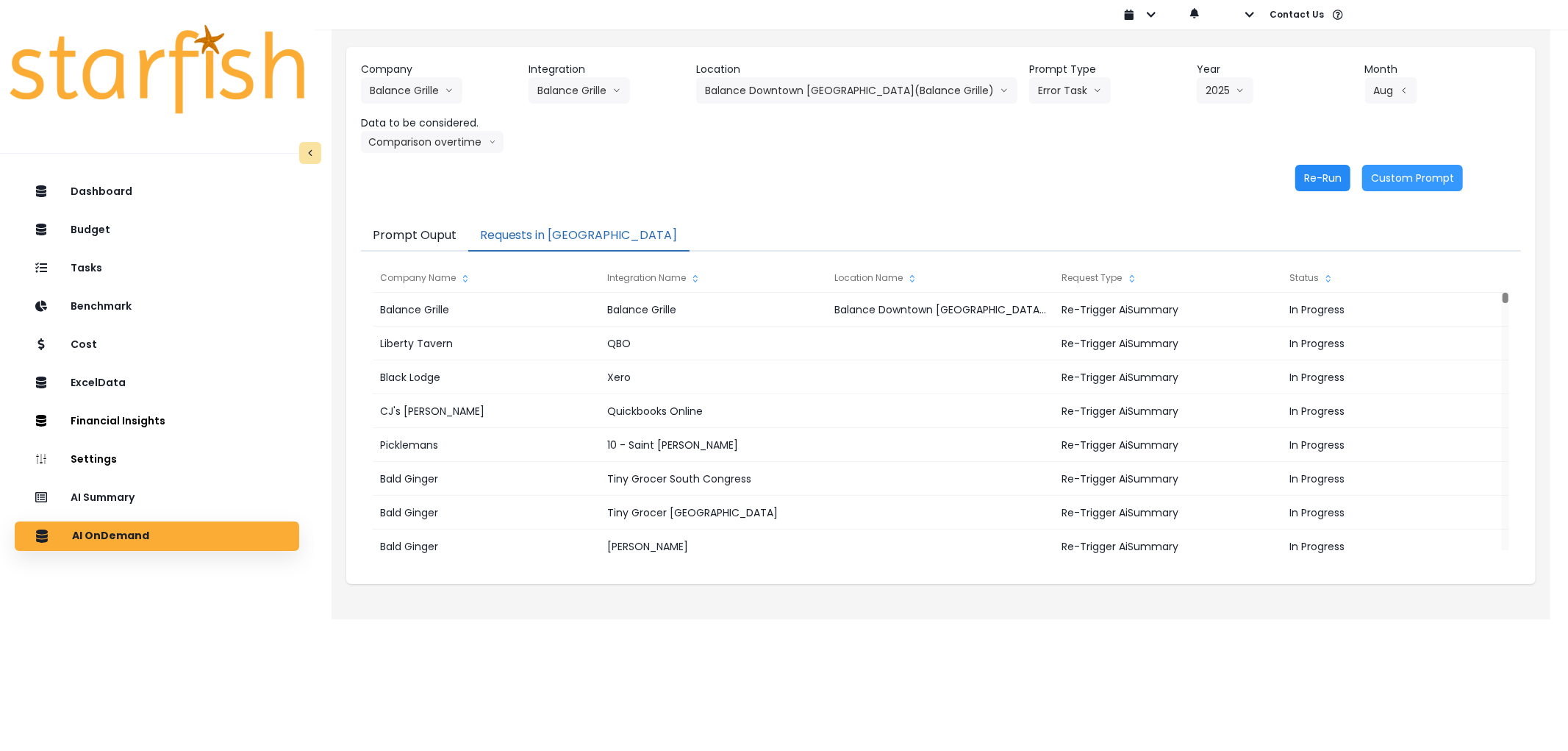
click at [1306, 178] on button "Re-Run" at bounding box center [1323, 177] width 55 height 26
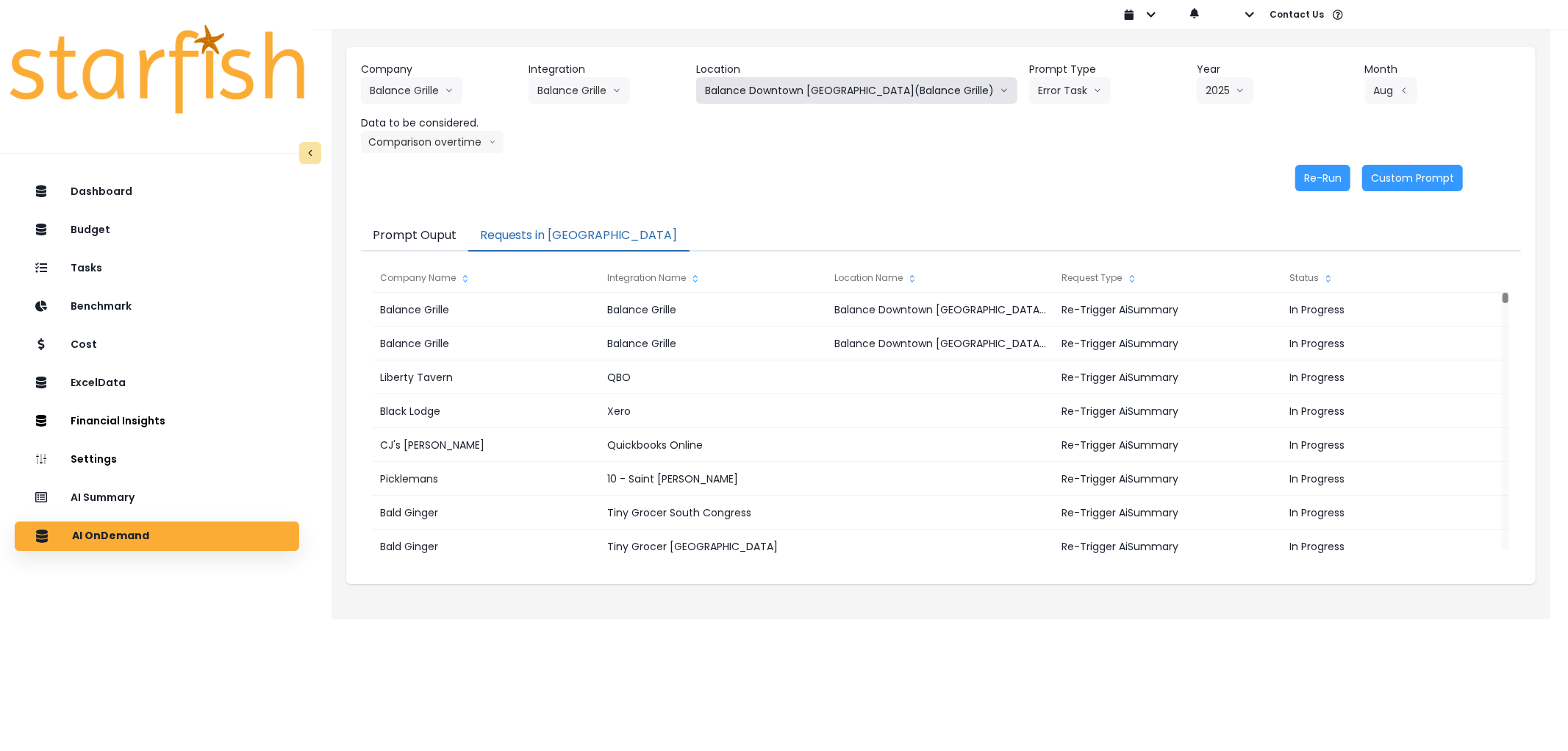
click at [844, 96] on button "Balance Downtown Toledo(Balance Grille)" at bounding box center [858, 90] width 321 height 26
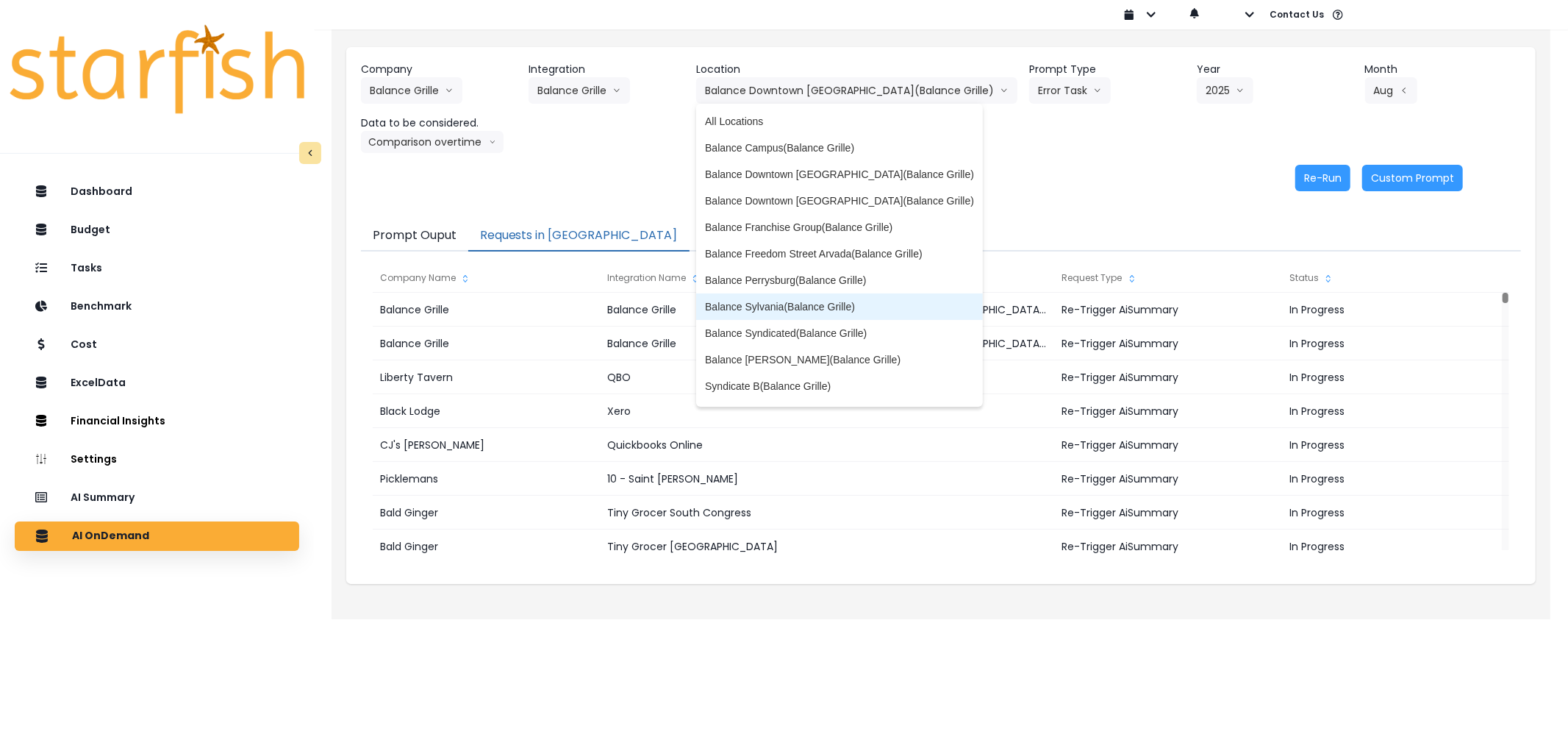
click at [838, 304] on span "Balance Sylvania(Balance Grille)" at bounding box center [840, 306] width 270 height 15
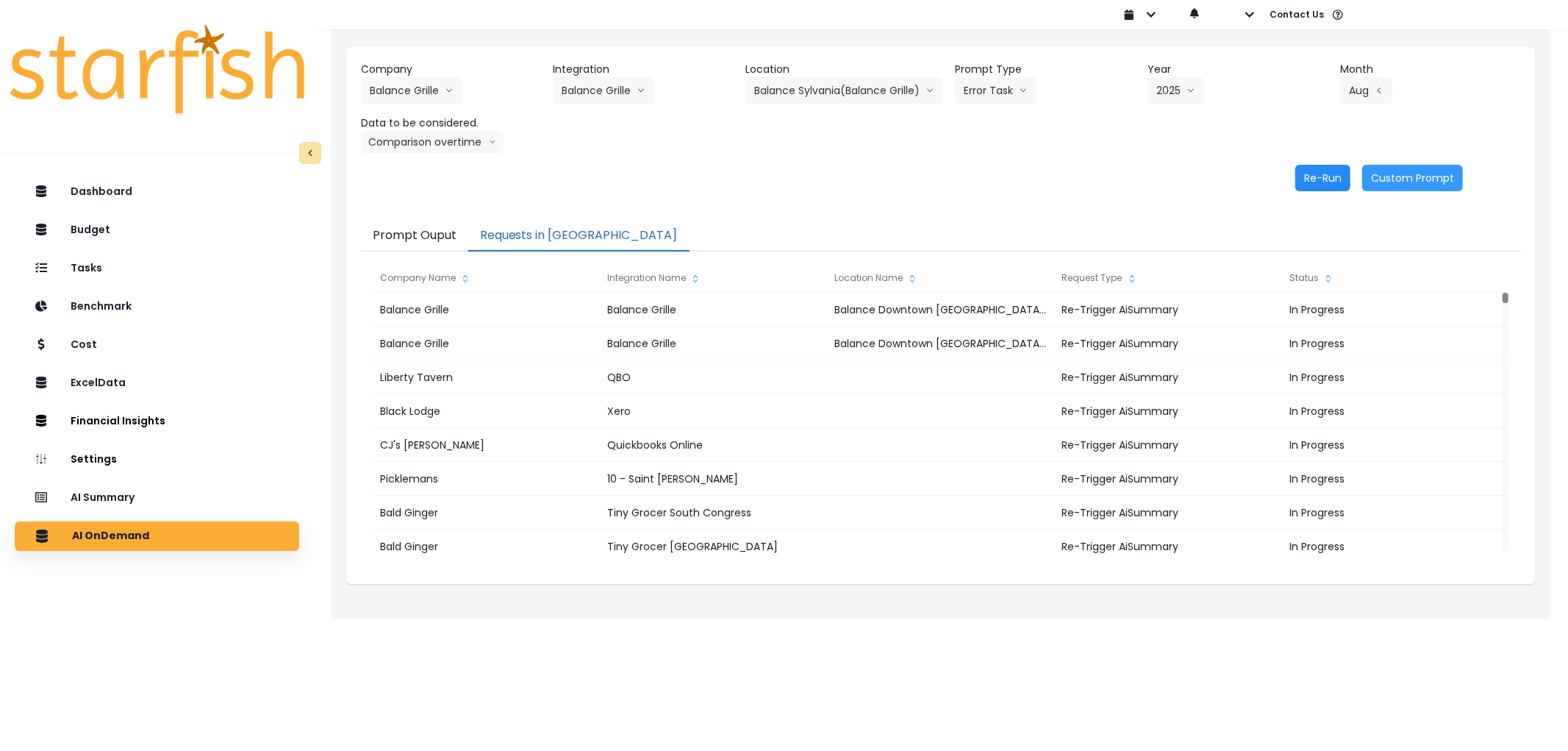
click at [1326, 181] on button "Re-Run" at bounding box center [1323, 177] width 55 height 26
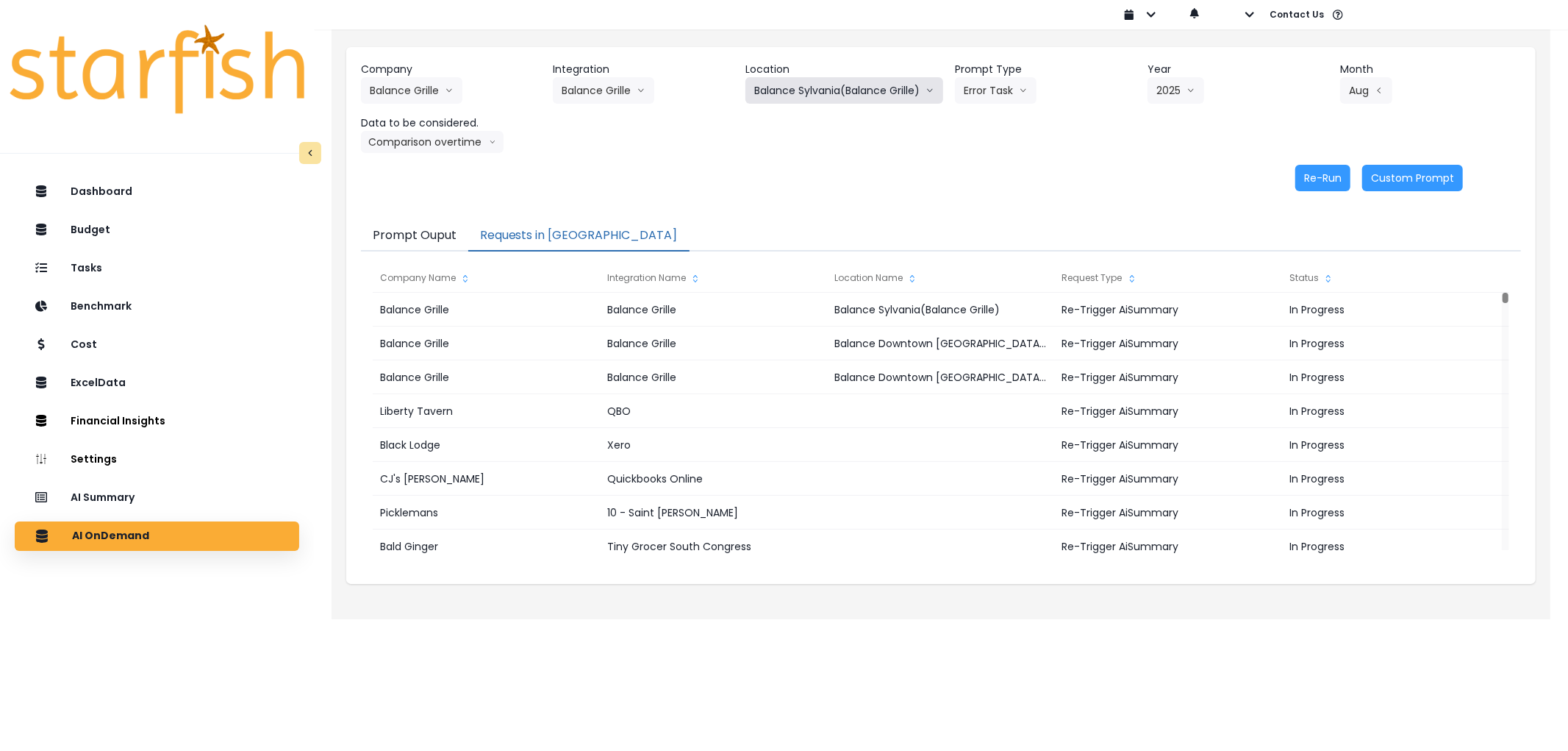
click at [893, 90] on button "Balance Sylvania(Balance Grille)" at bounding box center [845, 90] width 198 height 26
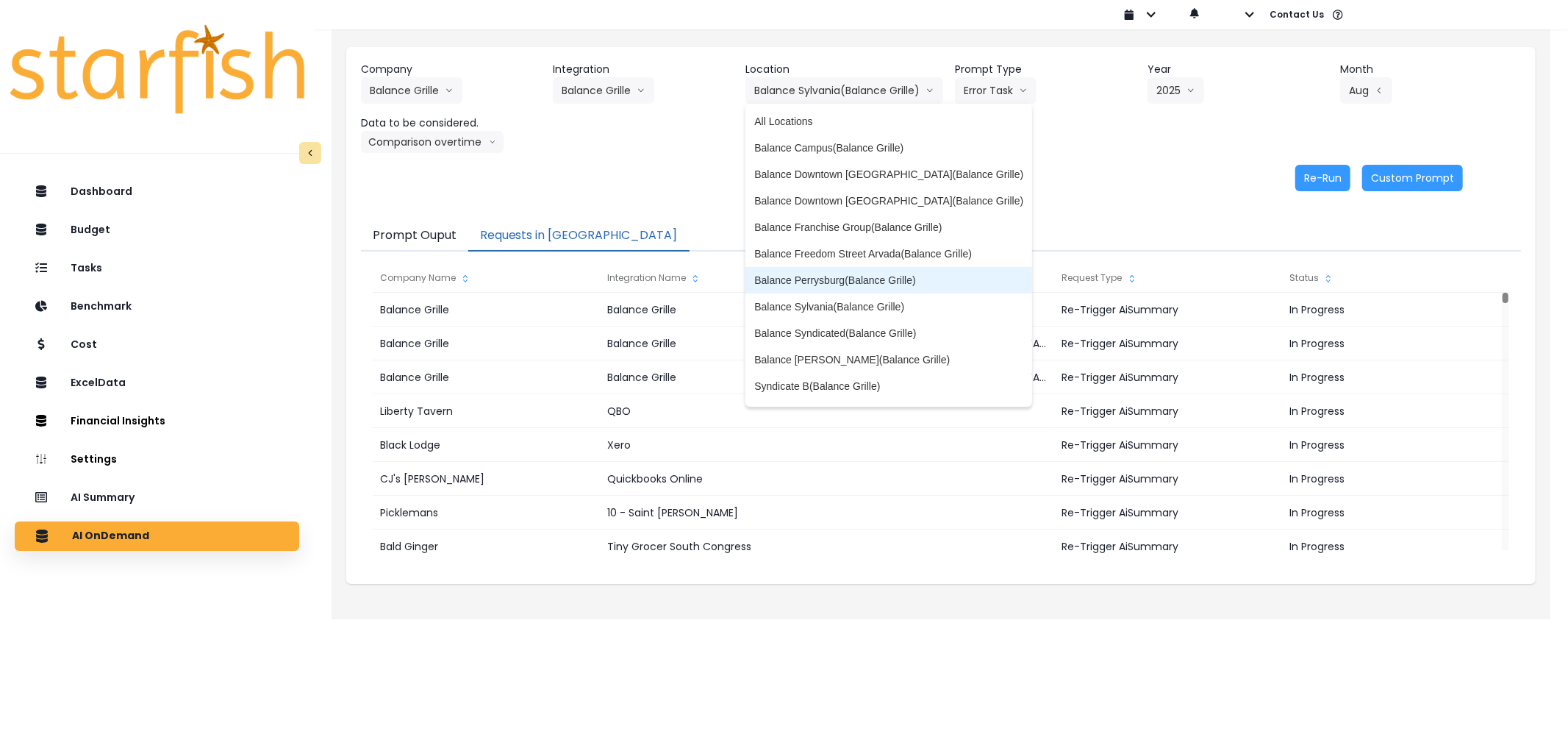
click at [860, 271] on li "Balance Perrysburg(Balance Grille)" at bounding box center [889, 279] width 287 height 26
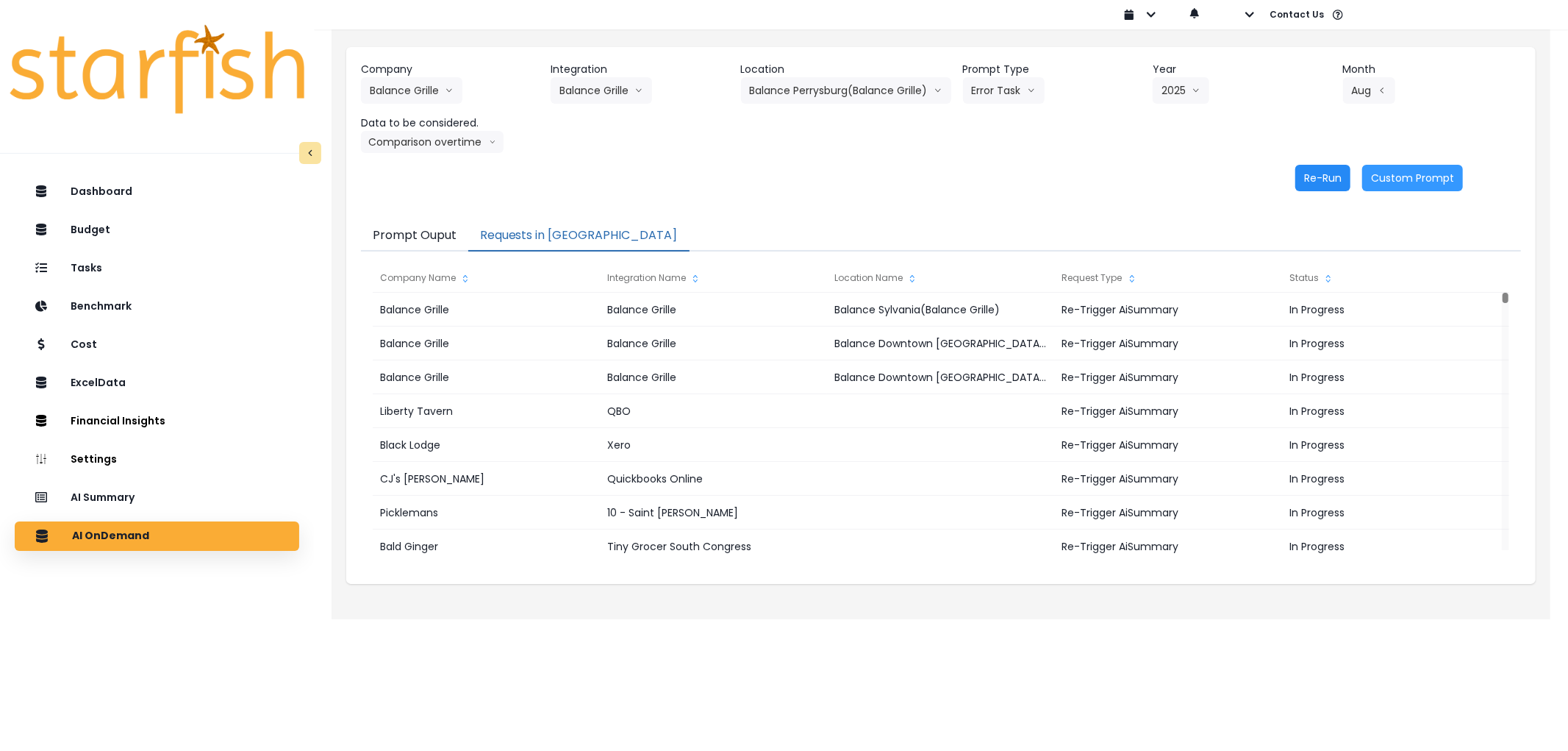
click at [1321, 175] on button "Re-Run" at bounding box center [1323, 177] width 55 height 26
click at [876, 108] on div "Company Balance Grille 86 Costs Asti Bagel Cafe Balance Grille Bald Ginger Bar …" at bounding box center [941, 107] width 1160 height 91
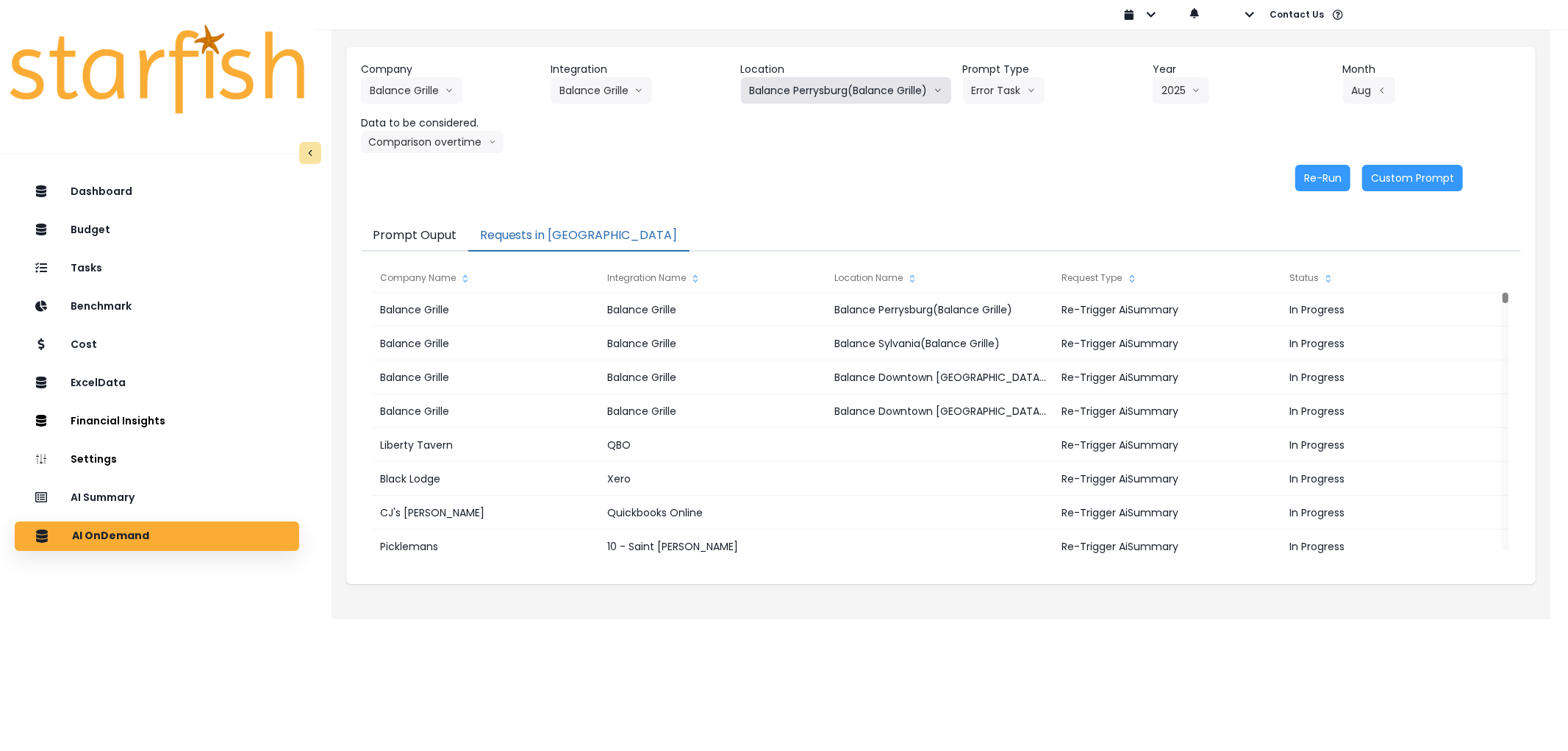
click at [873, 97] on button "Balance Perrysburg(Balance Grille)" at bounding box center [846, 90] width 211 height 26
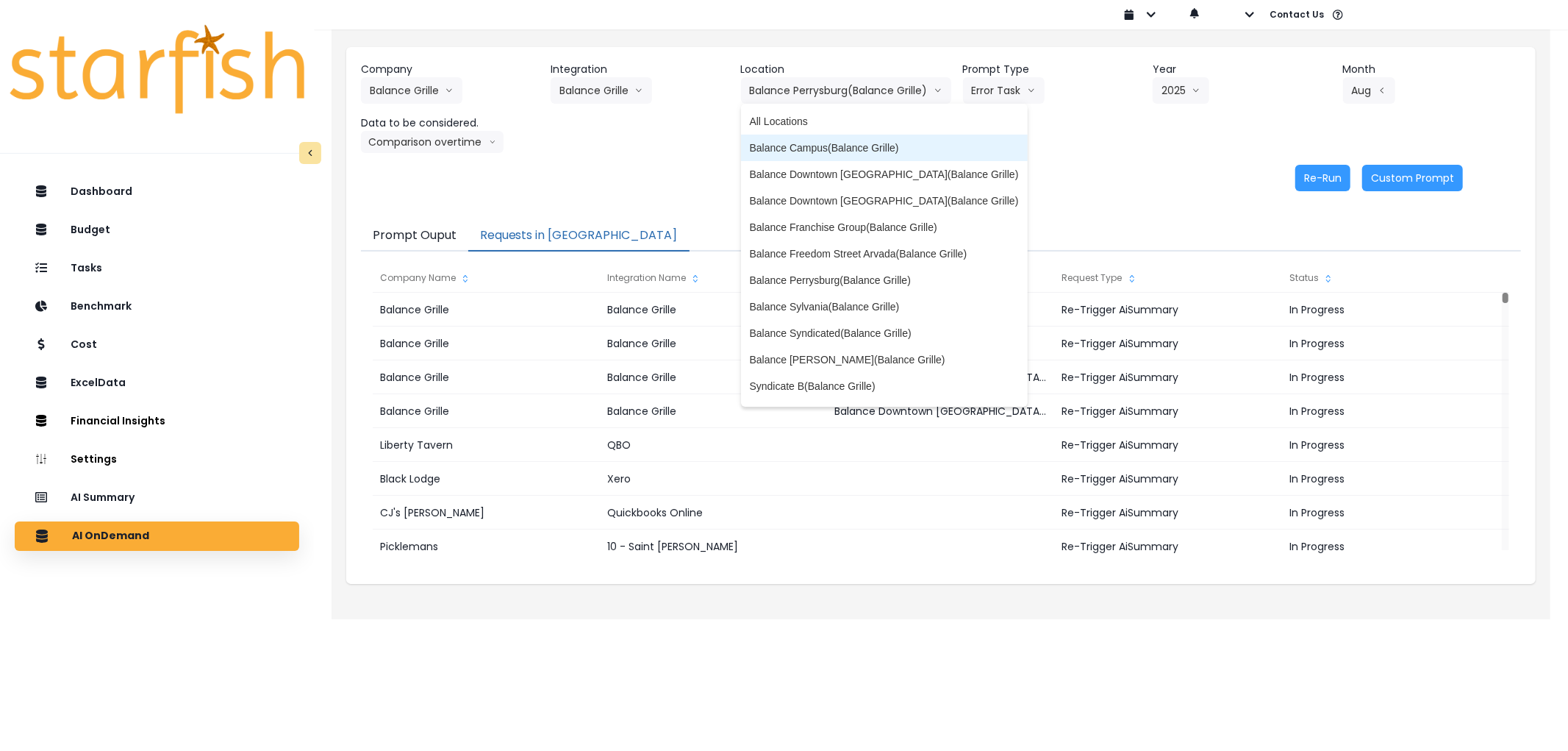
click at [832, 142] on span "Balance Campus(Balance Grille)" at bounding box center [884, 147] width 270 height 15
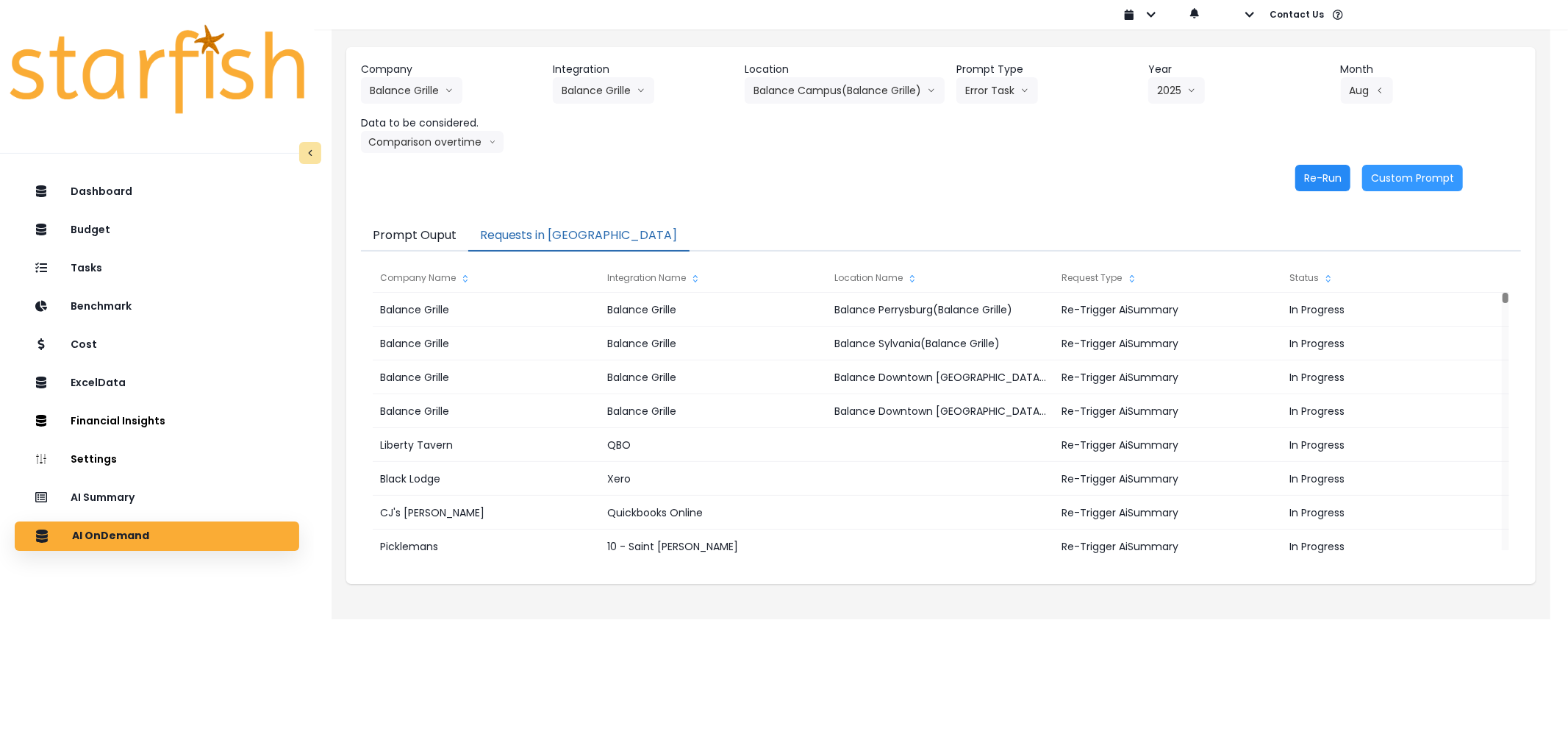
click at [1302, 184] on button "Re-Run" at bounding box center [1323, 177] width 55 height 26
click at [837, 98] on button "Balance Campus(Balance Grille)" at bounding box center [845, 90] width 200 height 26
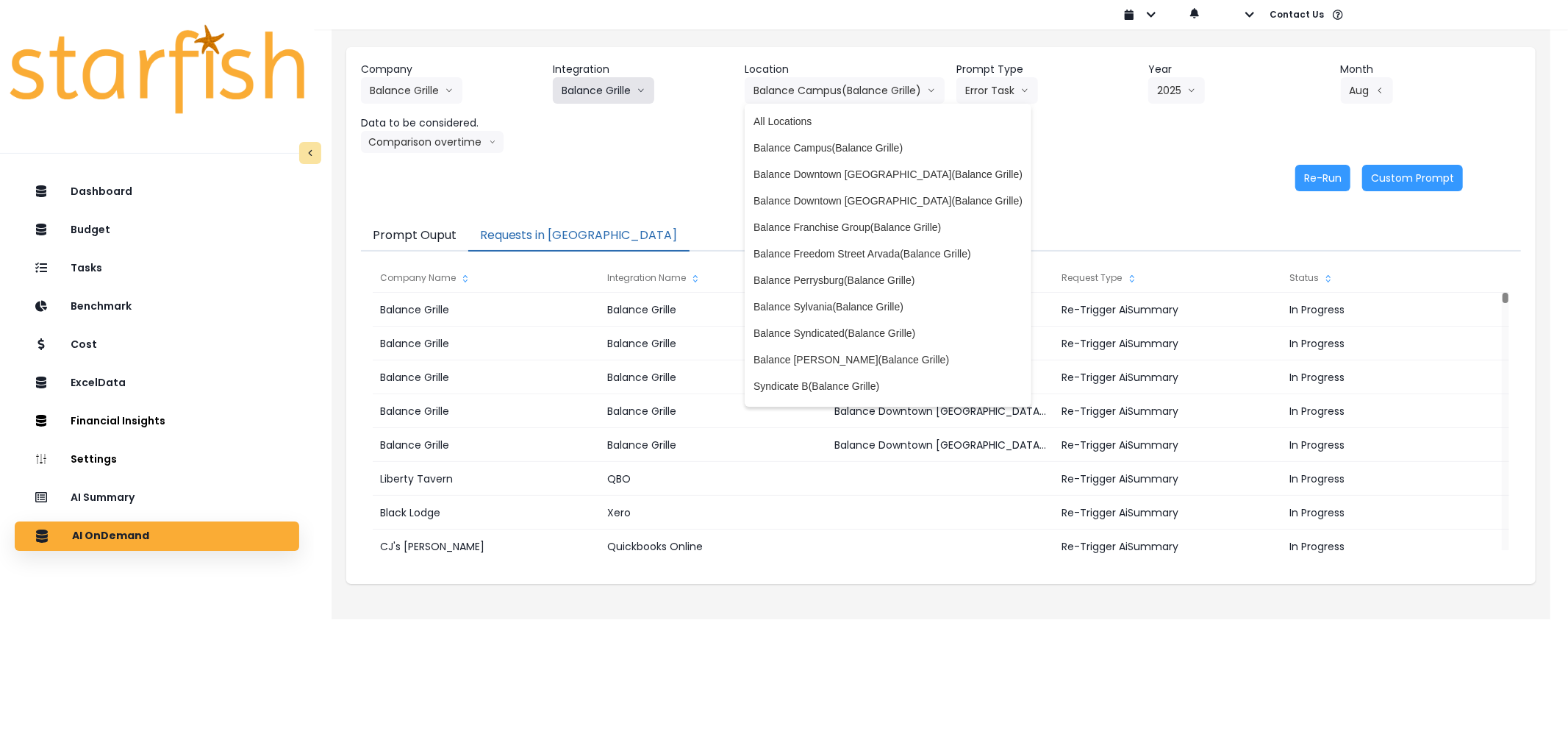
click at [597, 77] on button "Balance Grille" at bounding box center [604, 90] width 102 height 26
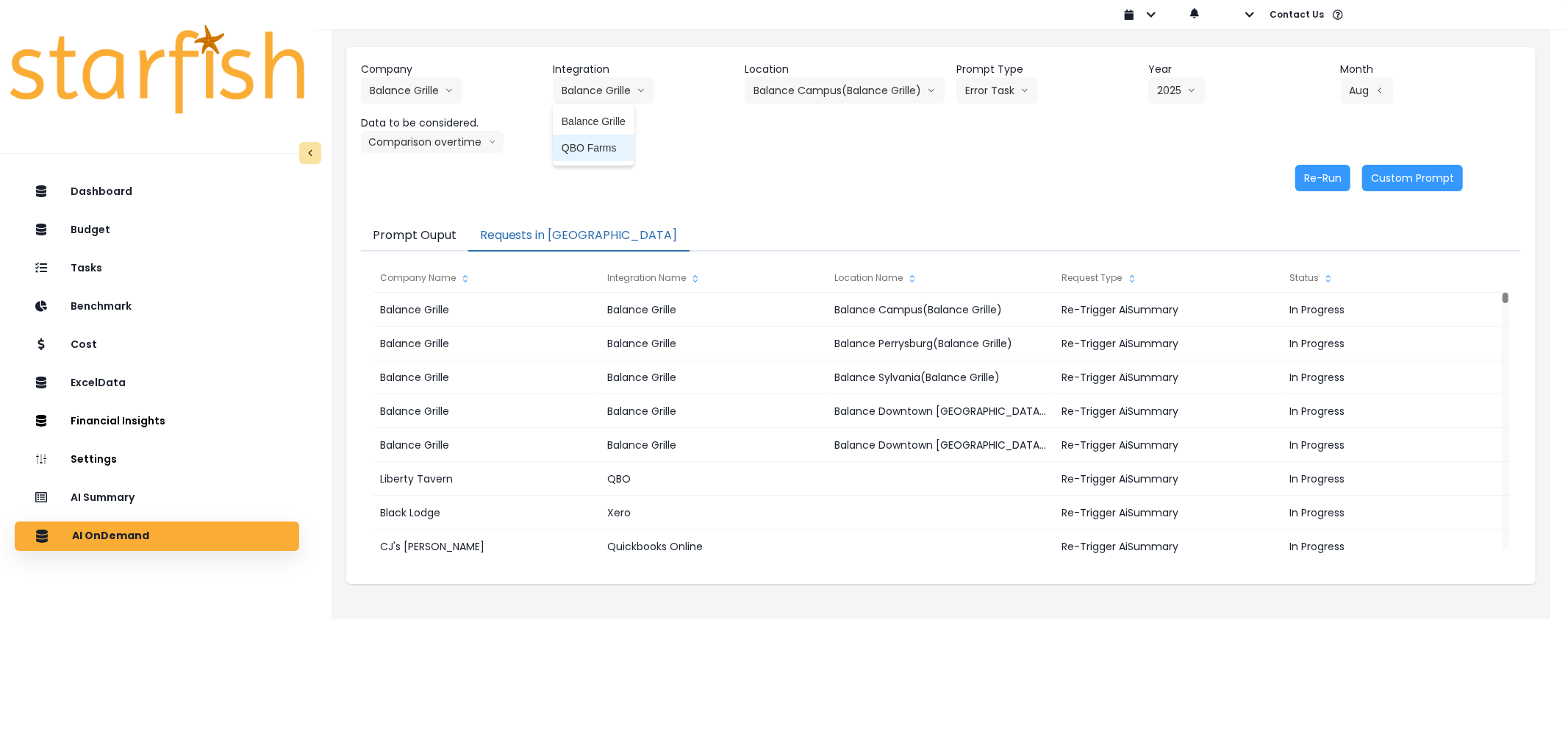
click at [578, 150] on span "QBO Farms" at bounding box center [593, 147] width 64 height 15
click at [842, 84] on button "Select Location" at bounding box center [808, 90] width 112 height 26
click at [994, 90] on button "Select Prompt Type" at bounding box center [1013, 90] width 134 height 26
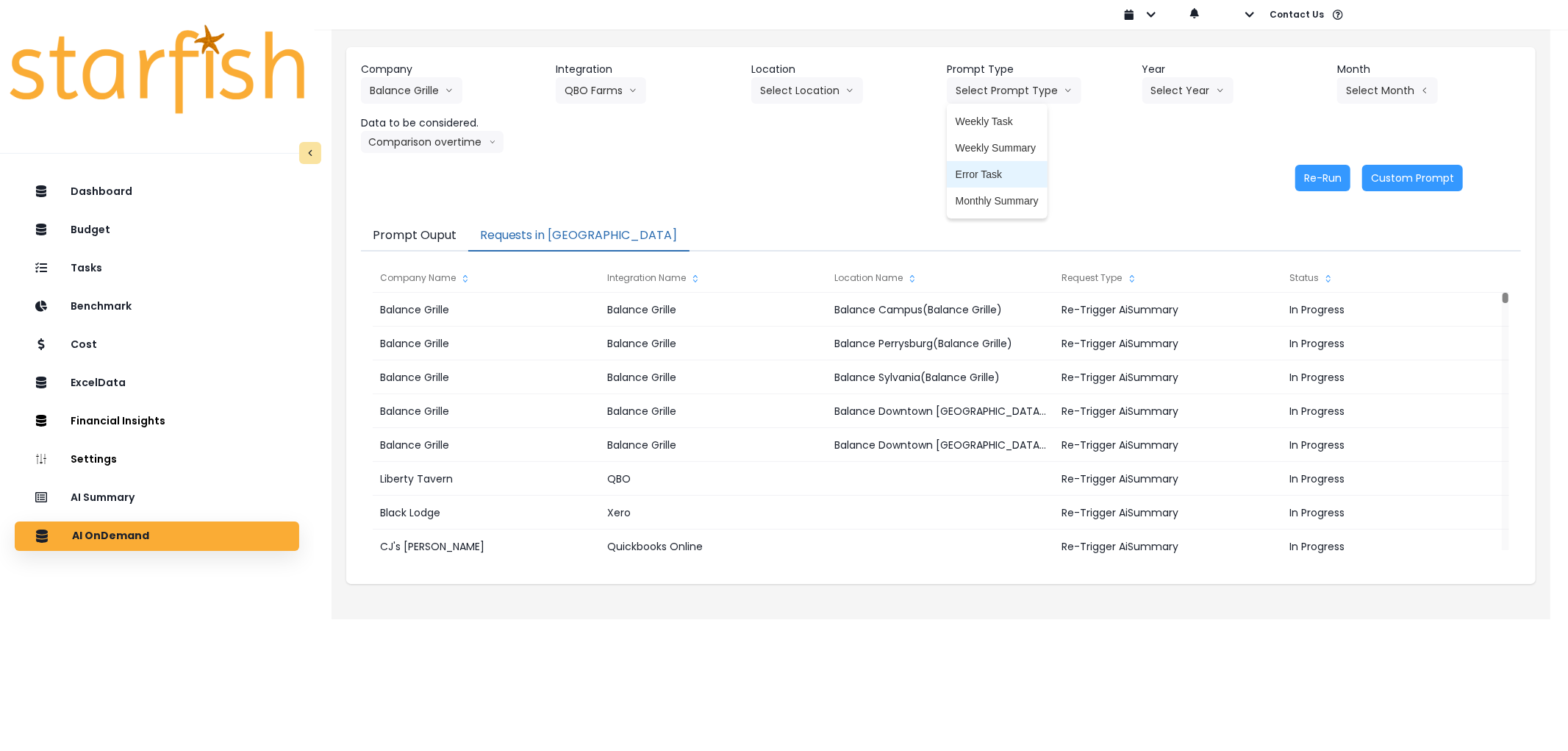
click at [988, 173] on span "Error Task" at bounding box center [997, 174] width 83 height 15
click at [1195, 91] on button "Select Year" at bounding box center [1188, 90] width 91 height 26
click at [1152, 172] on span "2025" at bounding box center [1162, 174] width 23 height 15
click at [1371, 88] on button "Select Month" at bounding box center [1388, 90] width 101 height 26
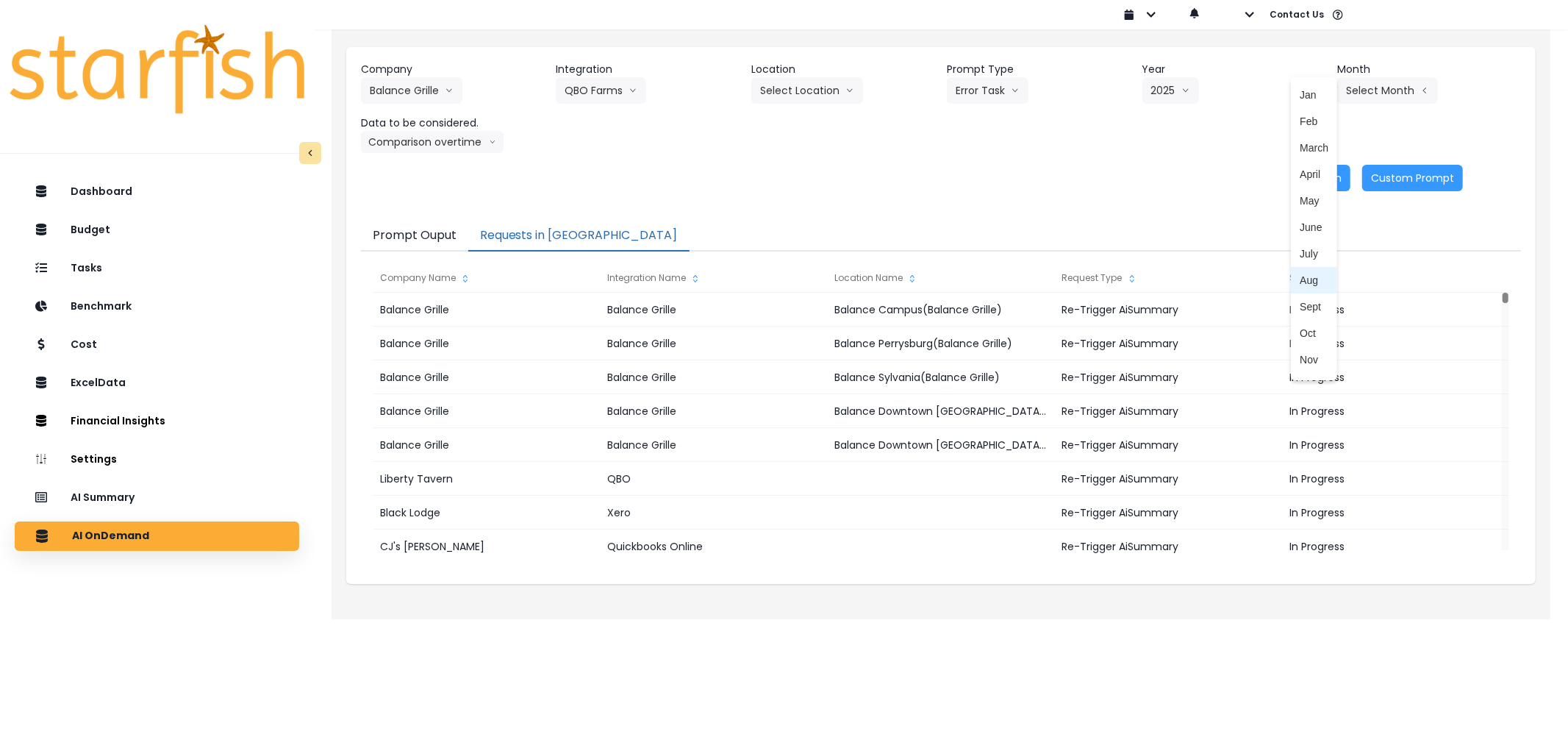
click at [1300, 270] on li "Aug" at bounding box center [1314, 279] width 46 height 26
click at [1327, 186] on button "Re-Run" at bounding box center [1323, 177] width 55 height 26
